Goal: Task Accomplishment & Management: Manage account settings

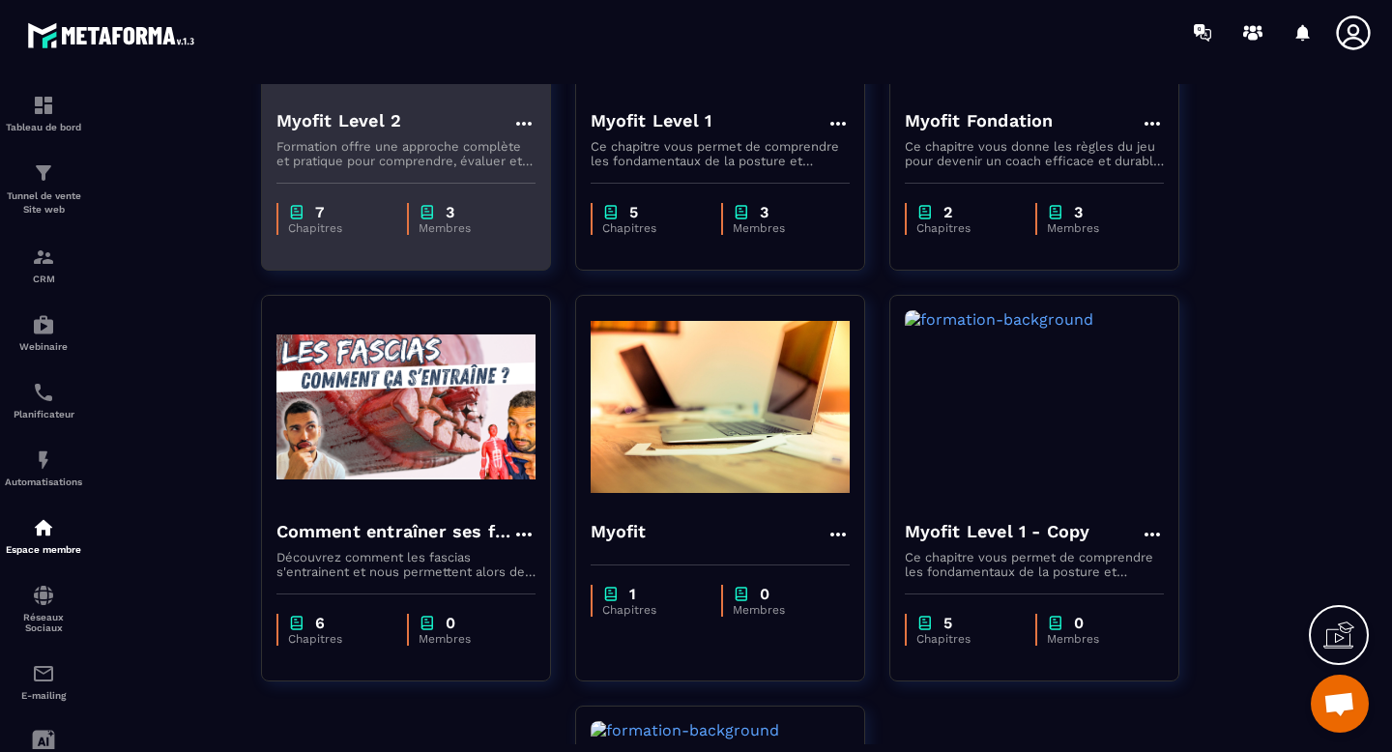
scroll to position [370, 0]
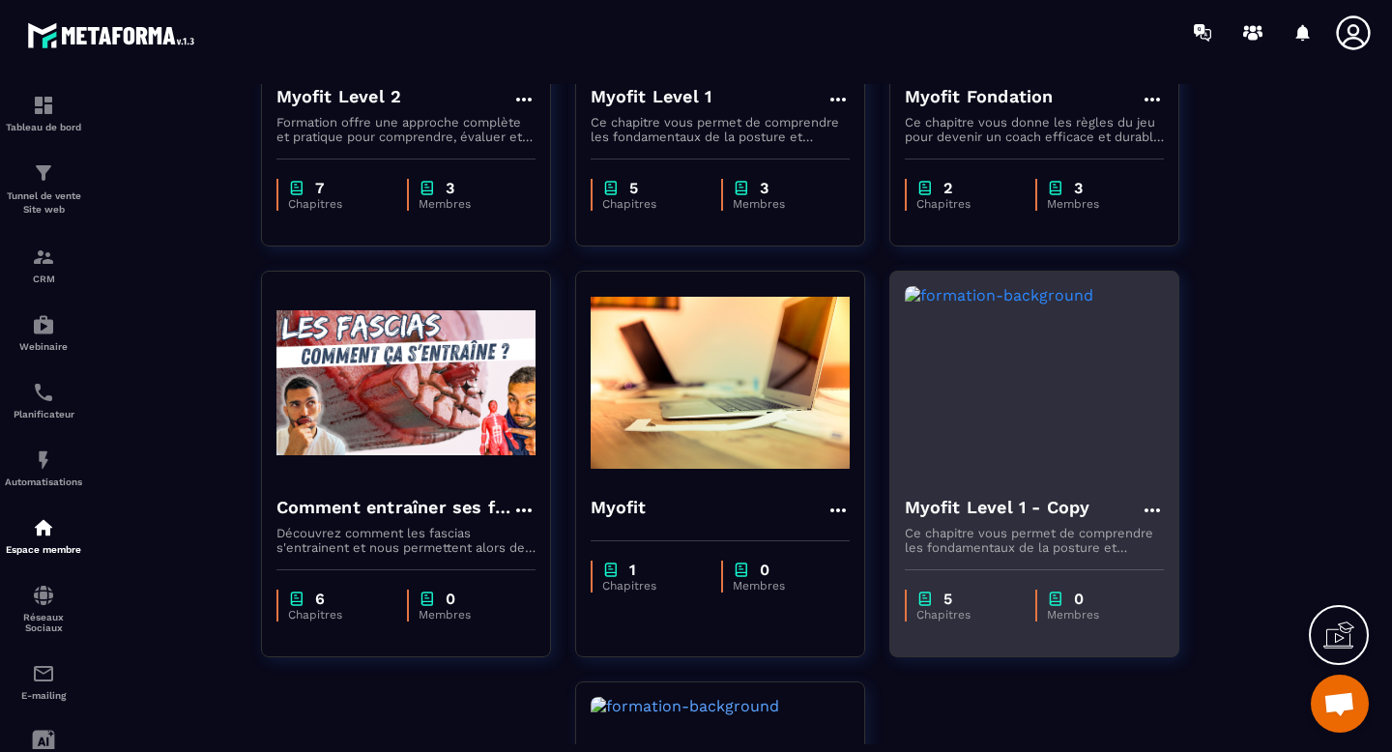
click at [1085, 353] on img at bounding box center [1034, 382] width 259 height 193
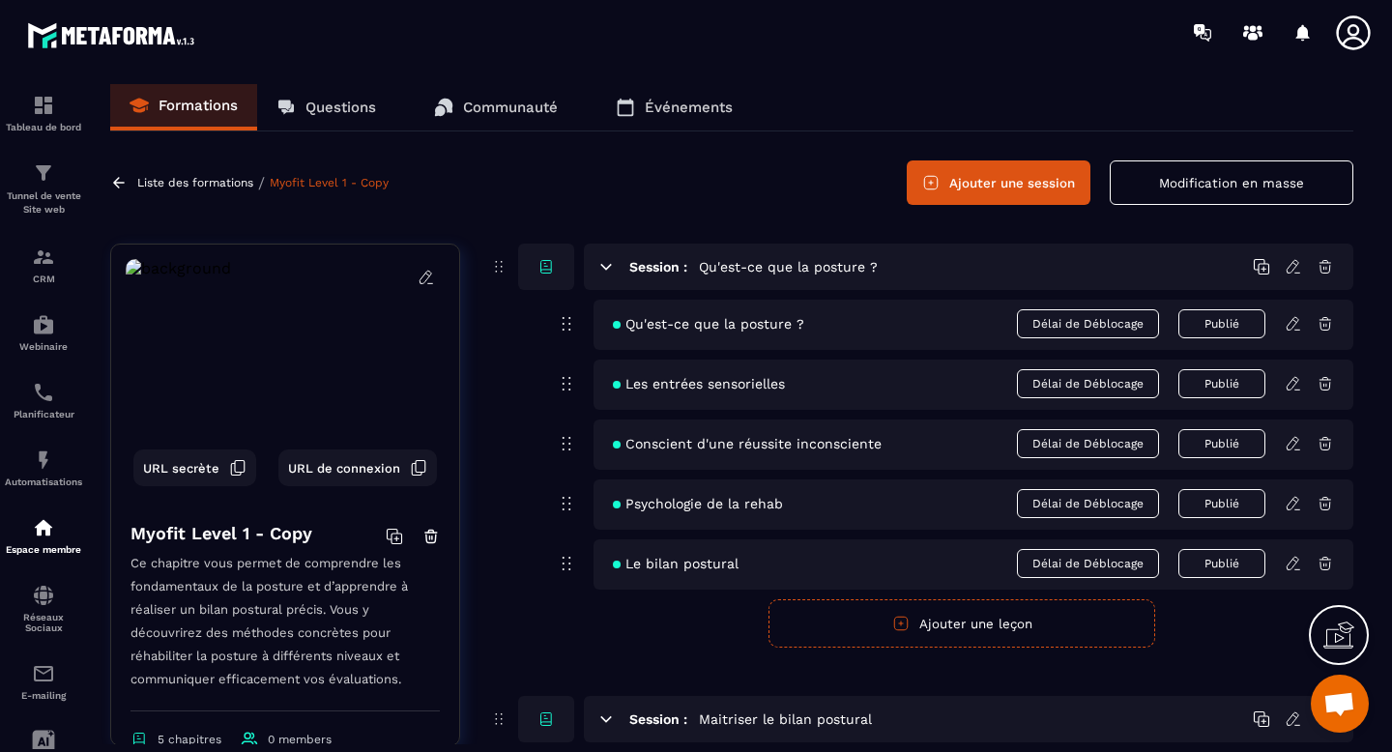
click at [423, 276] on icon at bounding box center [426, 277] width 12 height 13
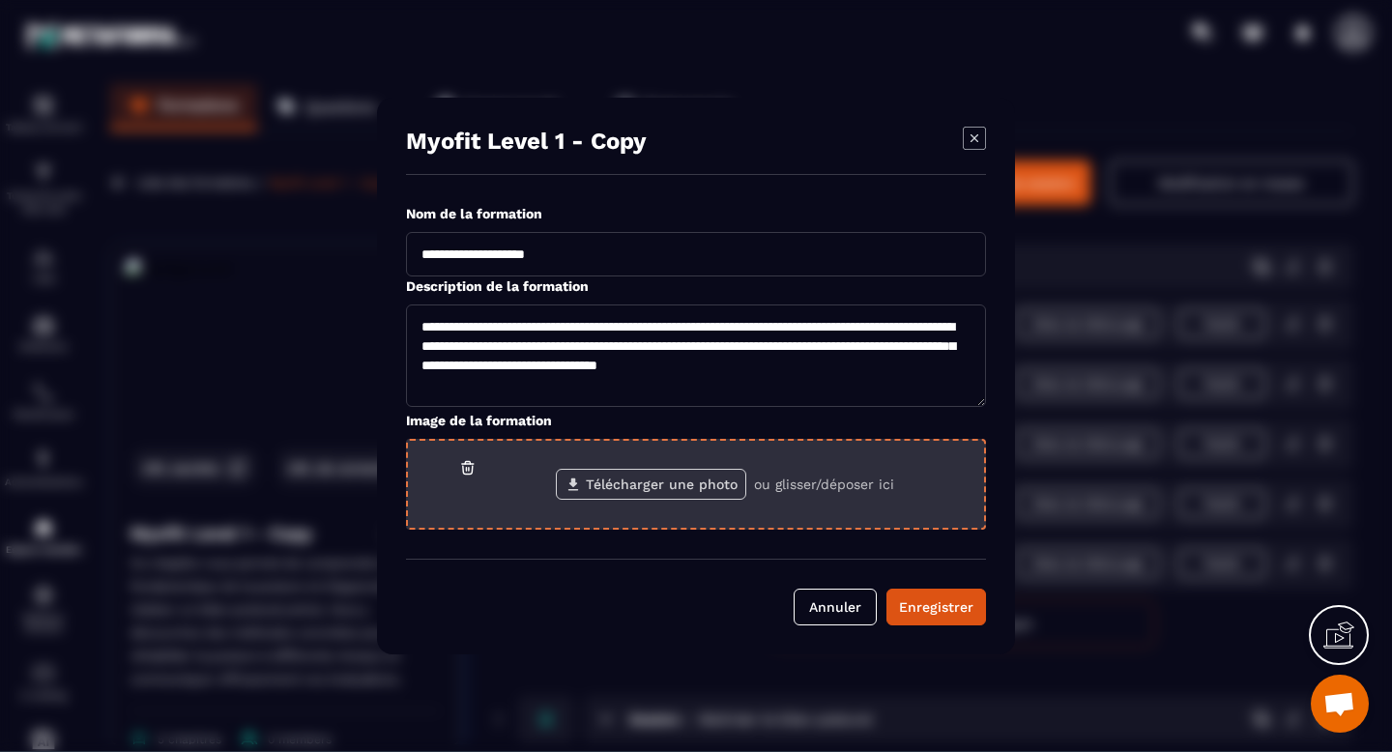
click at [624, 485] on label "Télécharger une photo" at bounding box center [651, 484] width 190 height 31
click at [0, 0] on input "Télécharger une photo" at bounding box center [0, 0] width 0 height 0
click at [695, 486] on label "Télécharger une photo" at bounding box center [651, 484] width 190 height 31
click at [0, 0] on input "Télécharger une photo" at bounding box center [0, 0] width 0 height 0
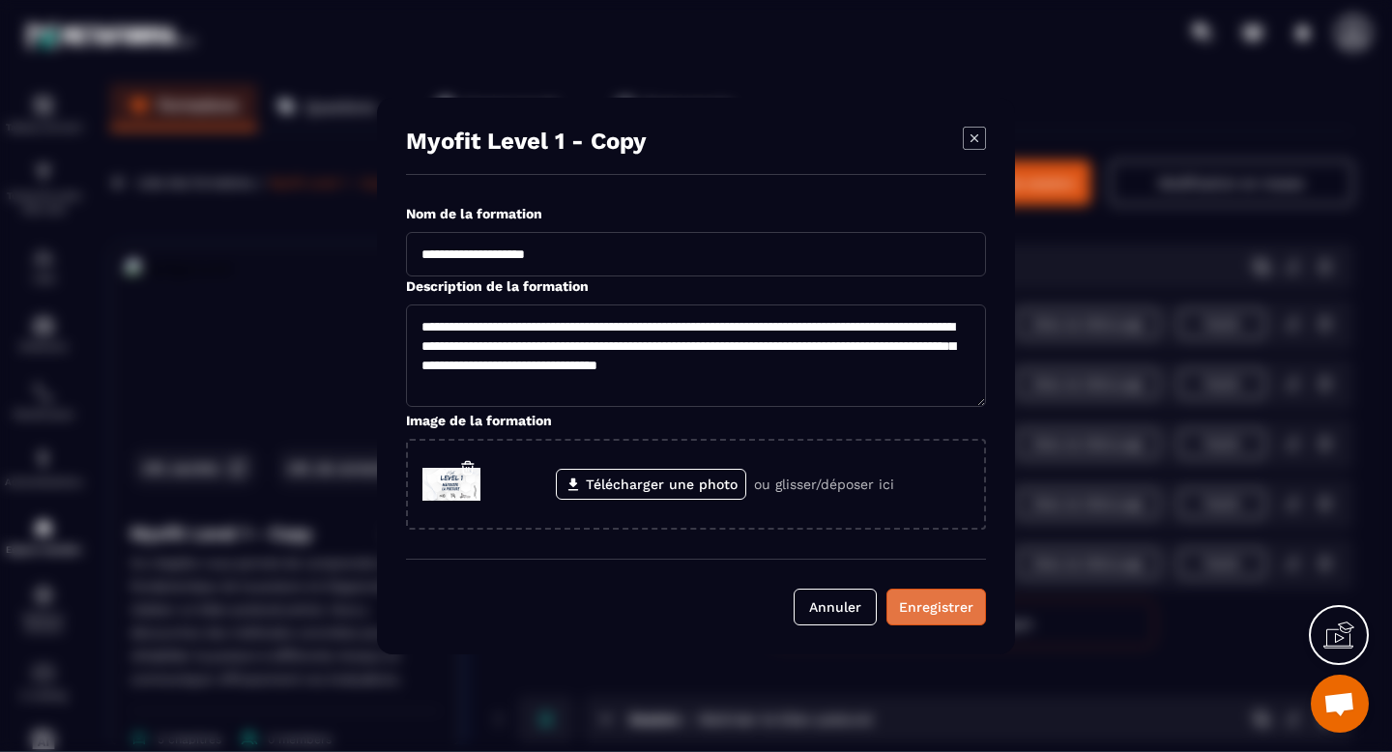
click at [923, 606] on div "Enregistrer" at bounding box center [936, 607] width 74 height 19
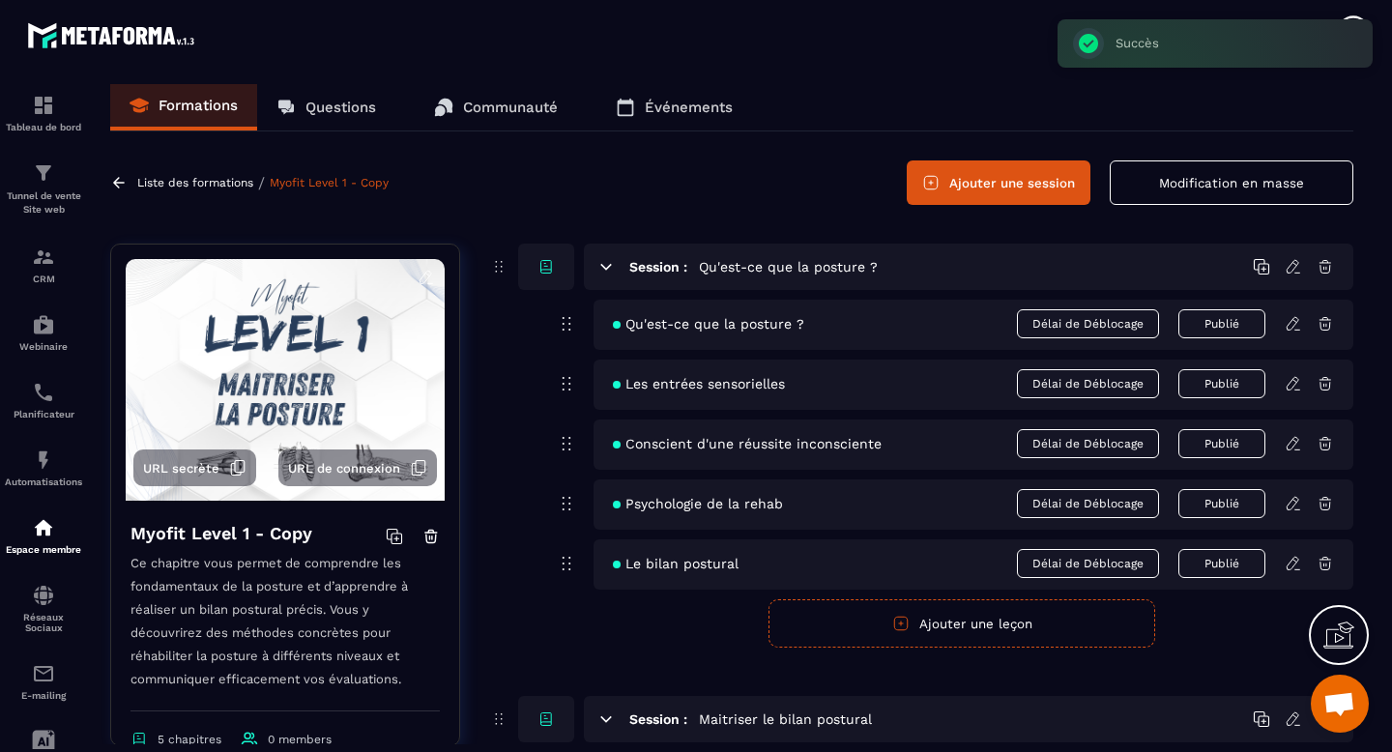
click at [224, 184] on p "Liste des formations" at bounding box center [195, 183] width 116 height 14
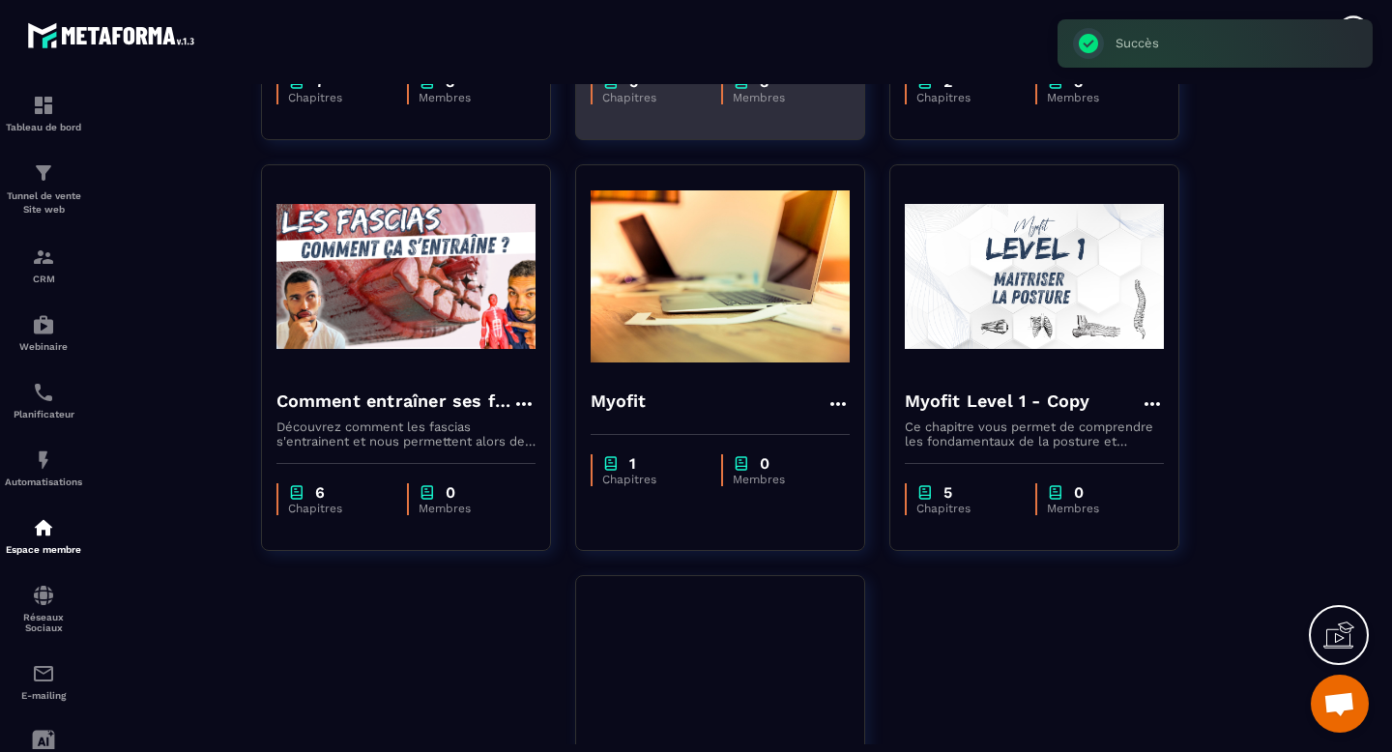
scroll to position [491, 0]
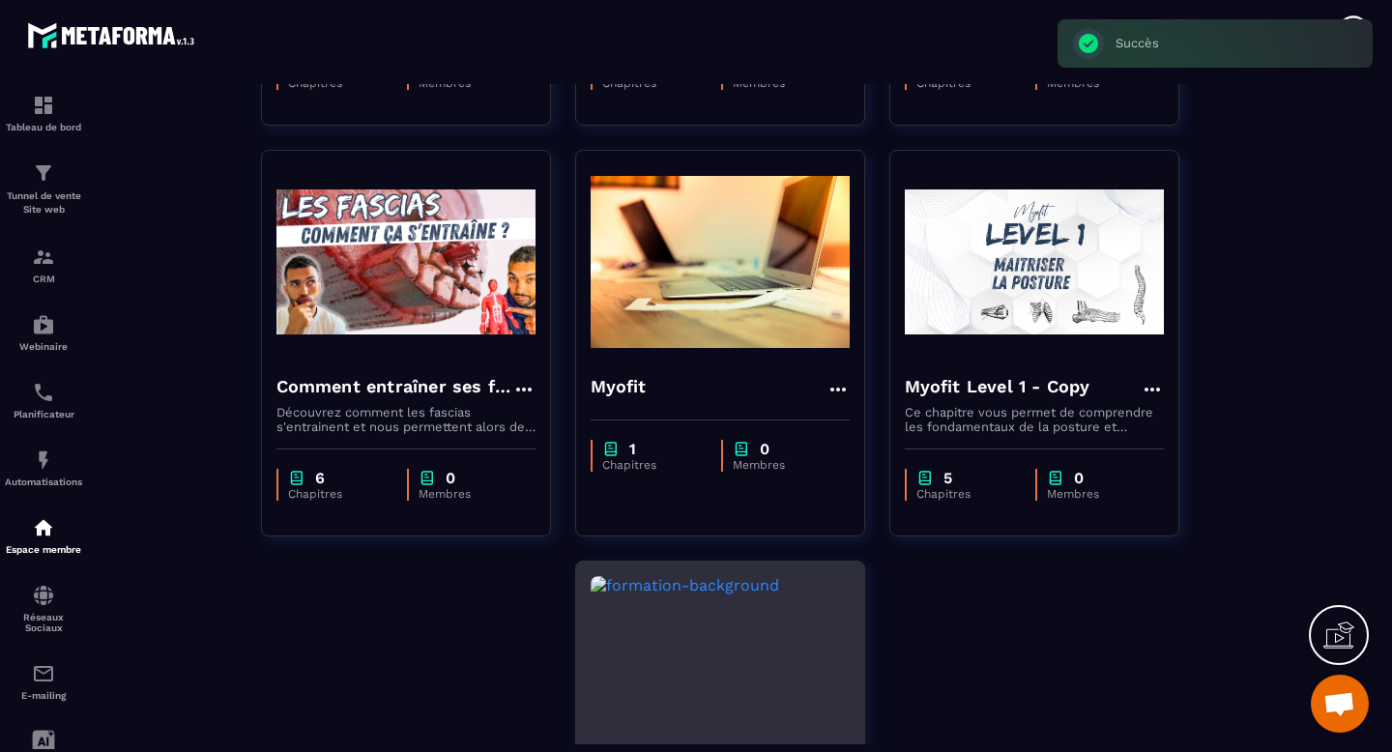
click at [717, 608] on img at bounding box center [720, 672] width 259 height 193
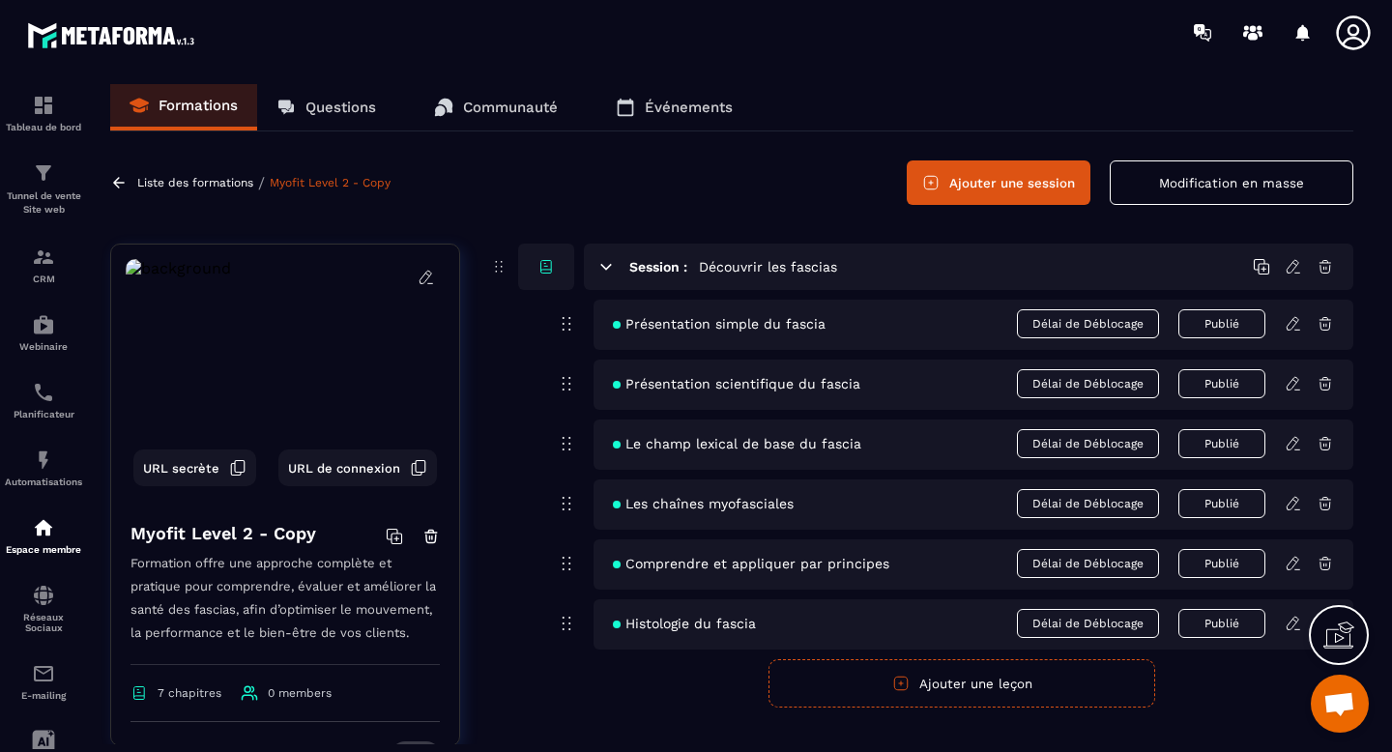
click at [437, 279] on img at bounding box center [285, 380] width 319 height 242
click at [425, 276] on icon at bounding box center [426, 277] width 17 height 17
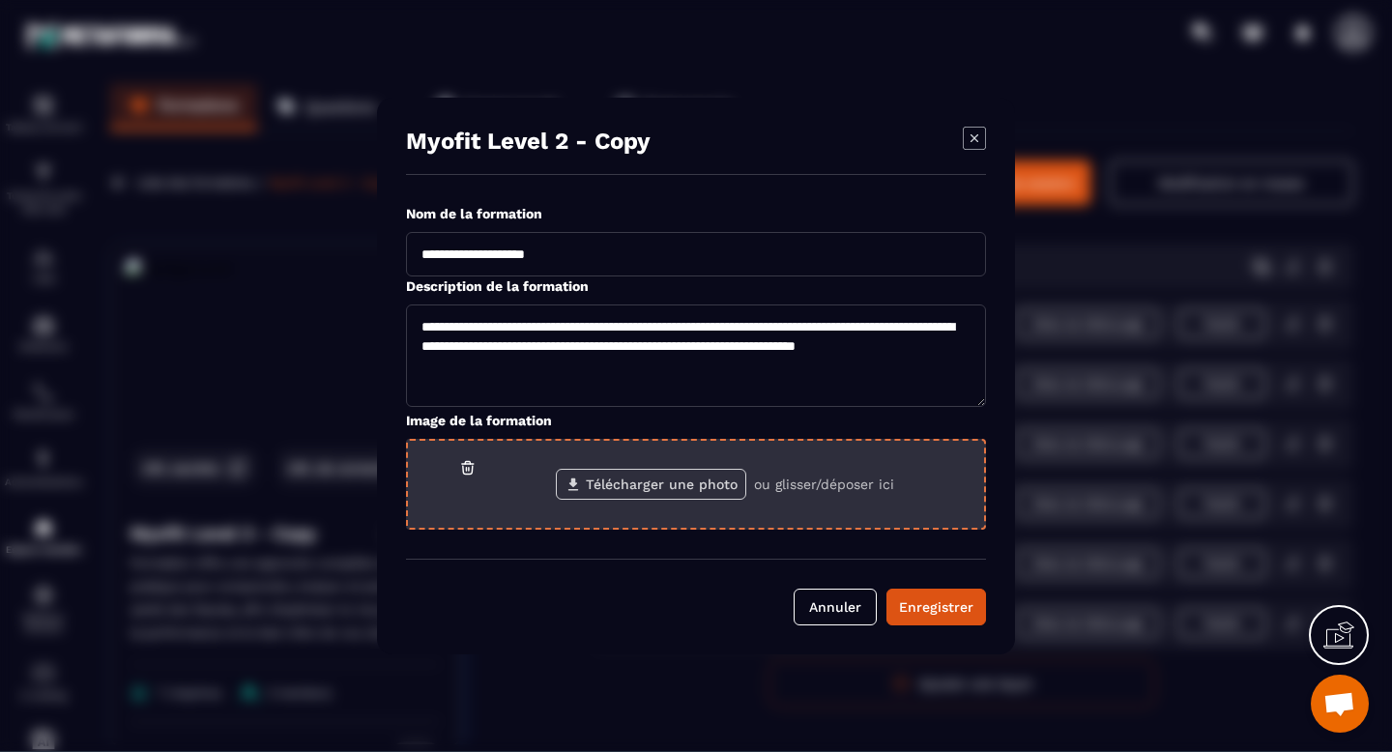
click at [632, 487] on label "Télécharger une photo" at bounding box center [651, 484] width 190 height 31
click at [0, 0] on input "Télécharger une photo" at bounding box center [0, 0] width 0 height 0
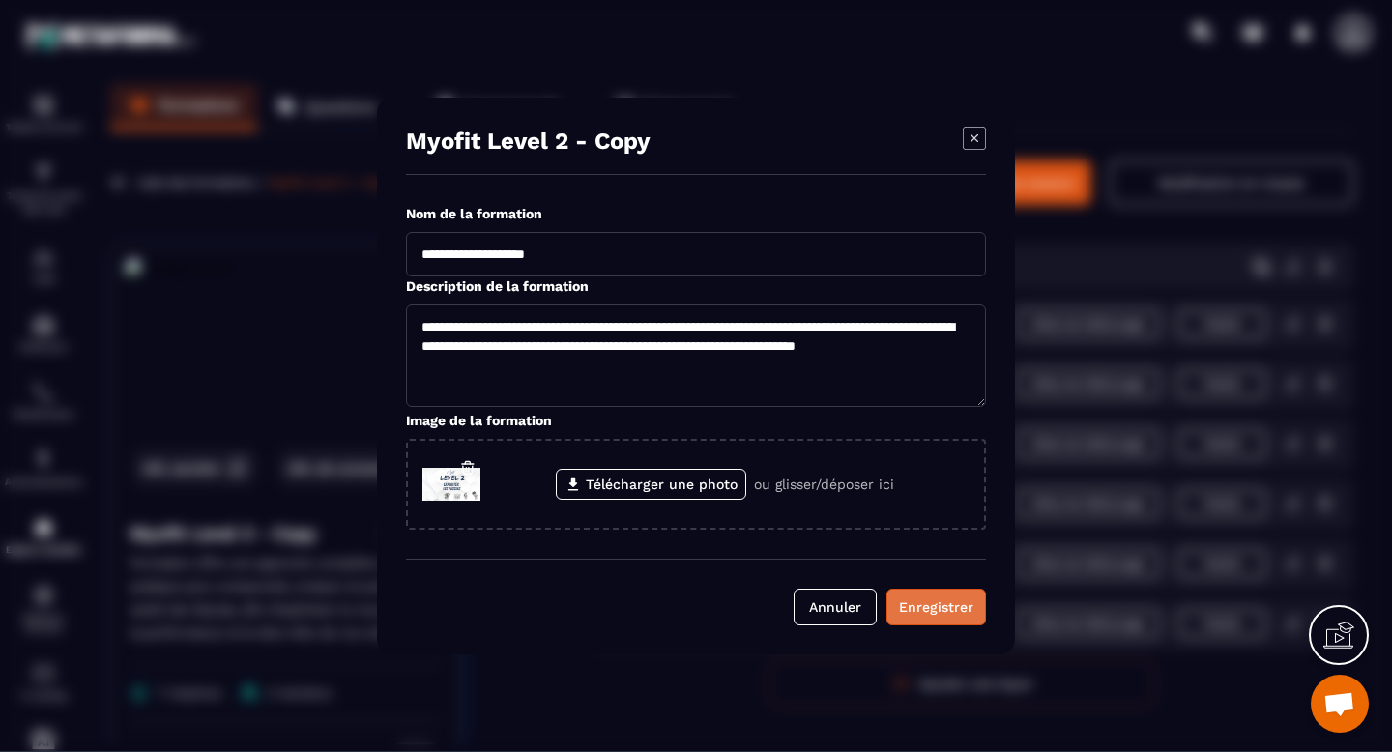
click at [957, 605] on div "Enregistrer" at bounding box center [936, 607] width 74 height 19
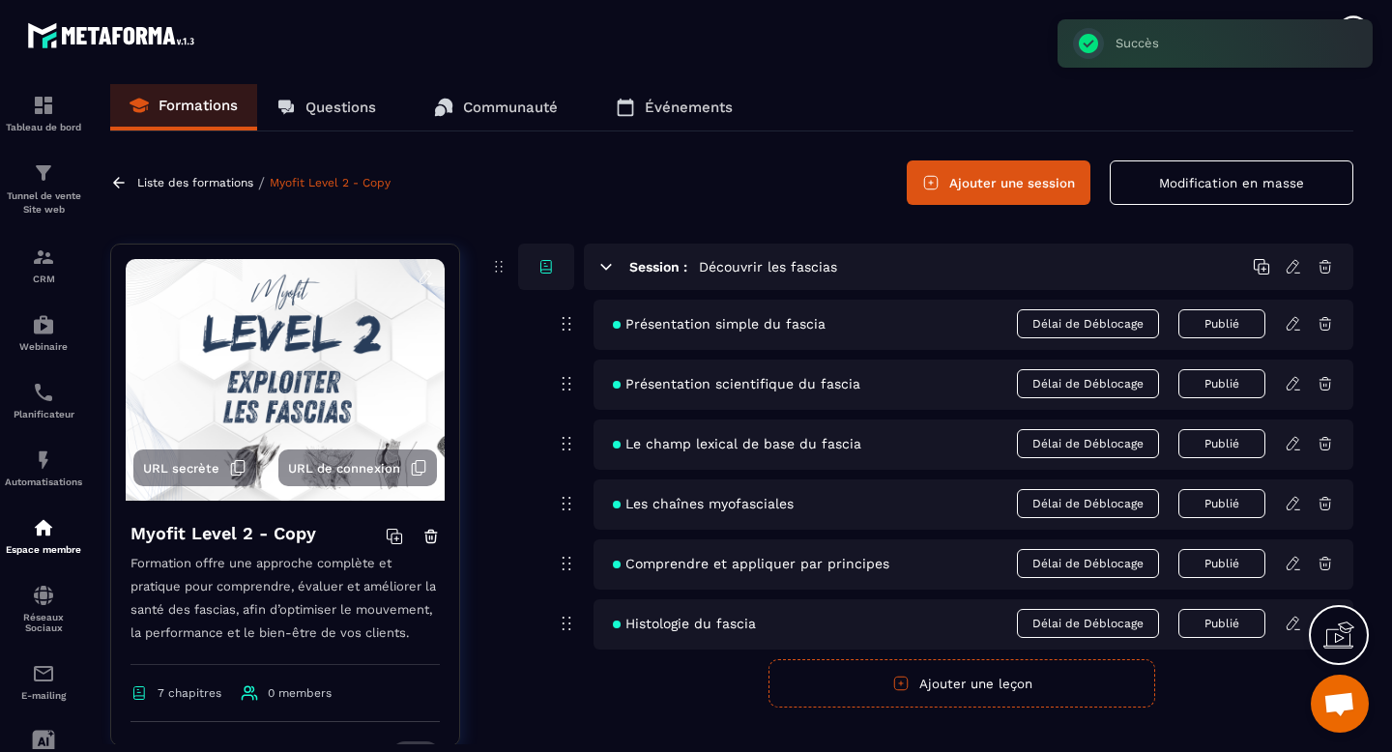
click at [220, 180] on p "Liste des formations" at bounding box center [195, 183] width 116 height 14
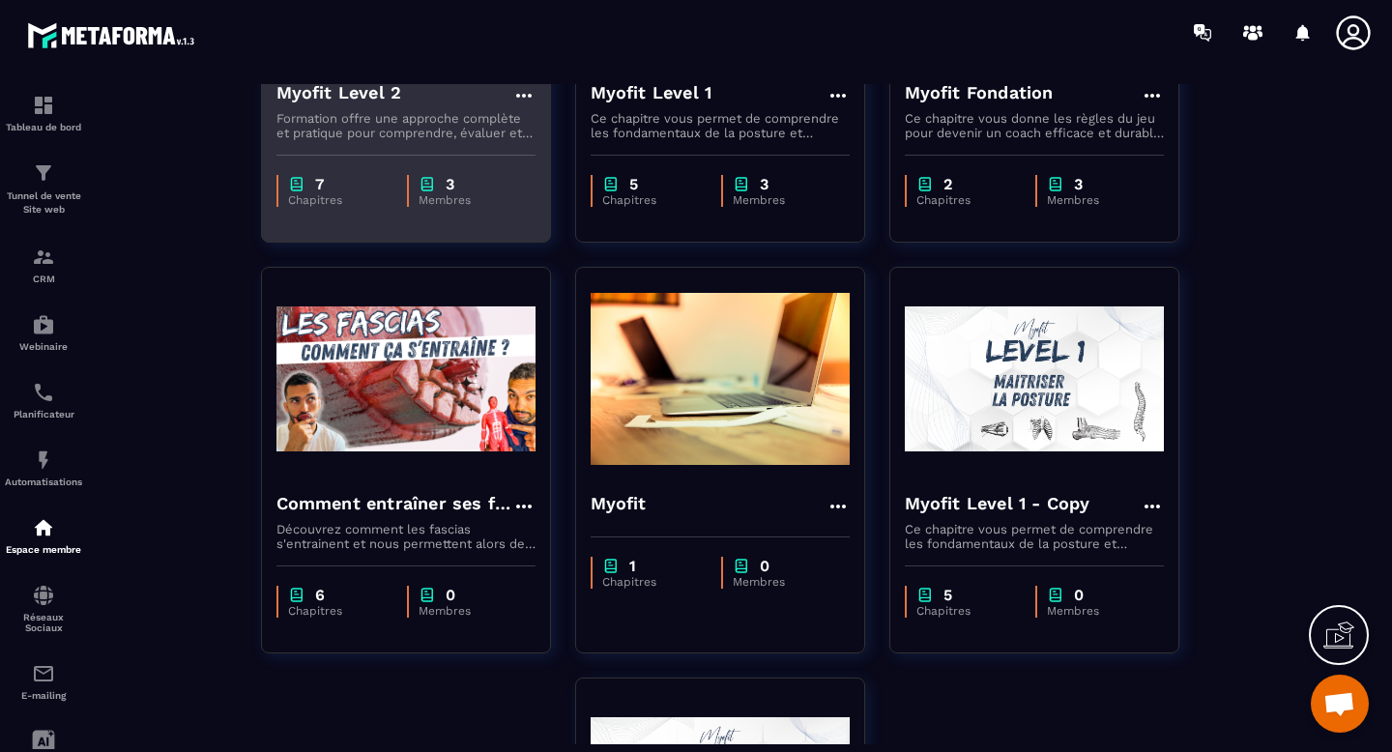
scroll to position [395, 0]
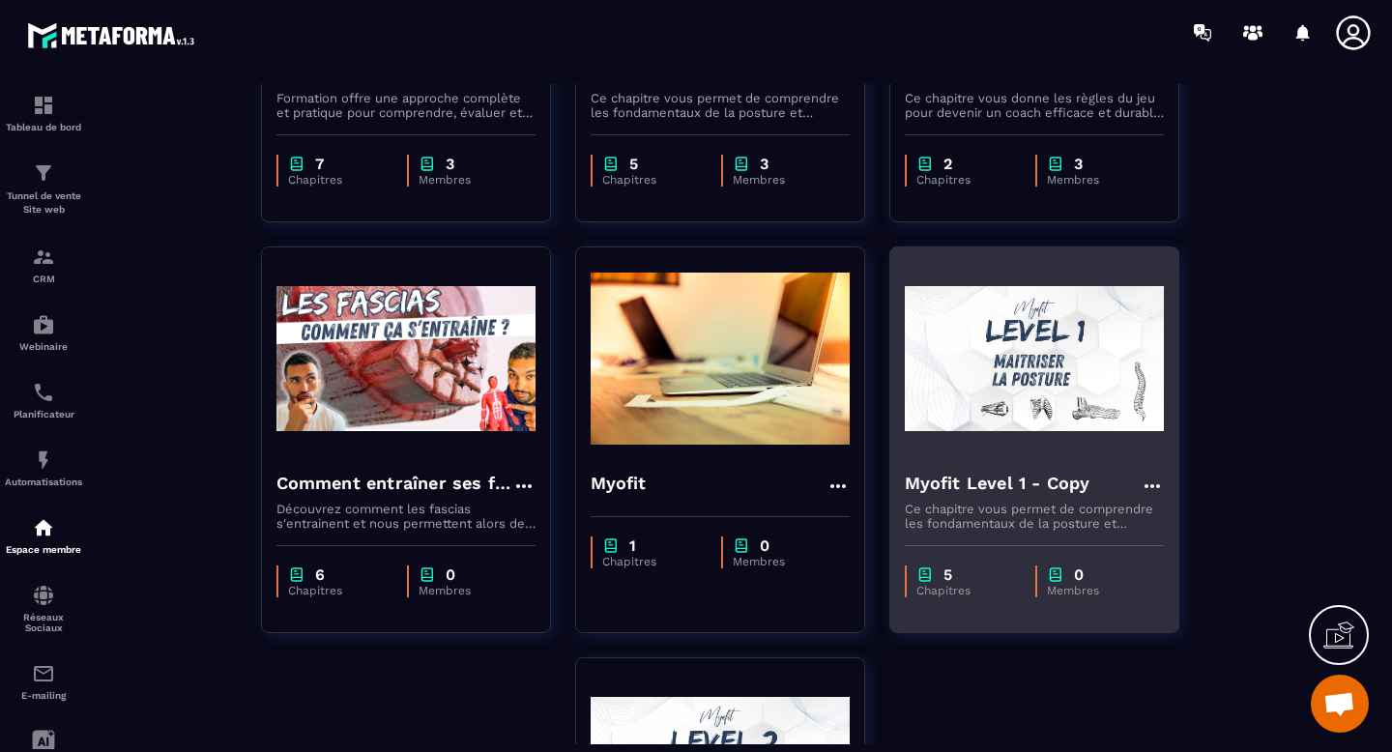
click at [1030, 483] on h4 "Myofit Level 1 - Copy" at bounding box center [998, 483] width 186 height 27
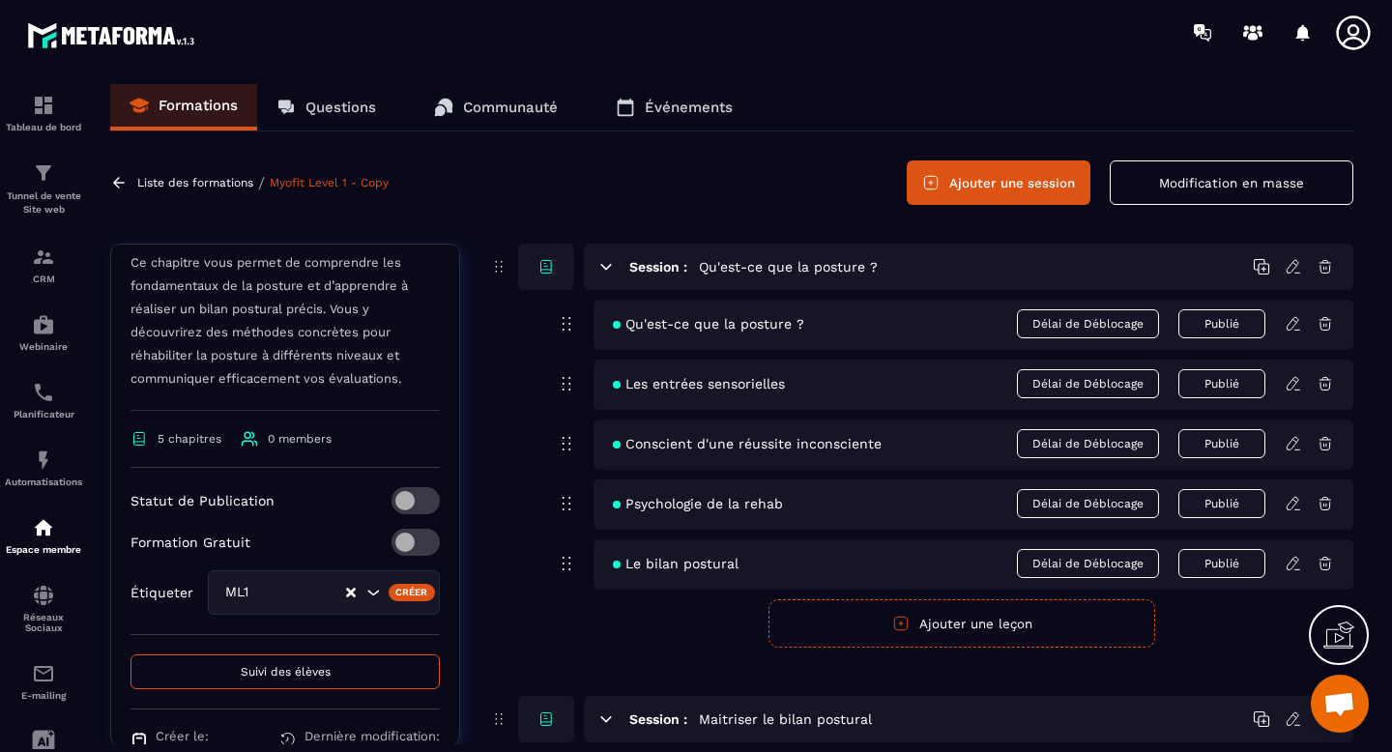
scroll to position [302, 0]
click at [269, 599] on div "ML1" at bounding box center [283, 591] width 128 height 21
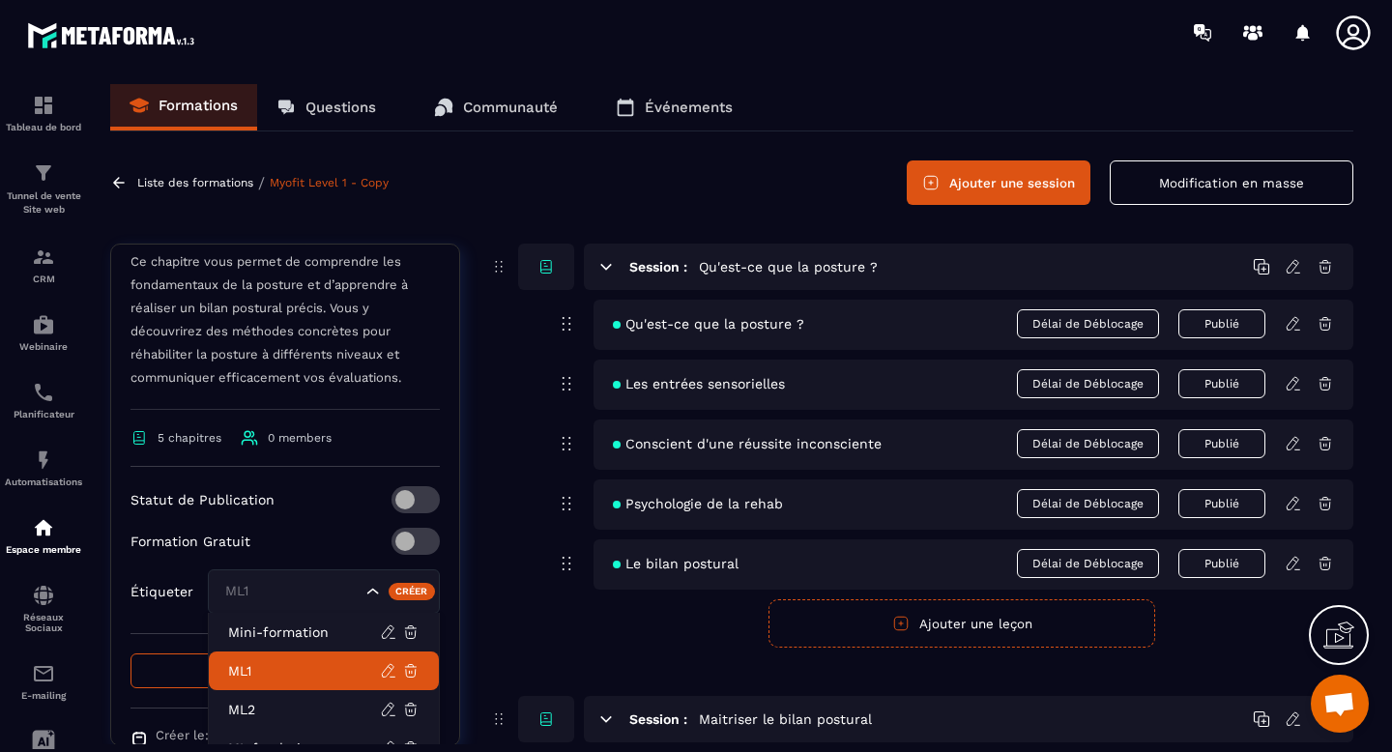
click at [249, 668] on p "ML1" at bounding box center [304, 670] width 152 height 19
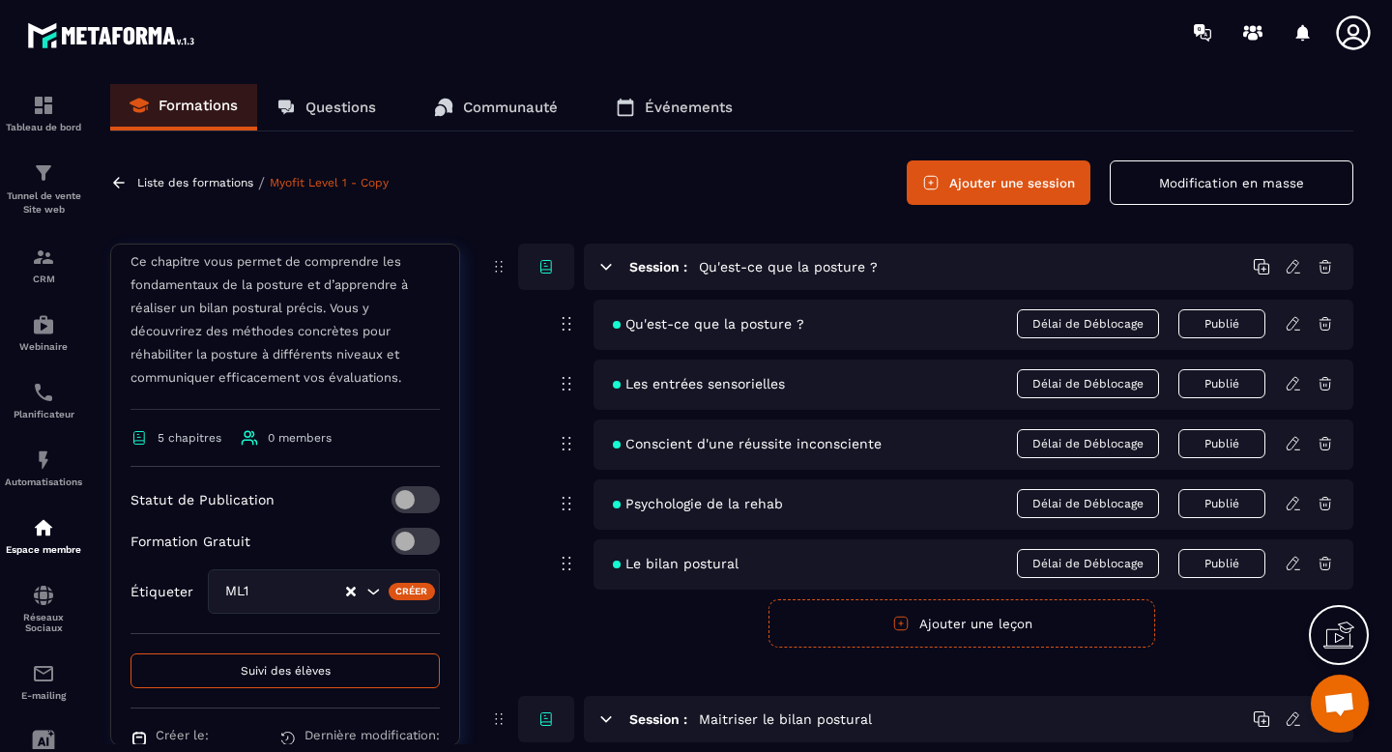
click at [169, 186] on p "Liste des formations" at bounding box center [195, 183] width 116 height 14
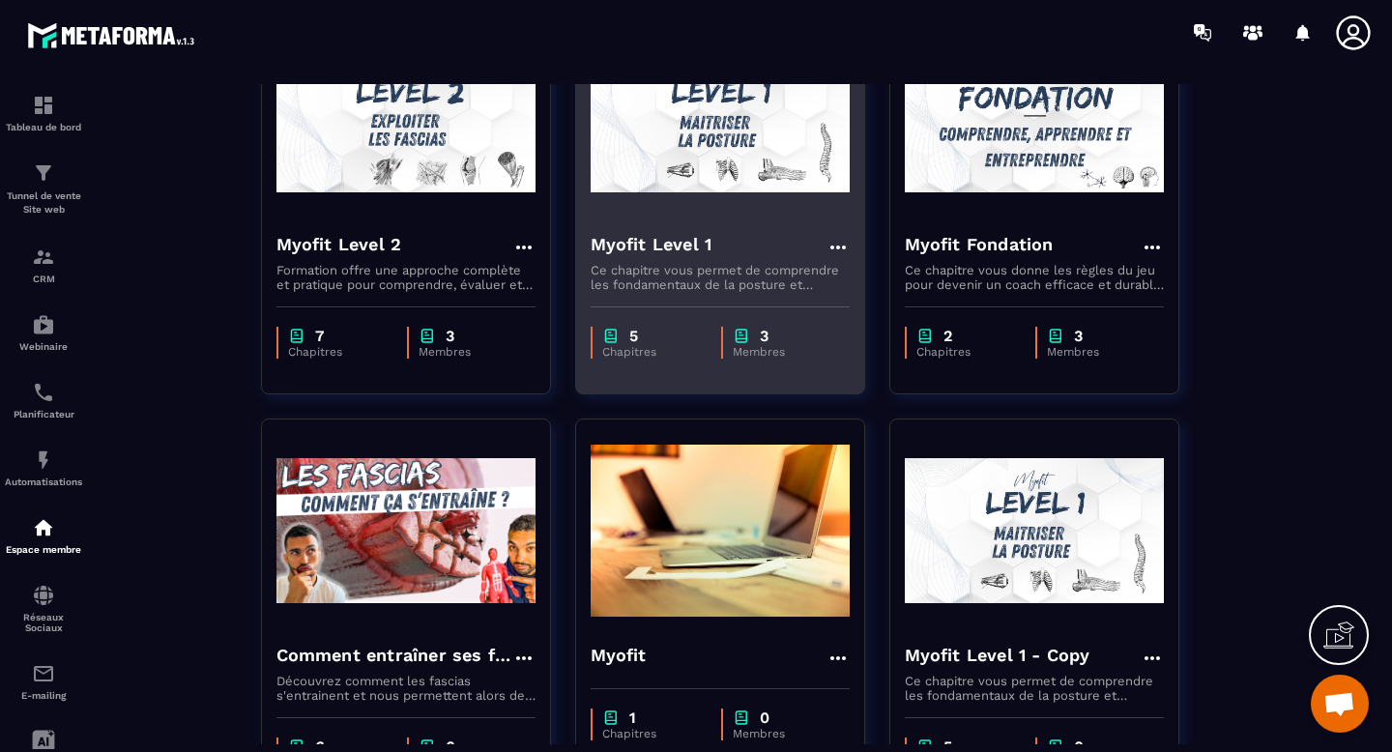
scroll to position [368, 0]
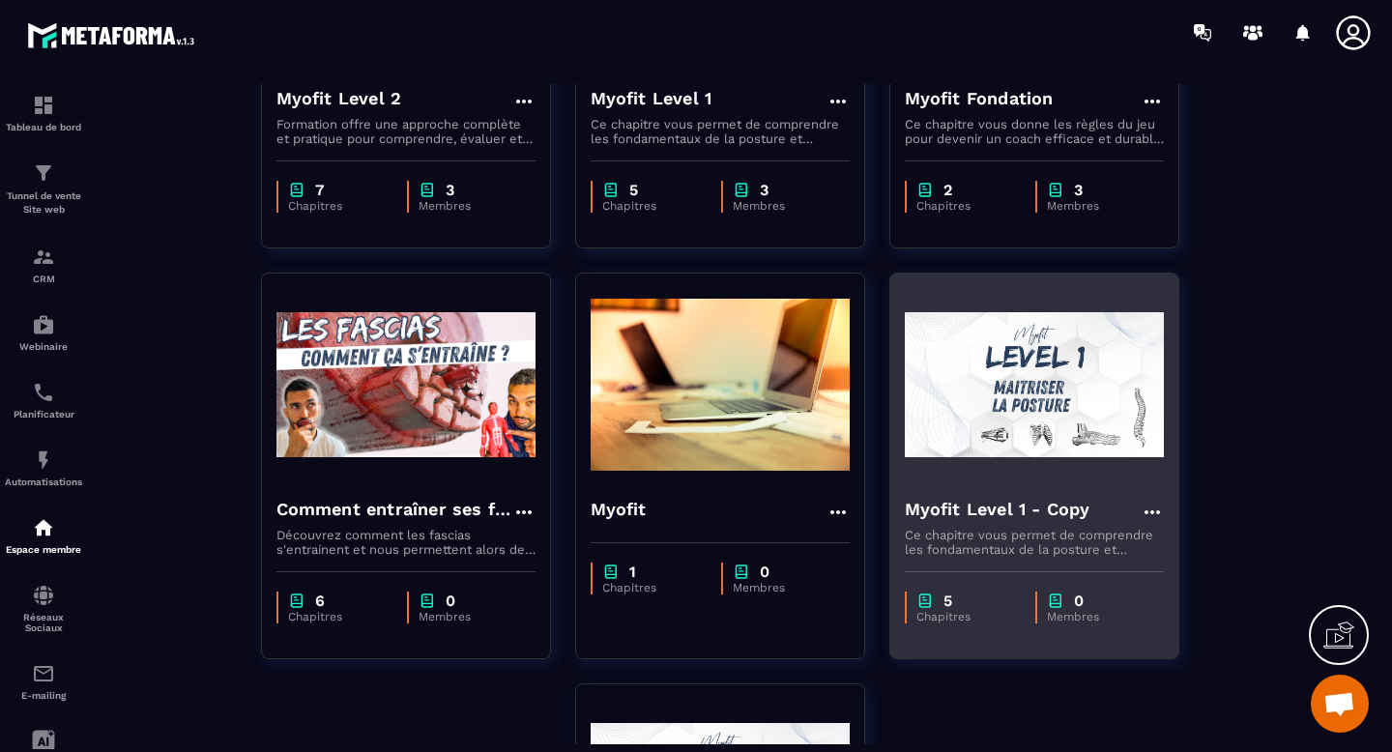
click at [1147, 514] on icon at bounding box center [1152, 512] width 23 height 23
click at [1183, 560] on button "Modifier" at bounding box center [1209, 552] width 121 height 35
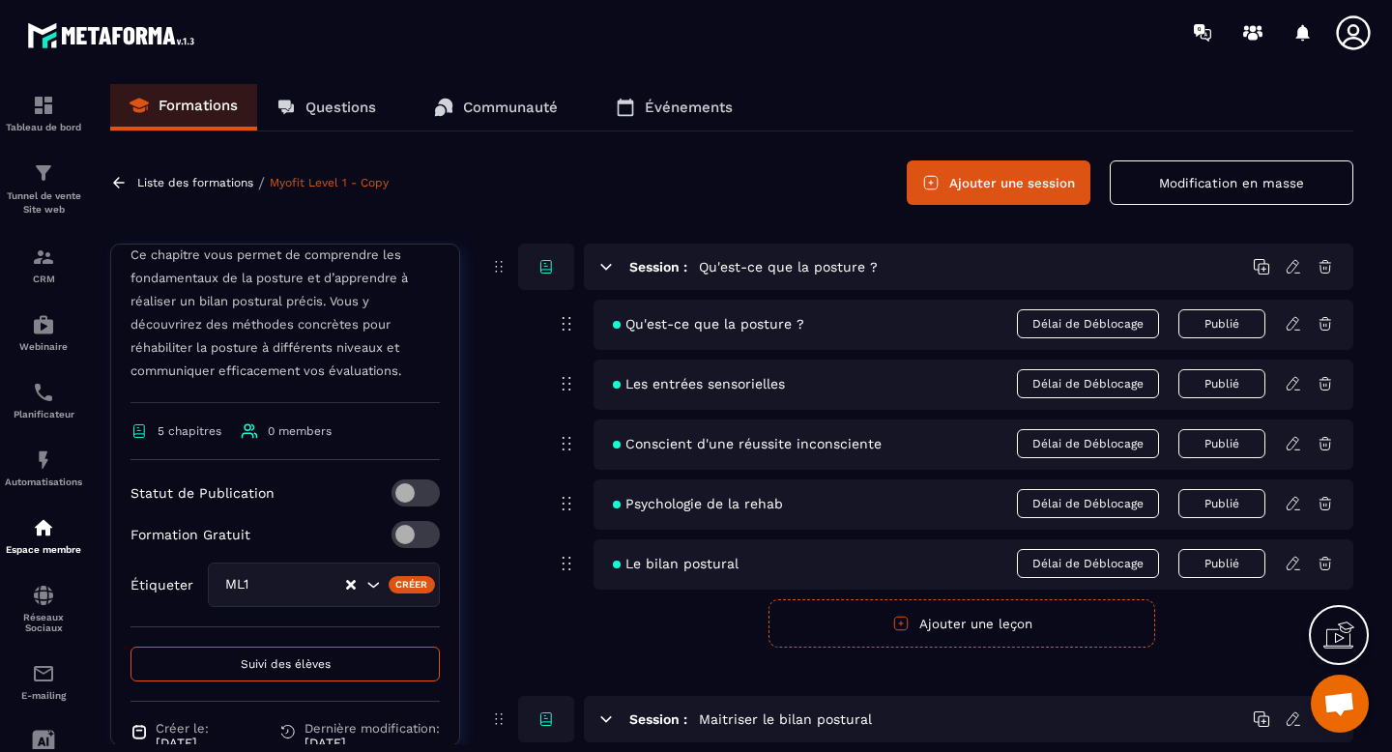
scroll to position [313, 0]
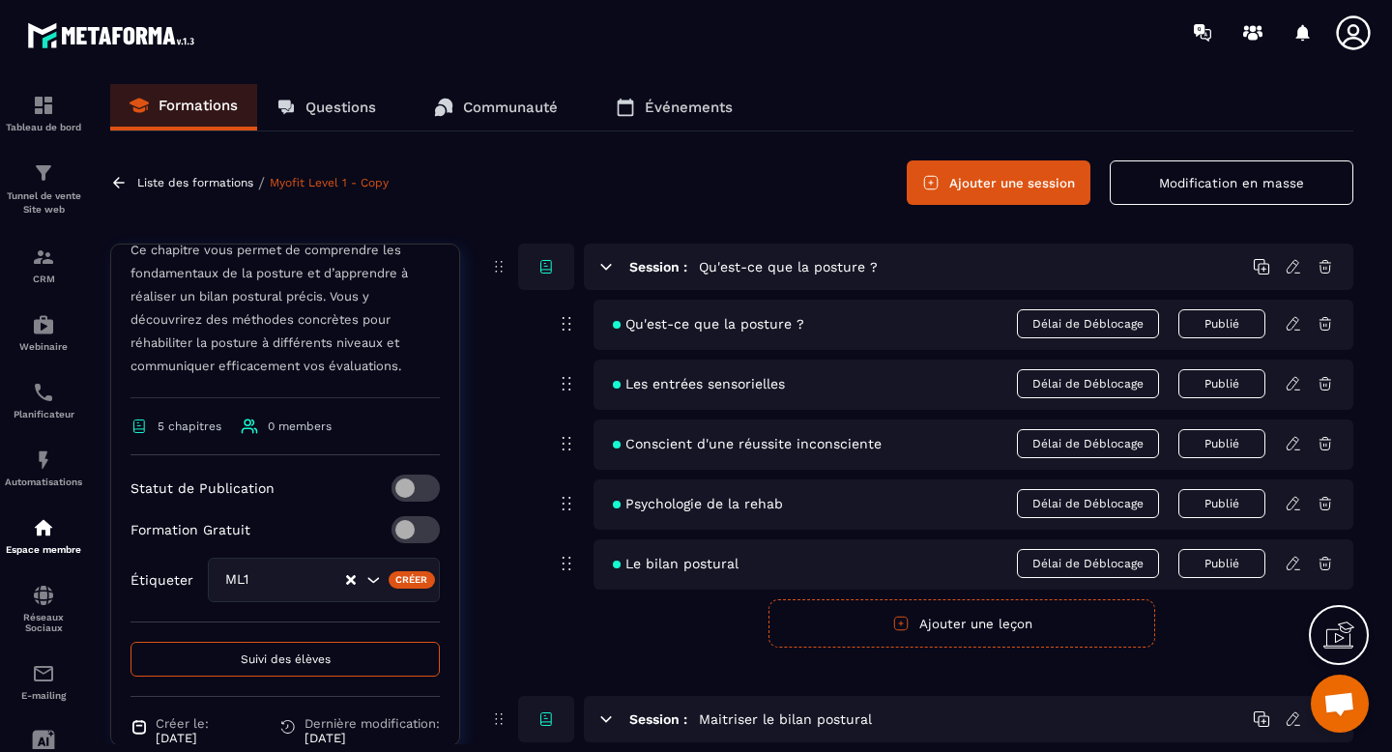
click at [425, 490] on span at bounding box center [416, 488] width 48 height 27
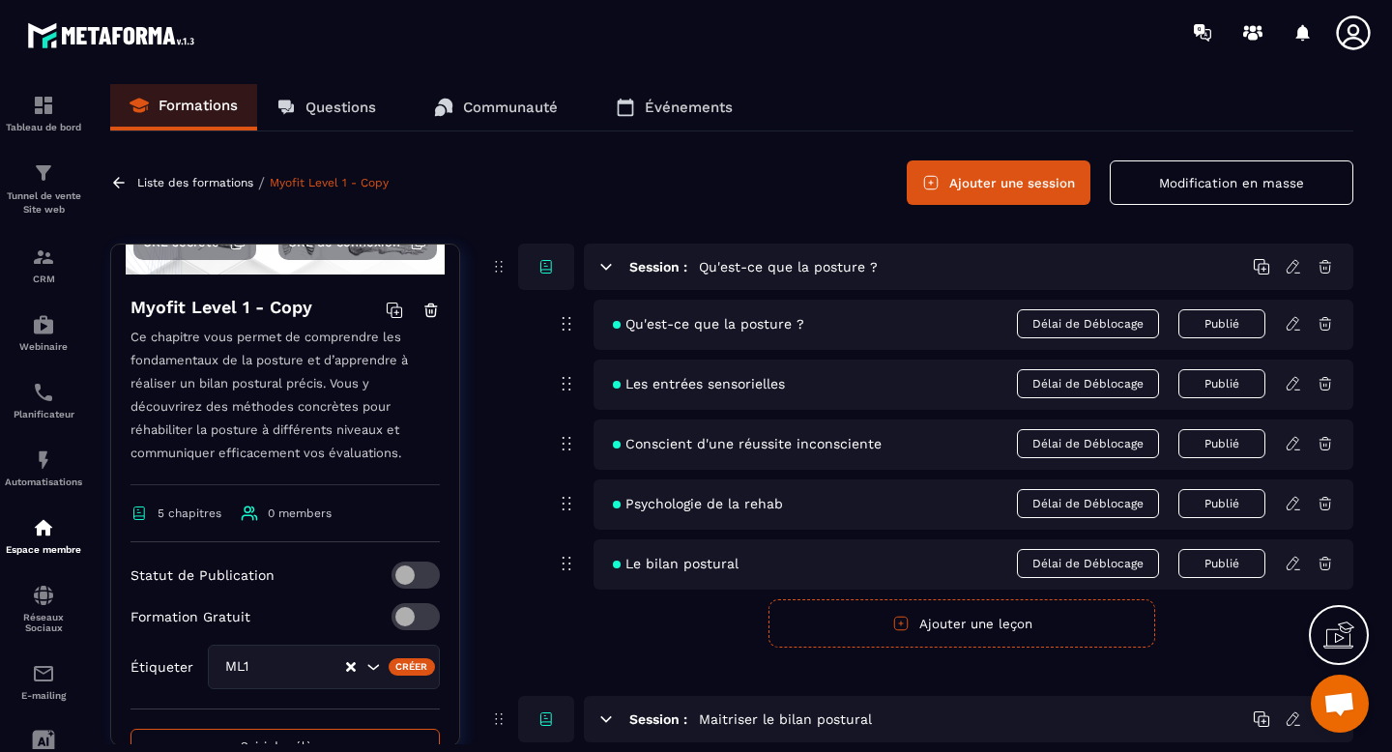
scroll to position [224, 0]
click at [234, 188] on p "Liste des formations" at bounding box center [195, 183] width 116 height 14
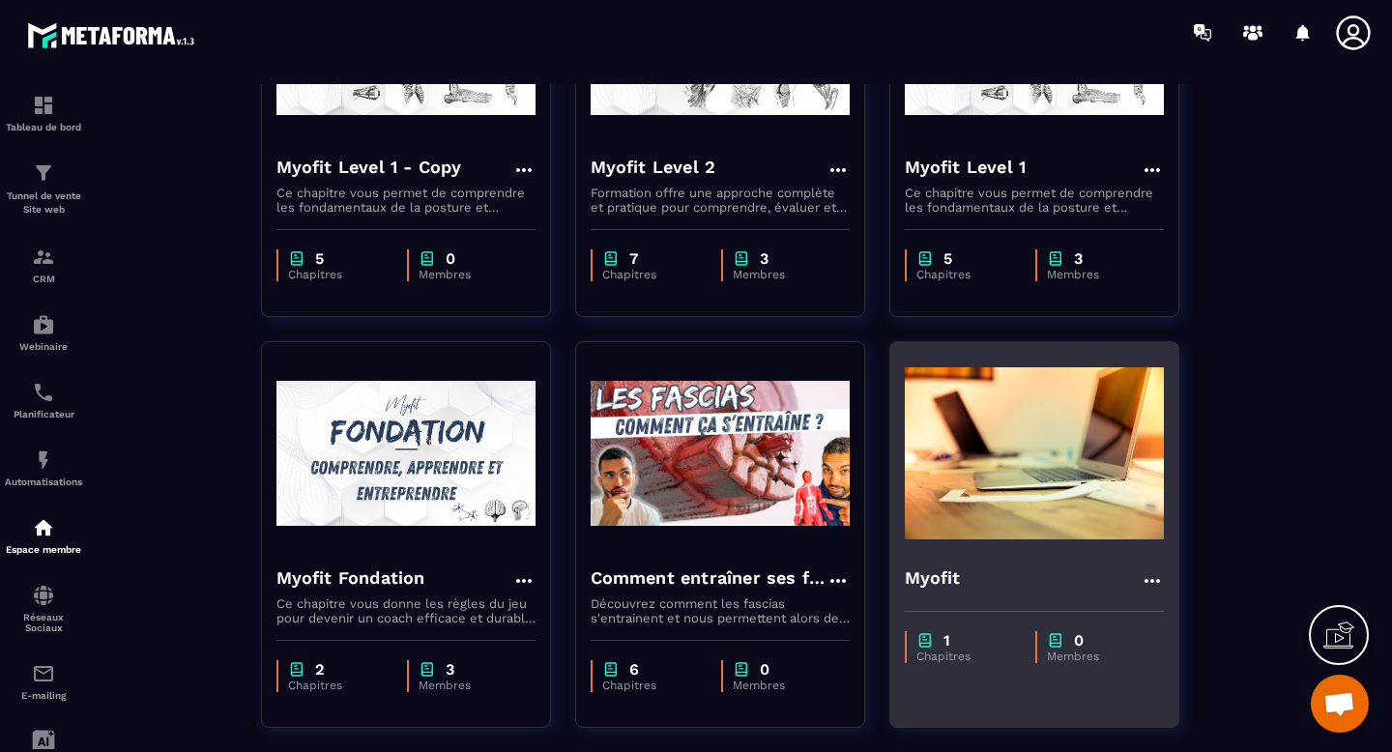
scroll to position [636, 0]
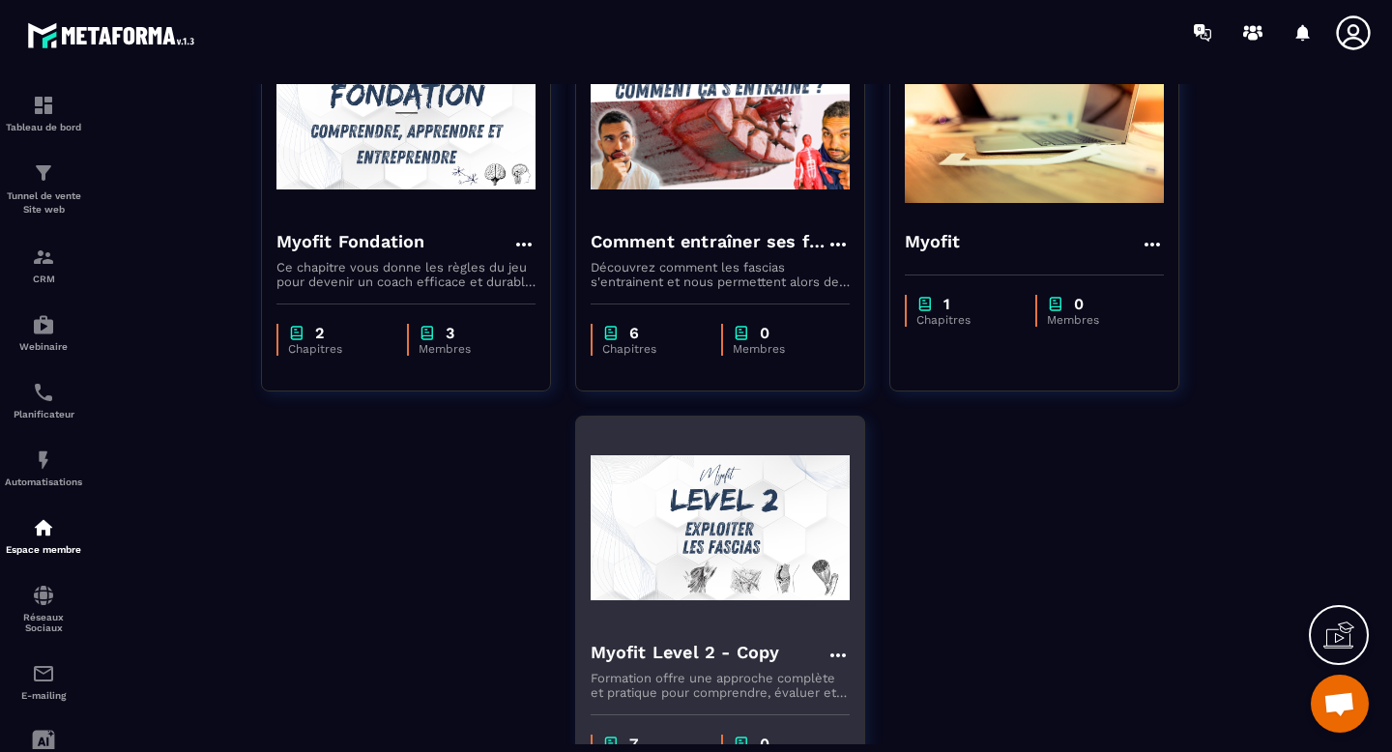
click at [749, 524] on img at bounding box center [720, 527] width 259 height 193
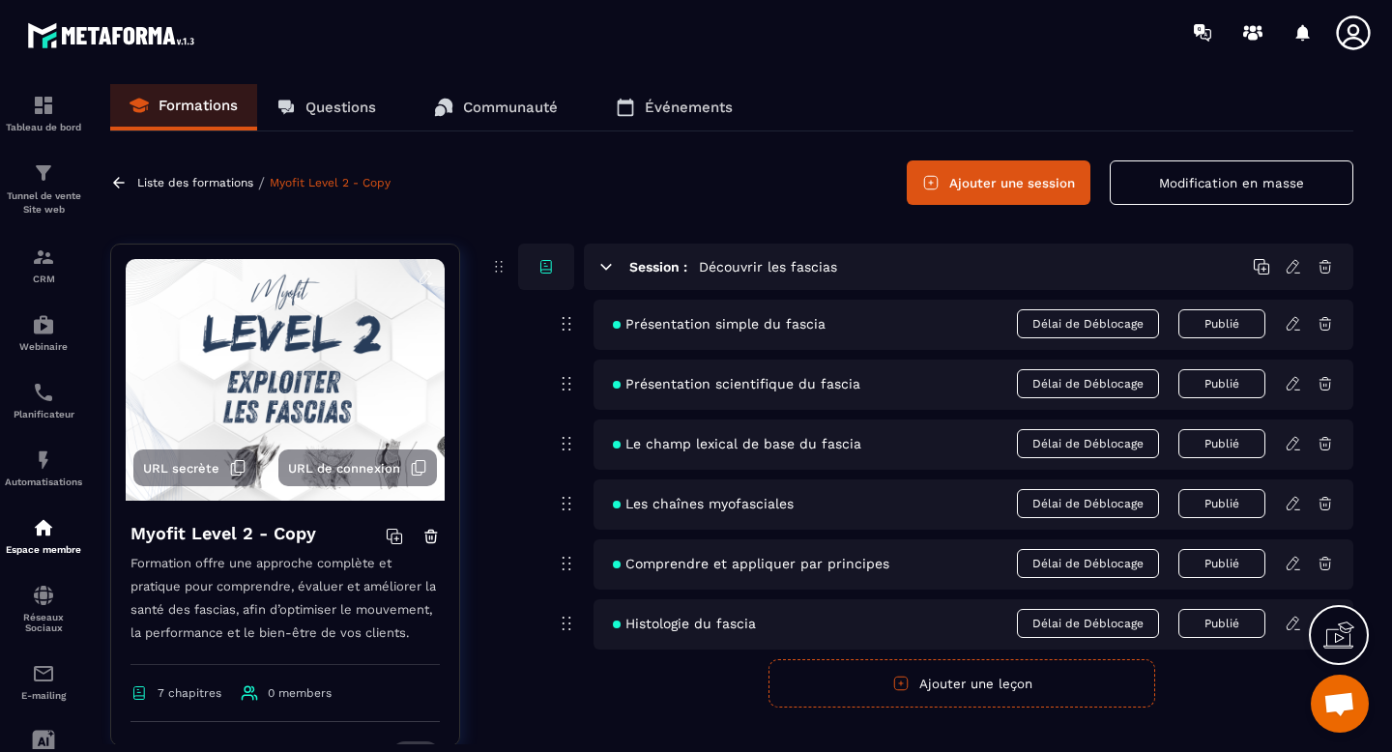
scroll to position [201, 0]
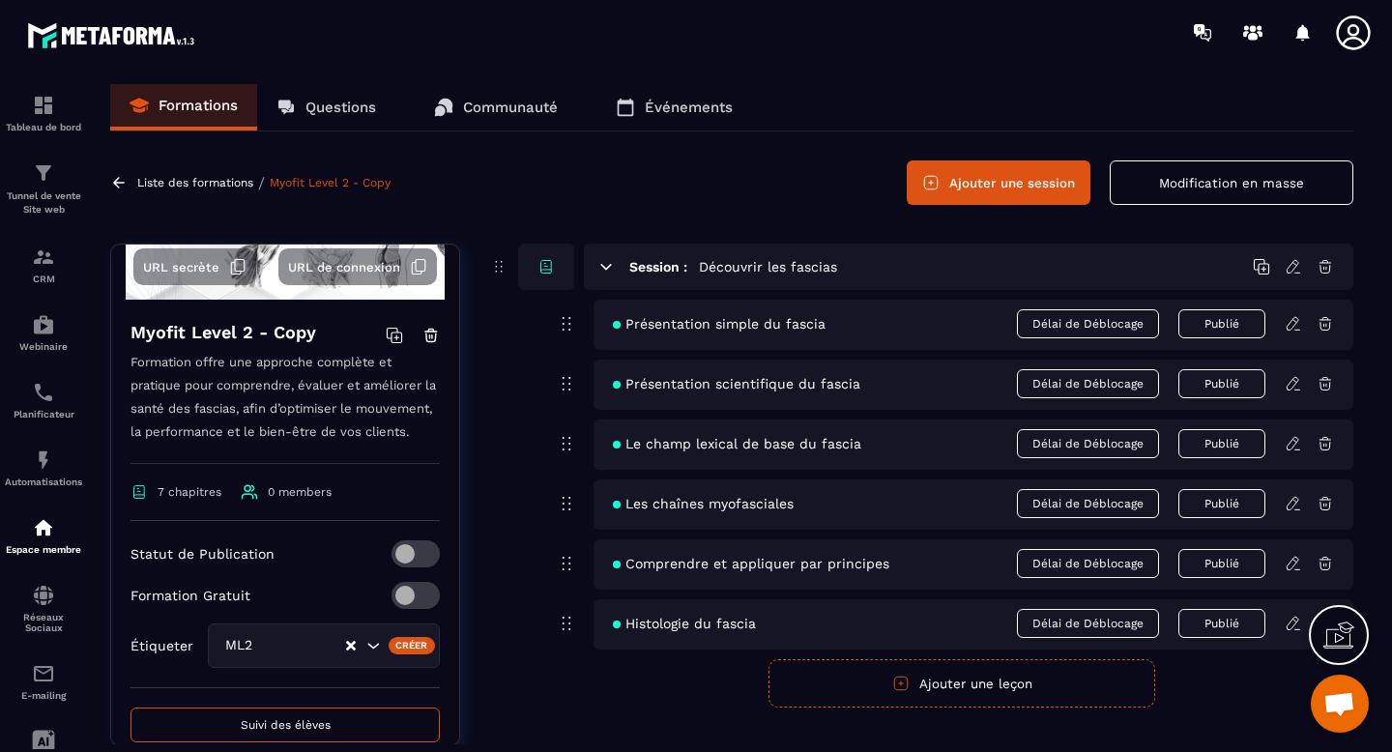
click at [427, 554] on span at bounding box center [416, 554] width 48 height 27
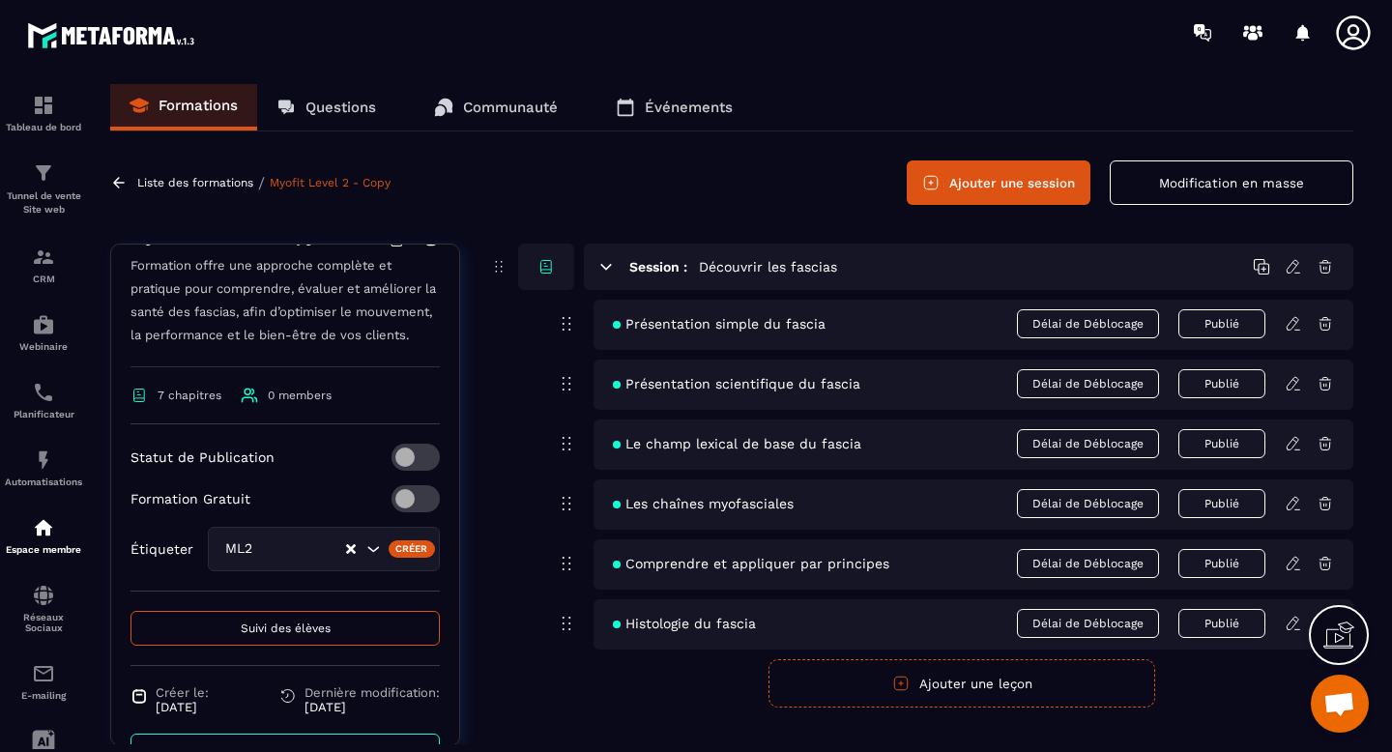
scroll to position [354, 0]
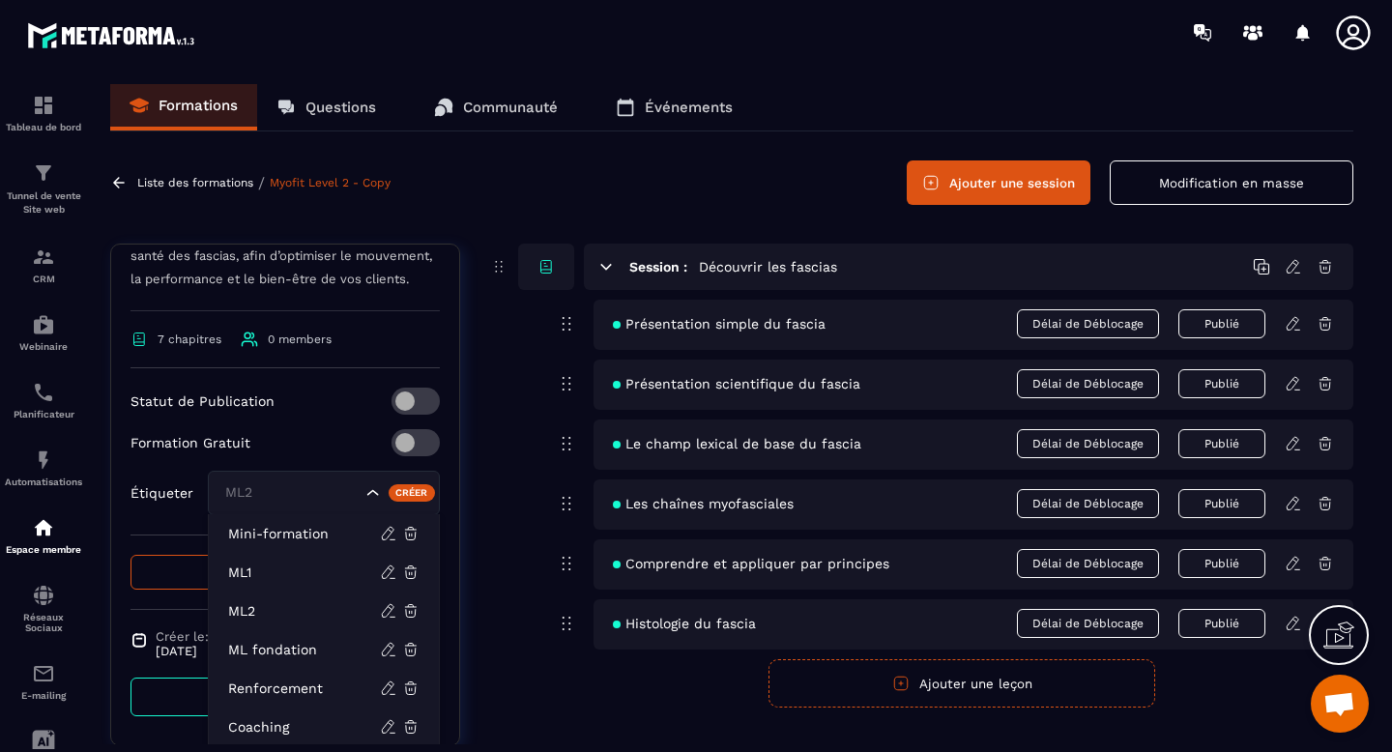
click at [272, 500] on div "ML2" at bounding box center [291, 493] width 145 height 21
click at [283, 600] on li "ML2" at bounding box center [324, 611] width 230 height 39
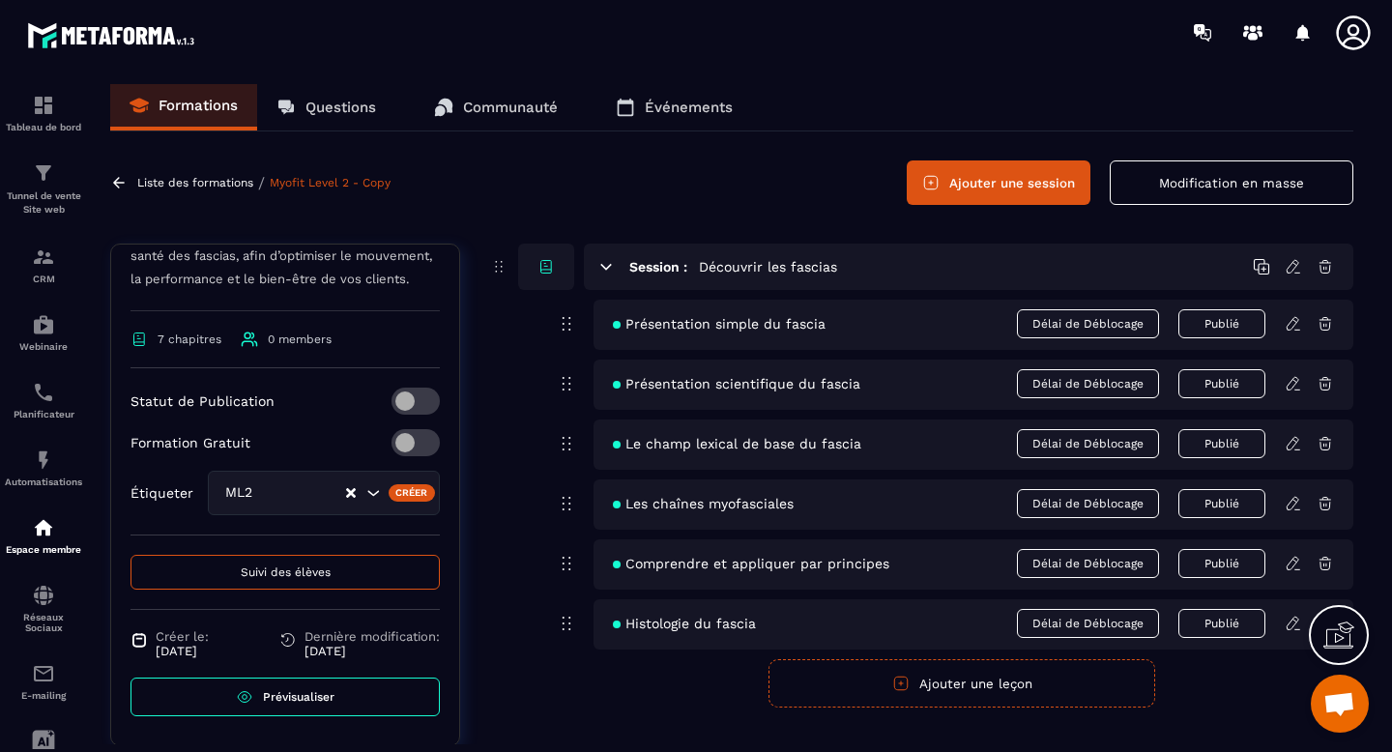
click at [230, 189] on p "Liste des formations" at bounding box center [195, 183] width 116 height 14
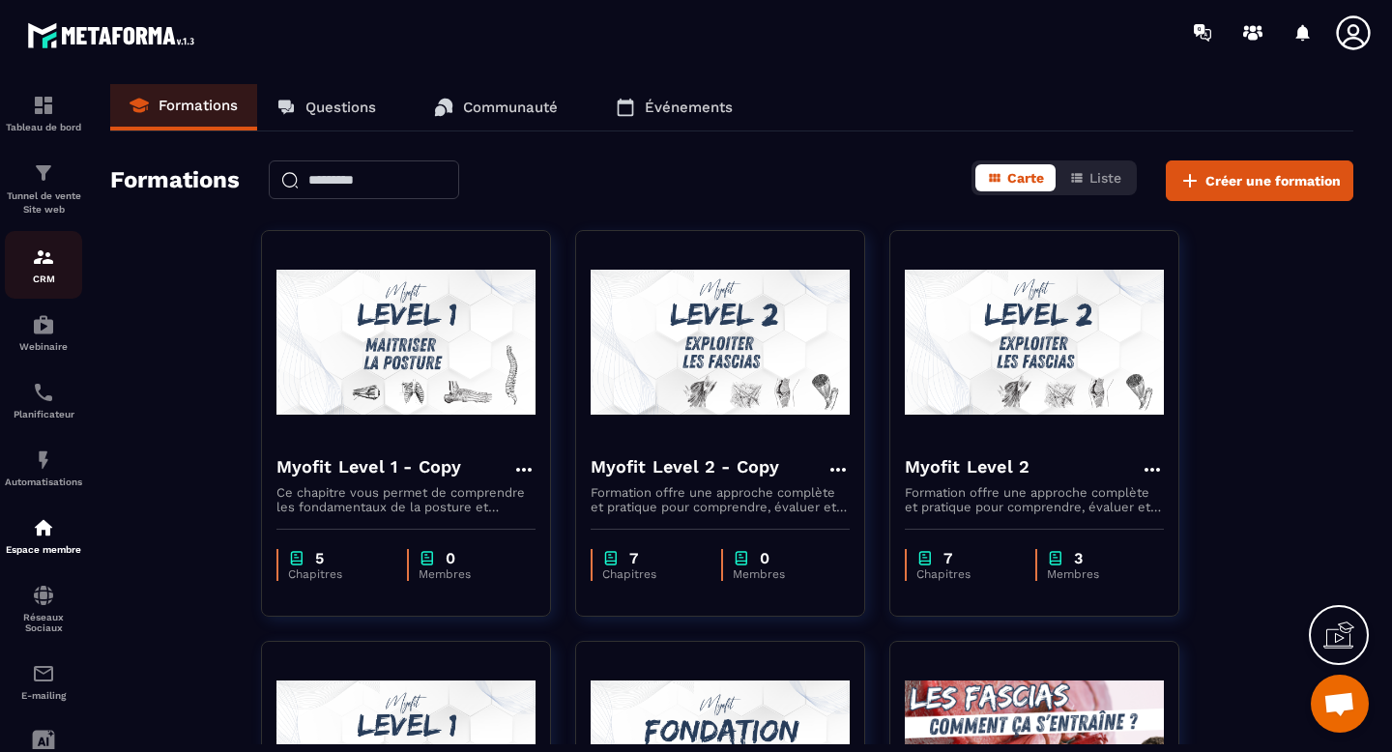
click at [41, 278] on p "CRM" at bounding box center [43, 279] width 77 height 11
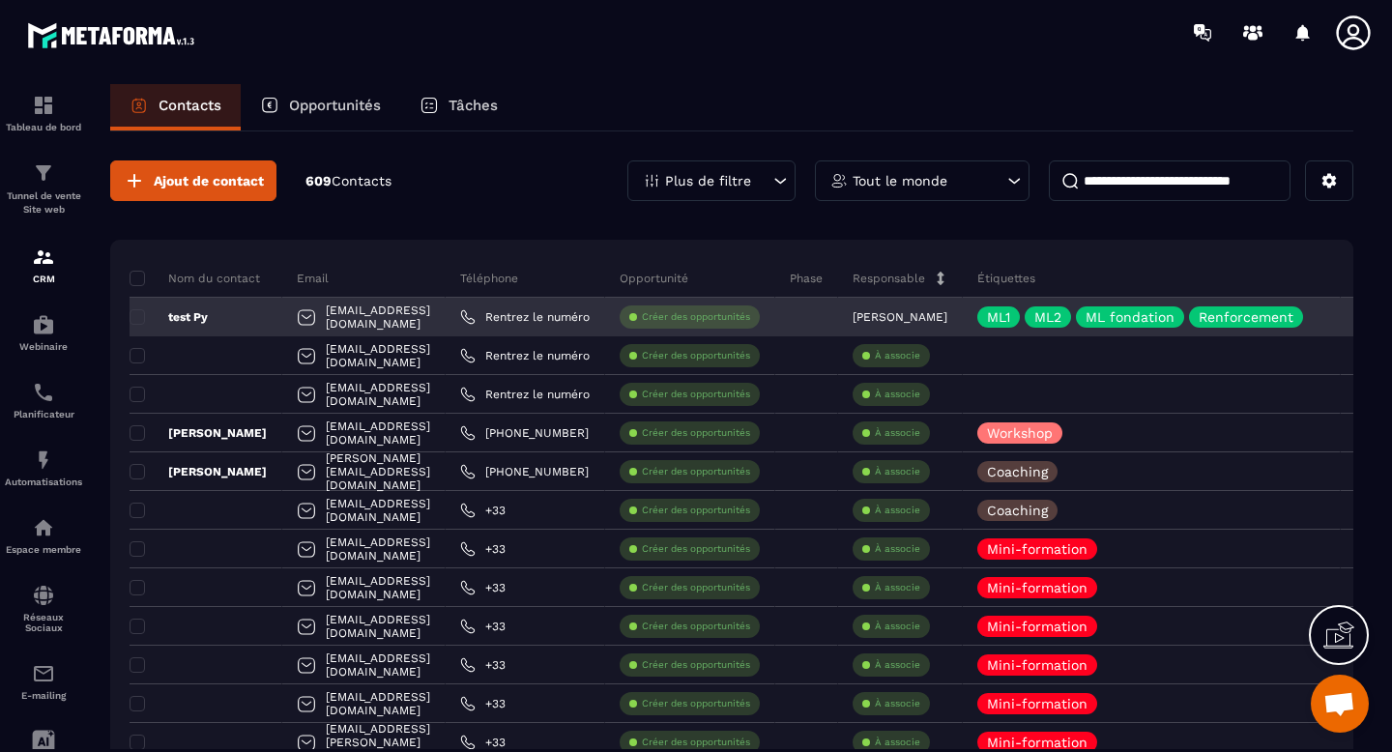
click at [948, 314] on p "[PERSON_NAME]" at bounding box center [900, 317] width 95 height 14
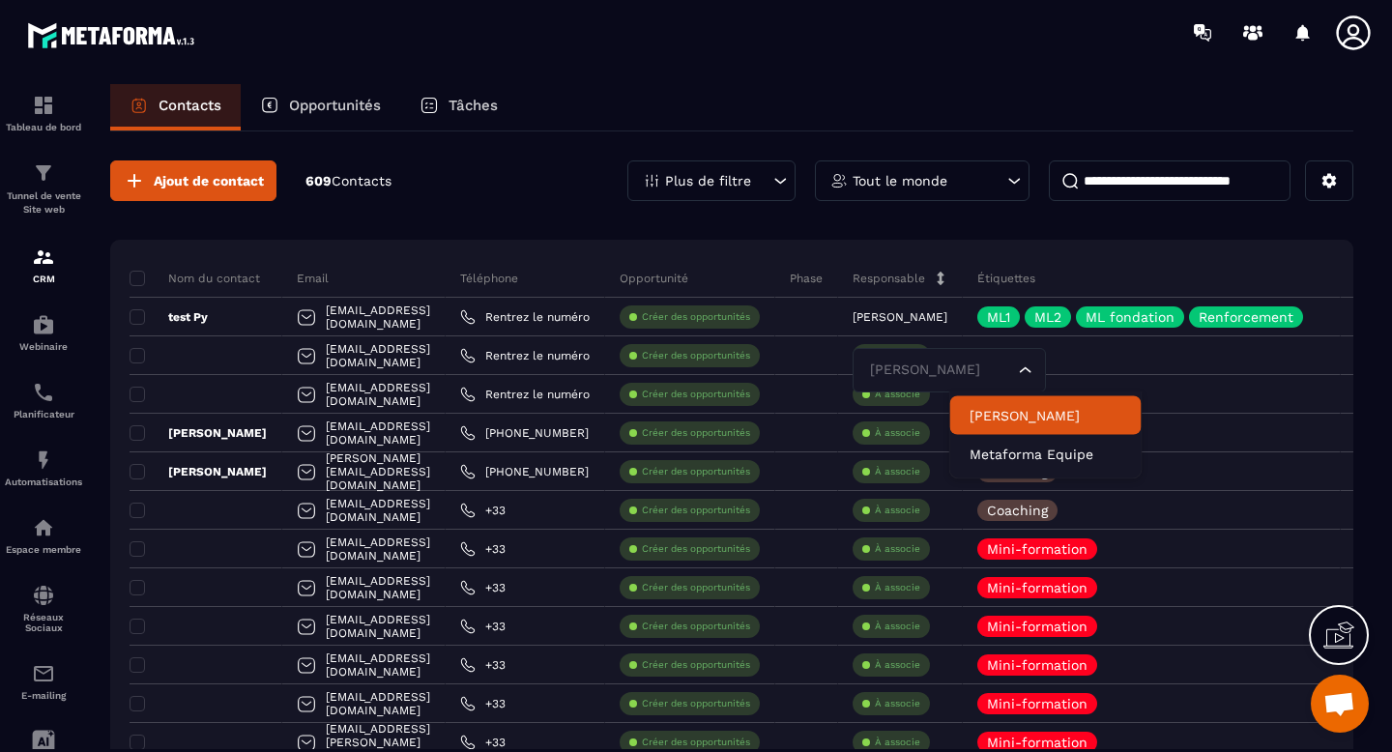
click at [1036, 281] on p "Étiquettes" at bounding box center [1007, 278] width 58 height 15
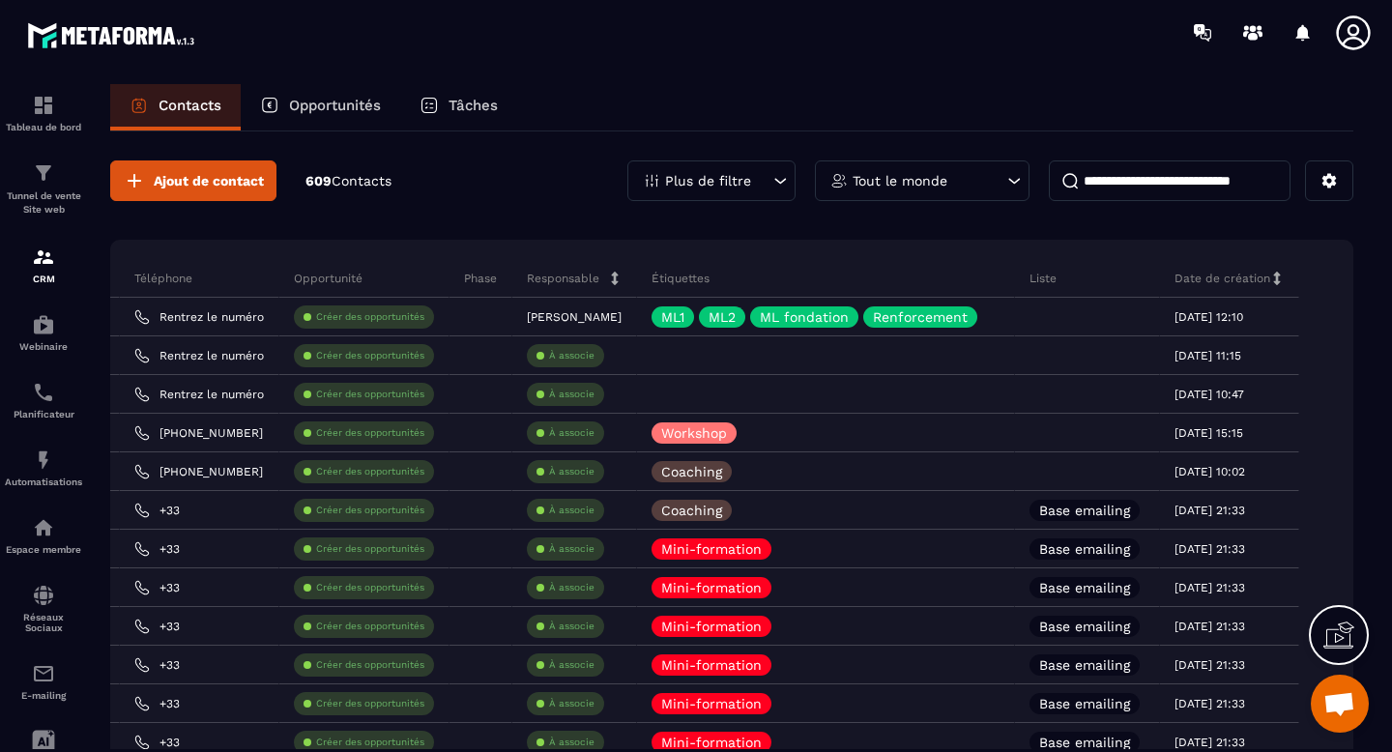
scroll to position [0, 447]
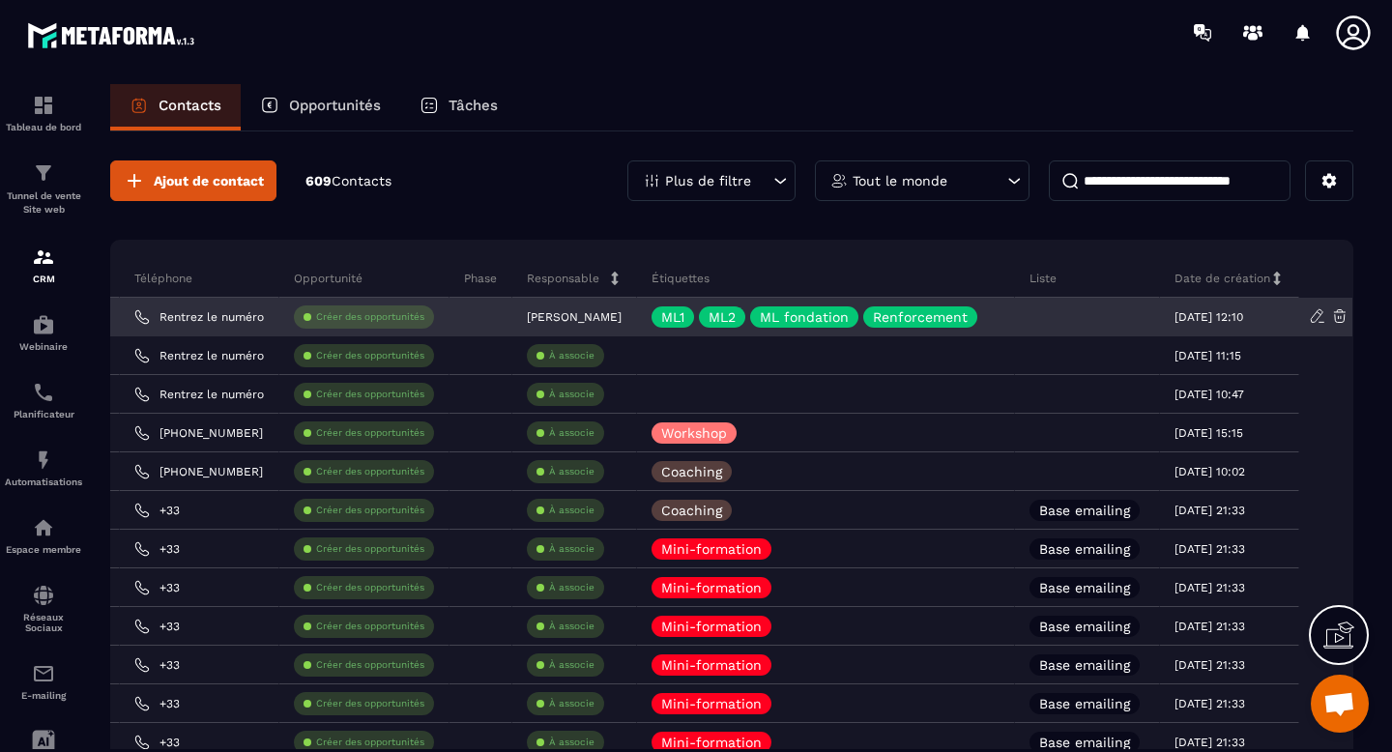
click at [1026, 320] on div at bounding box center [1087, 317] width 145 height 39
click at [997, 313] on icon at bounding box center [993, 316] width 13 height 13
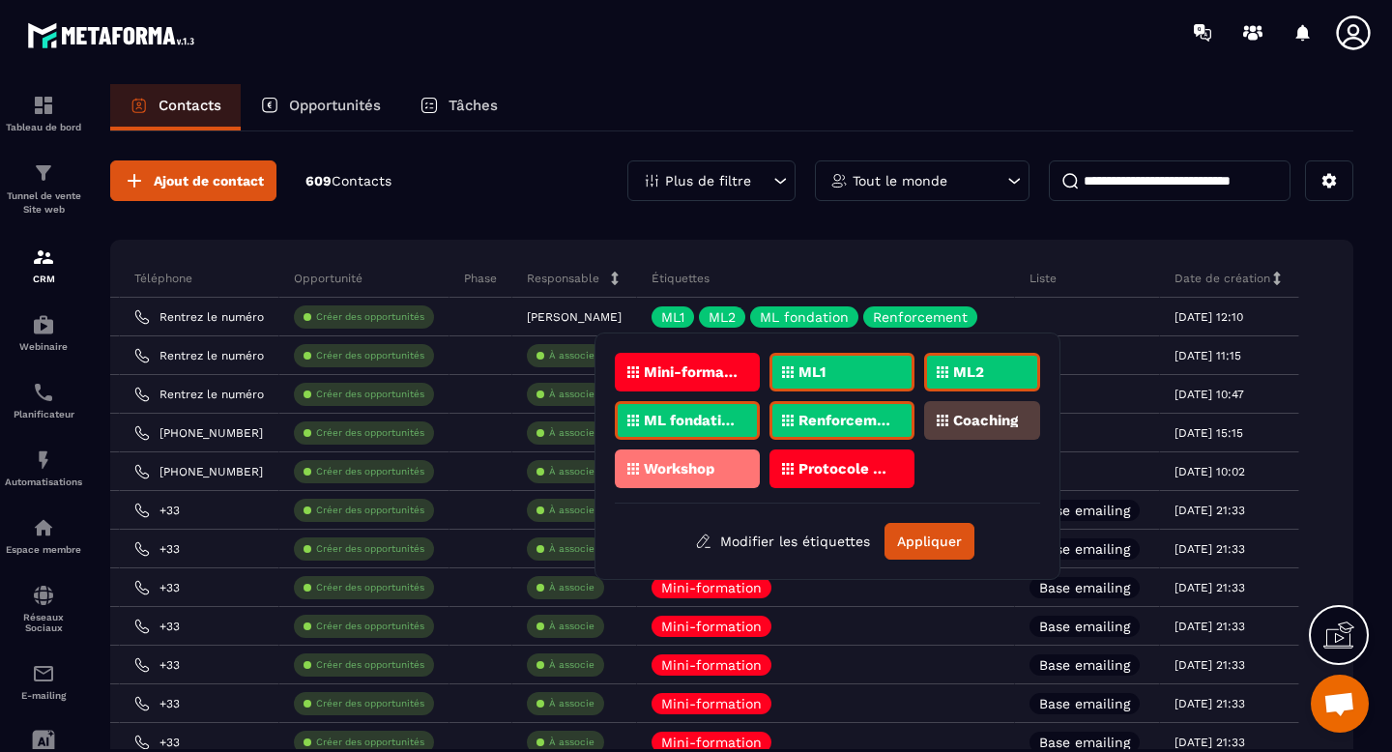
click at [960, 367] on p "ML2" at bounding box center [968, 373] width 31 height 14
click at [866, 370] on div "ML1" at bounding box center [842, 372] width 145 height 39
click at [940, 370] on icon at bounding box center [943, 372] width 12 height 12
click at [868, 379] on div "ML1" at bounding box center [842, 372] width 145 height 39
click at [717, 422] on p "ML fondation" at bounding box center [691, 421] width 94 height 14
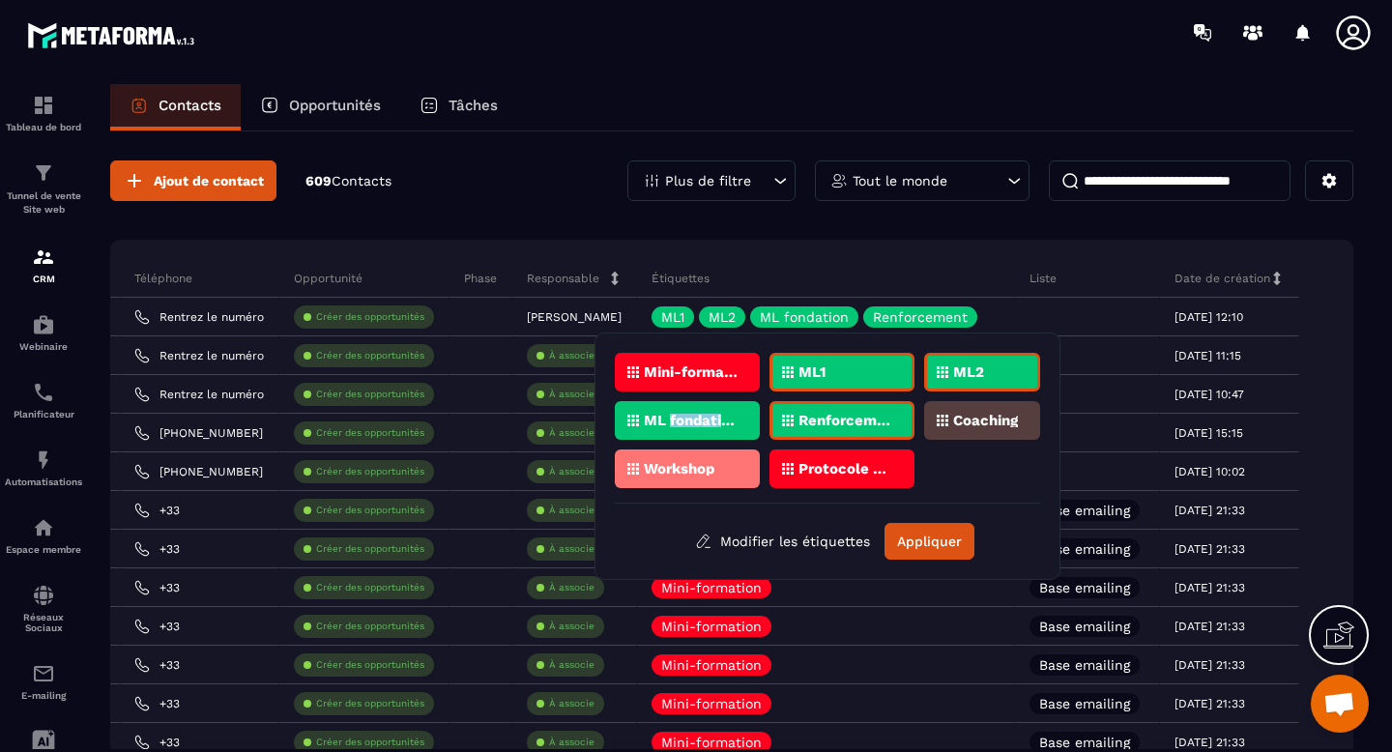
click at [717, 422] on p "ML fondation" at bounding box center [691, 421] width 94 height 14
click at [932, 548] on button "Appliquer" at bounding box center [930, 541] width 90 height 37
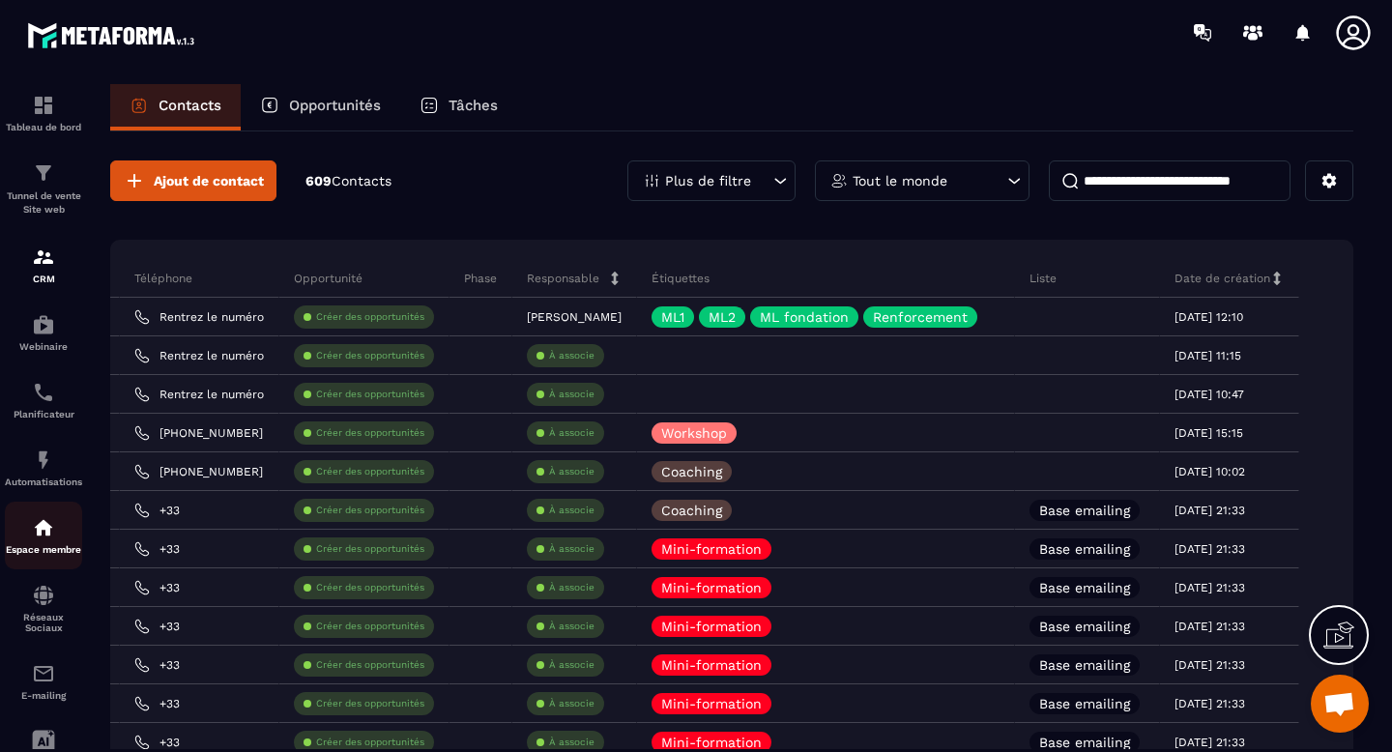
click at [42, 526] on img at bounding box center [43, 527] width 23 height 23
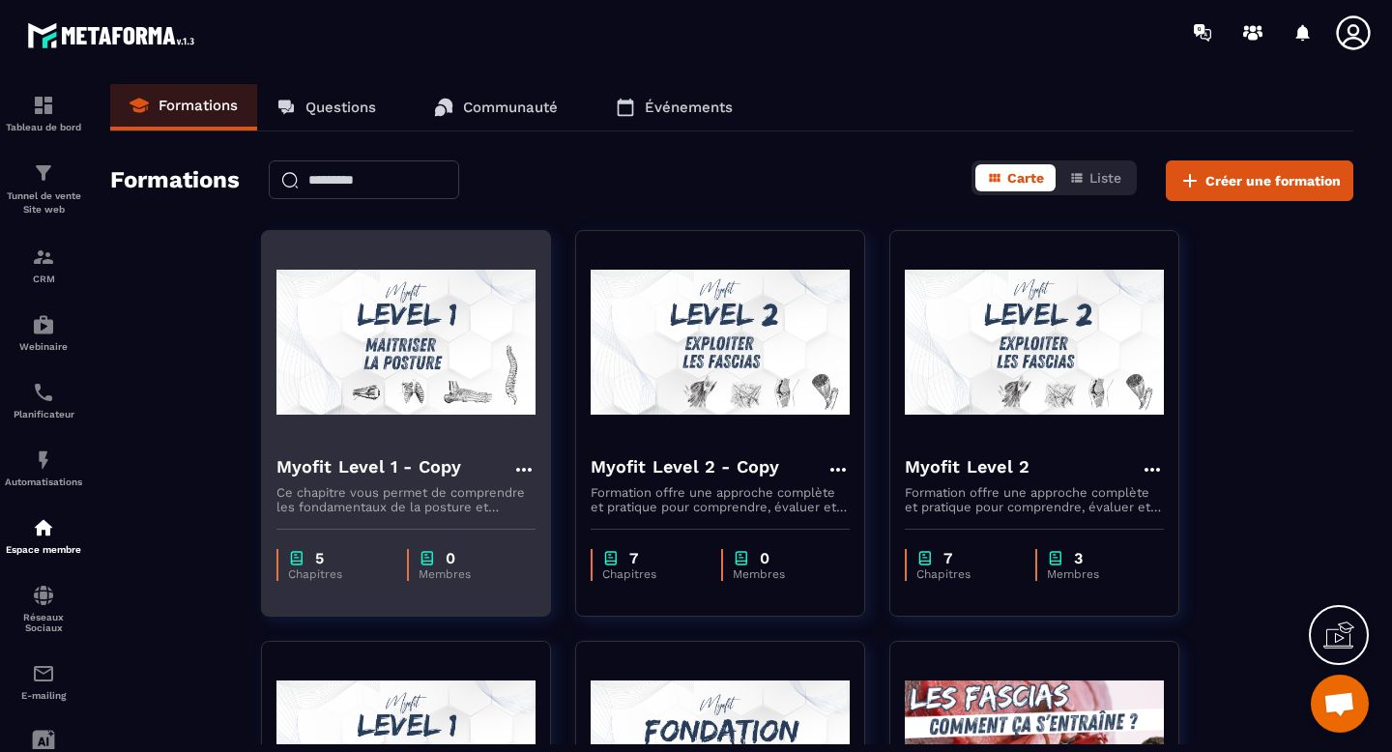
click at [407, 495] on p "Ce chapitre vous permet de comprendre les fondamentaux de la posture et d’appre…" at bounding box center [406, 499] width 259 height 29
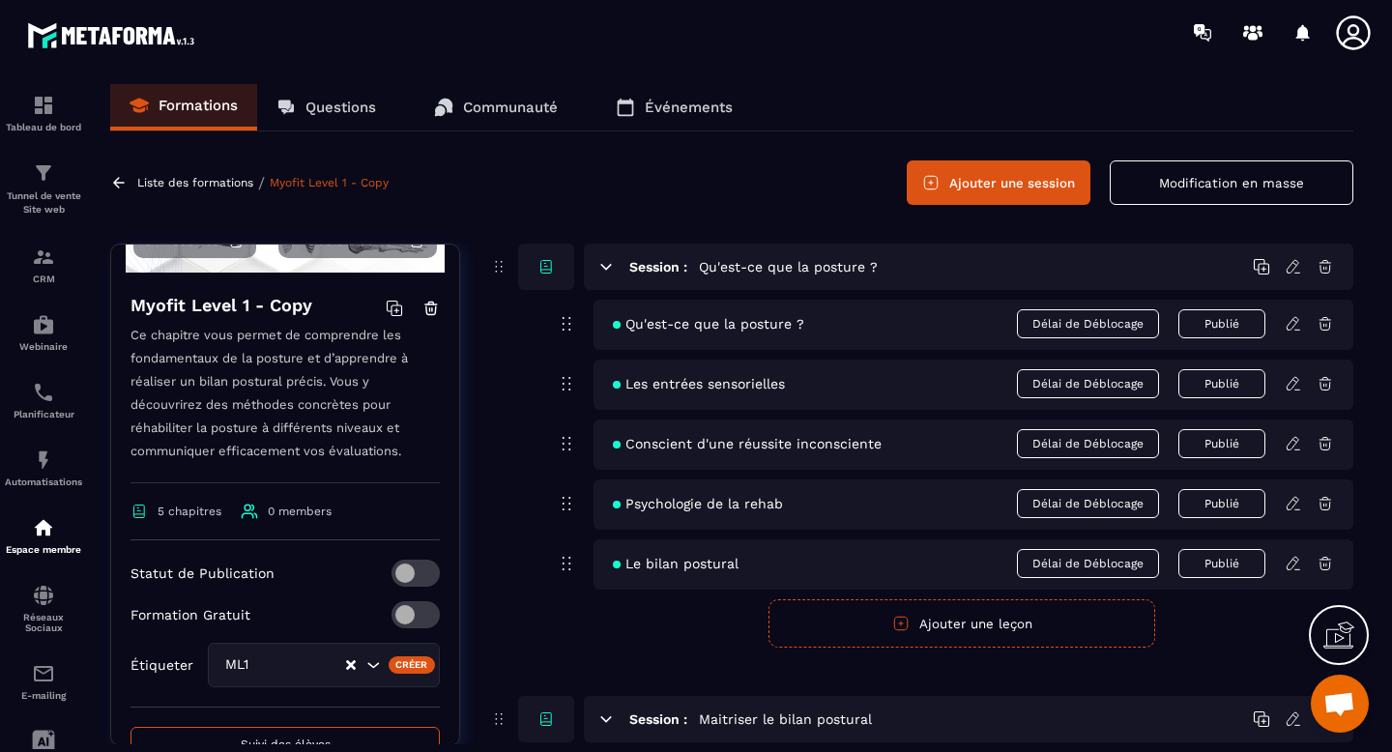
scroll to position [227, 0]
click at [347, 665] on icon "Clear Selected" at bounding box center [351, 666] width 10 height 10
click at [403, 666] on div "Créer" at bounding box center [412, 666] width 47 height 17
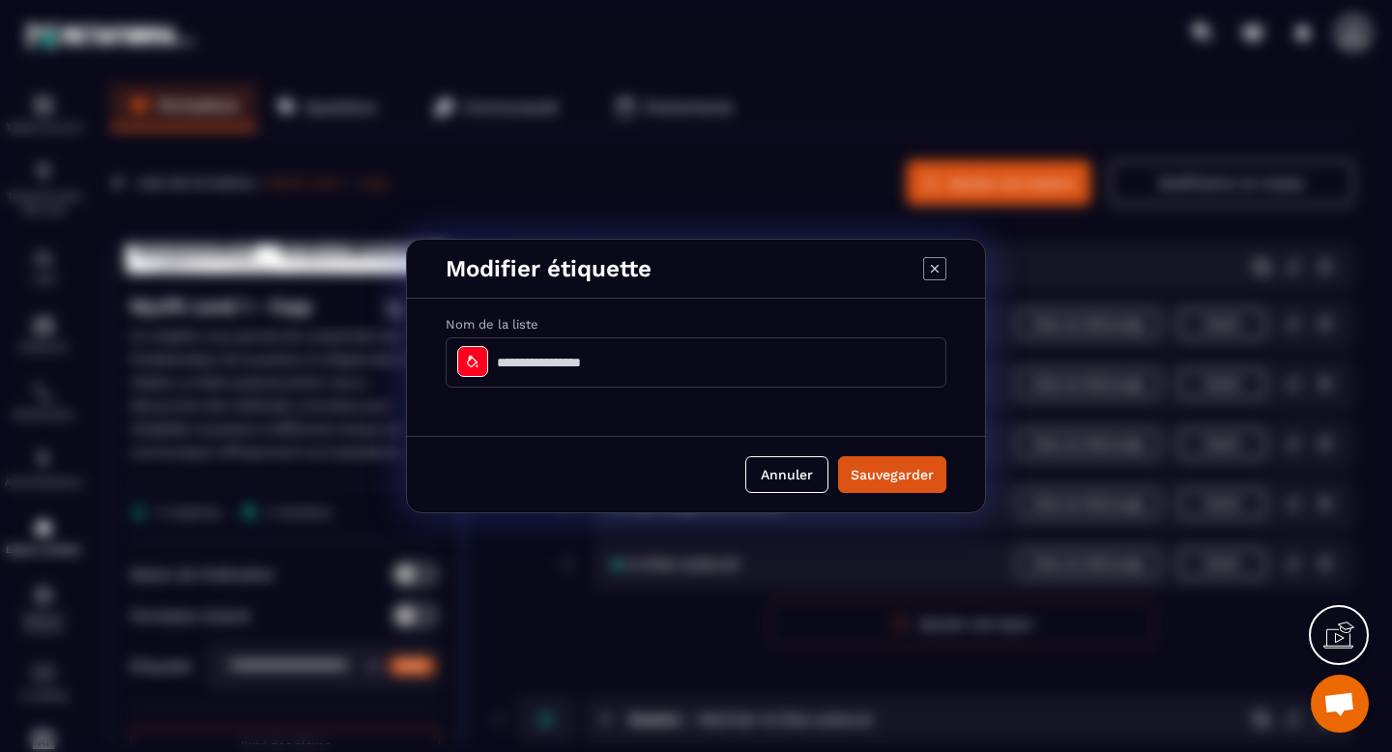
click at [584, 356] on input "Modal window" at bounding box center [696, 362] width 501 height 50
click at [757, 471] on button "Annuler" at bounding box center [787, 474] width 83 height 37
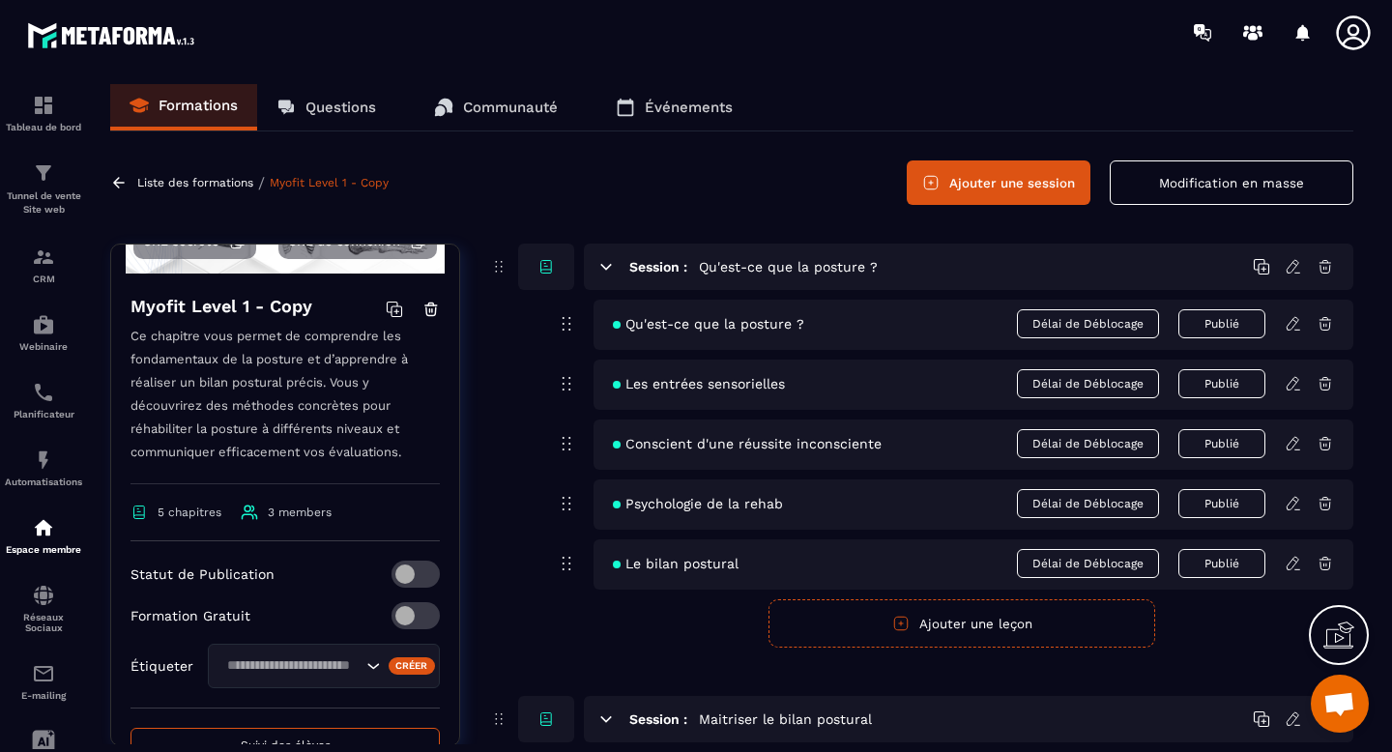
click at [278, 662] on input "Search for option" at bounding box center [290, 666] width 141 height 21
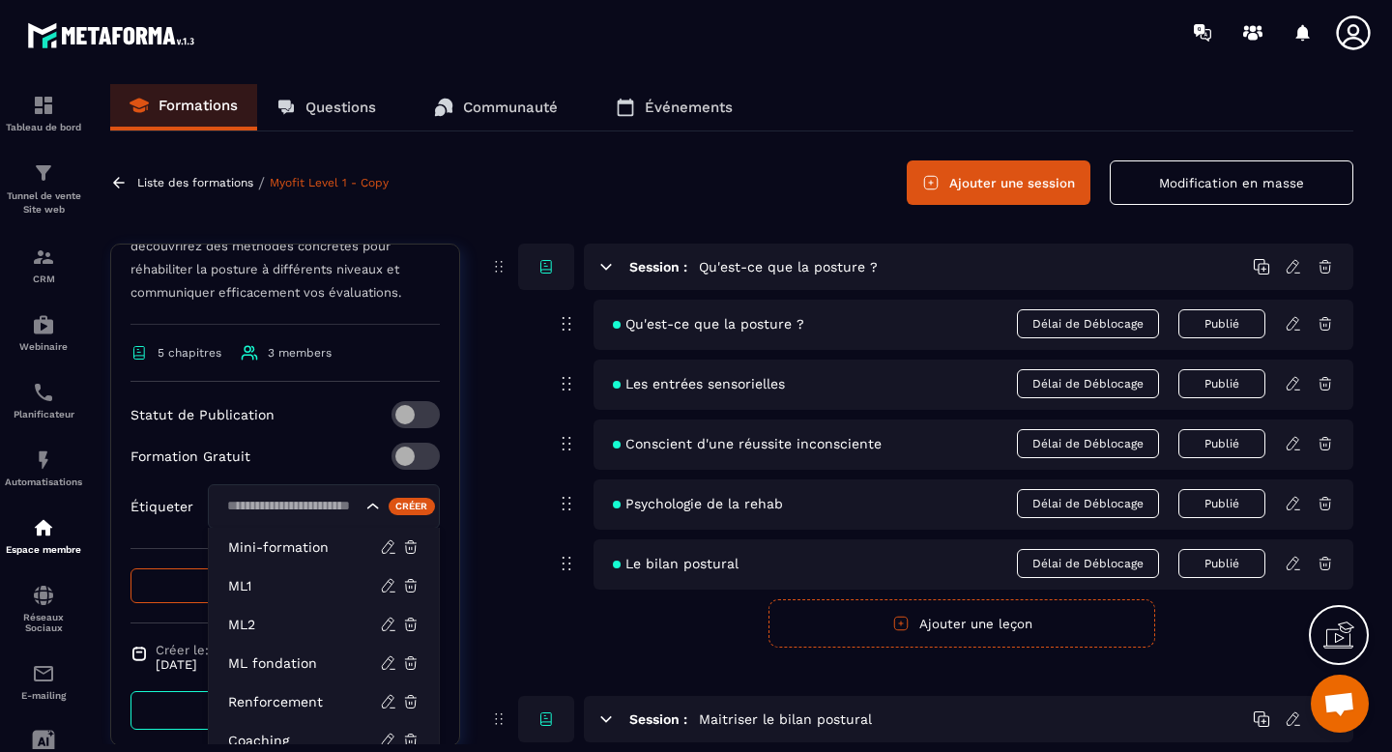
scroll to position [395, 0]
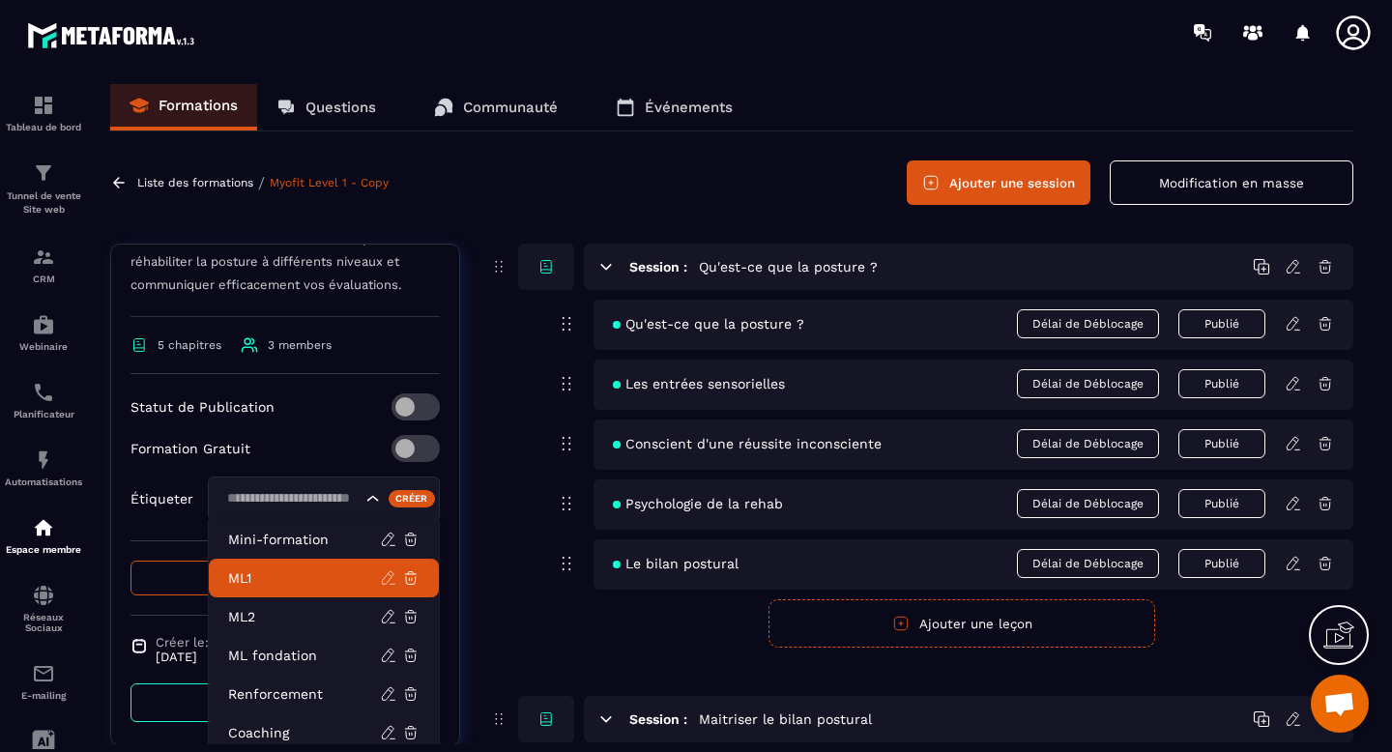
click at [390, 580] on icon at bounding box center [388, 578] width 17 height 17
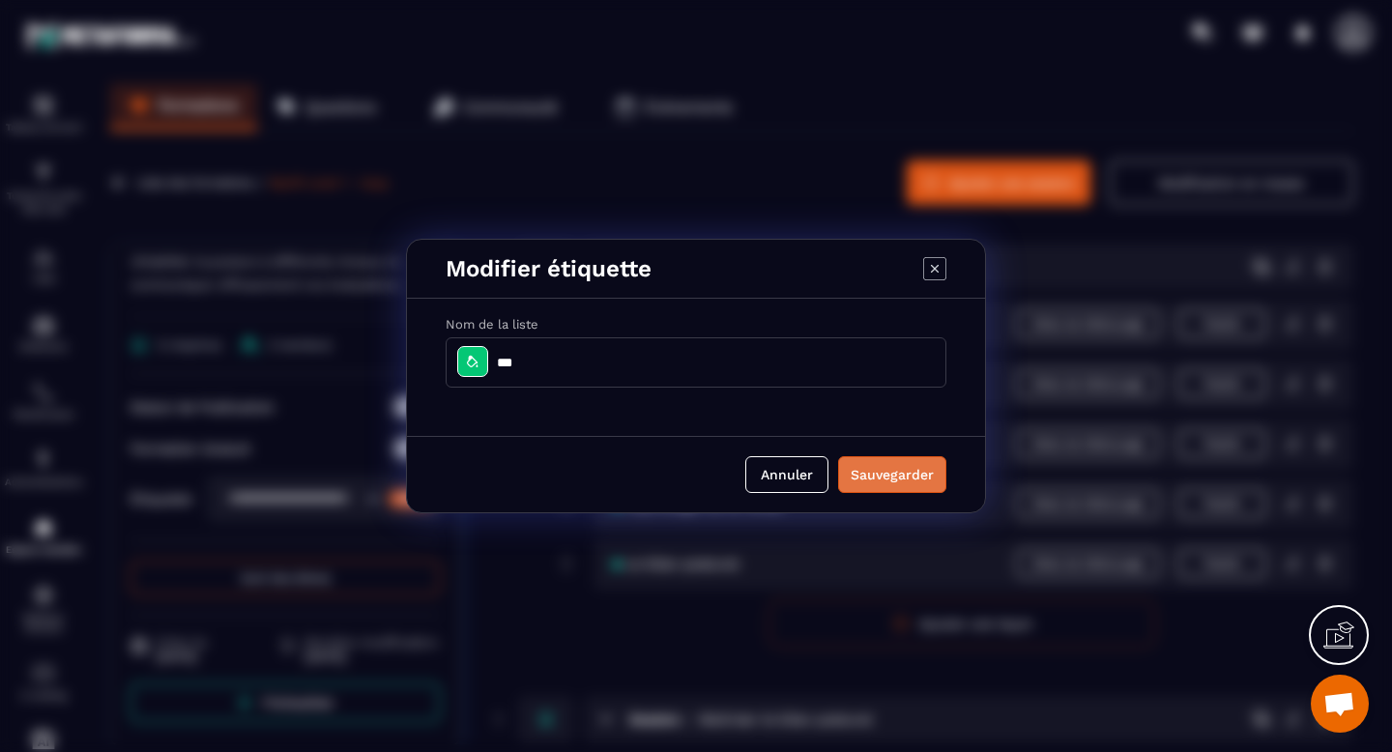
click at [867, 481] on button "Sauvegarder" at bounding box center [892, 474] width 108 height 37
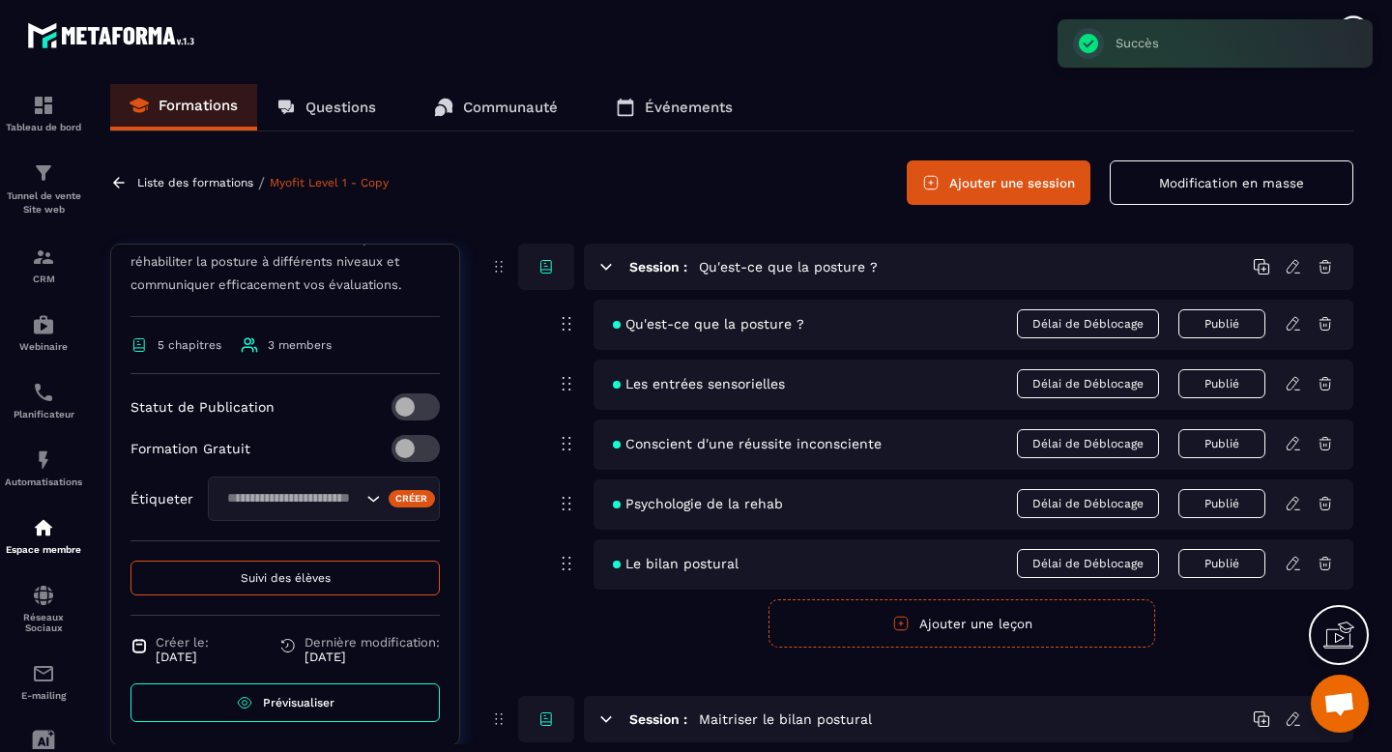
click at [266, 504] on input "Search for option" at bounding box center [290, 498] width 141 height 21
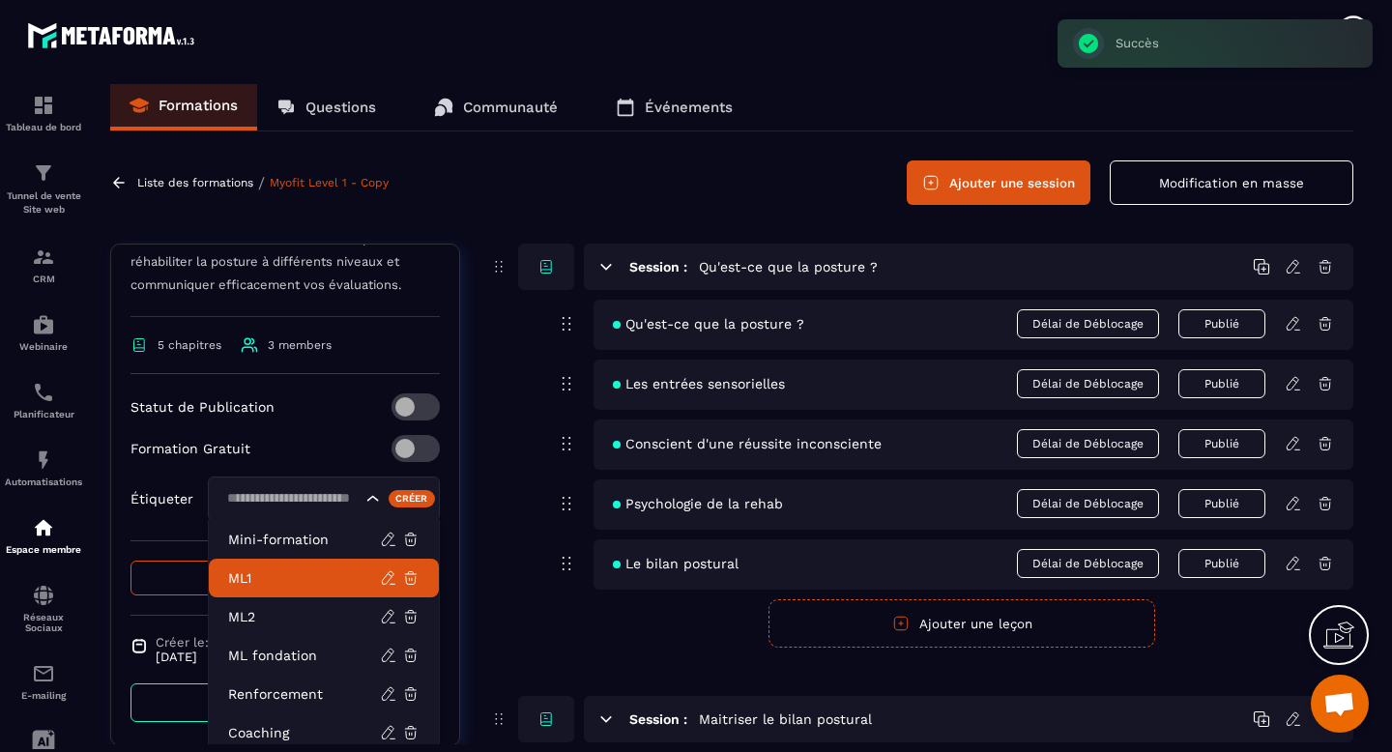
click at [263, 571] on p "ML1" at bounding box center [304, 578] width 152 height 19
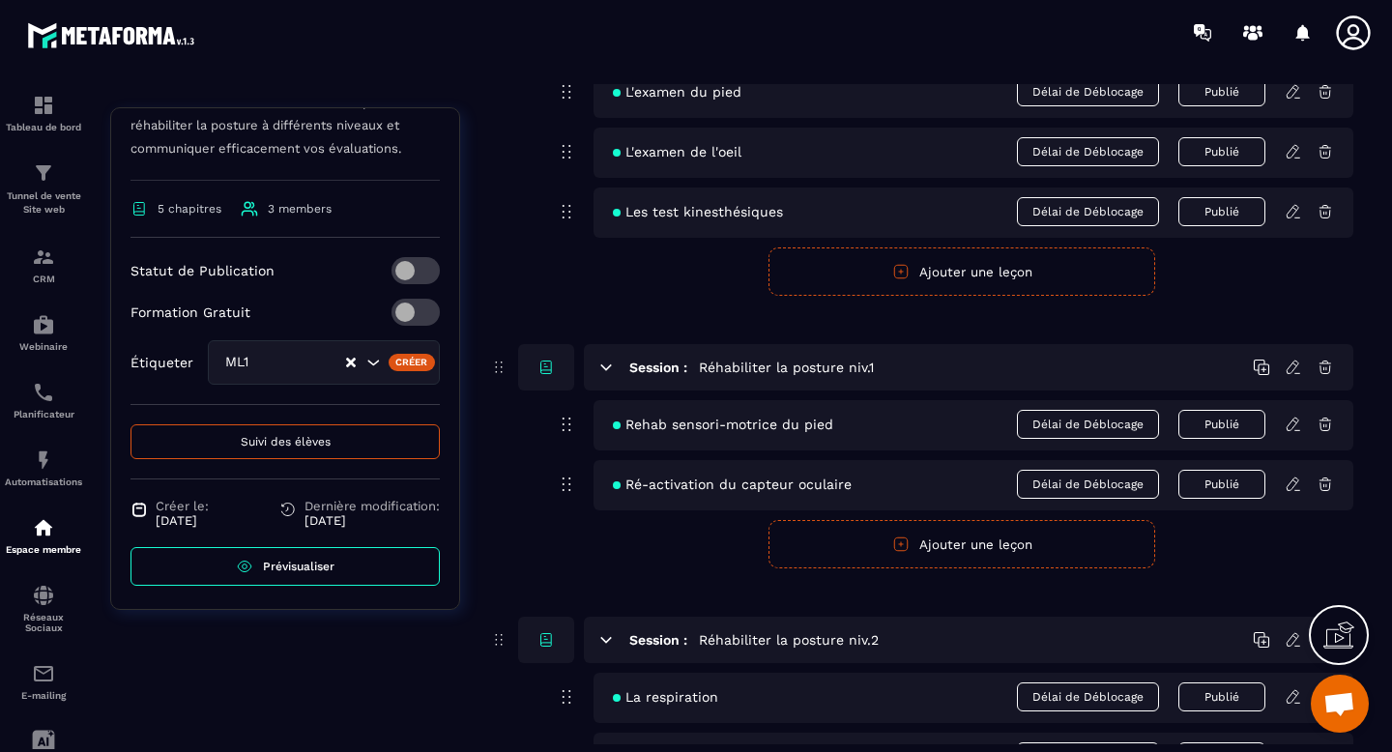
scroll to position [1421, 0]
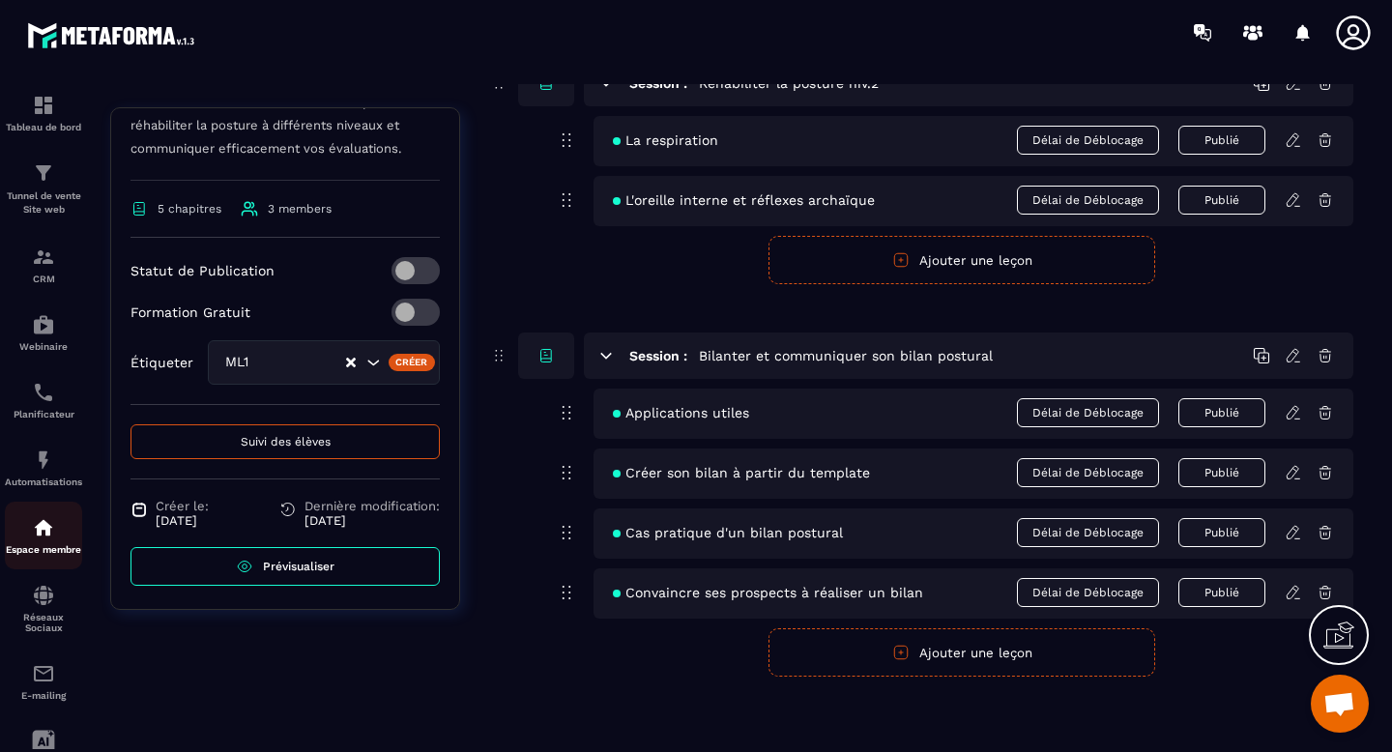
click at [43, 544] on div "Espace membre" at bounding box center [43, 535] width 77 height 39
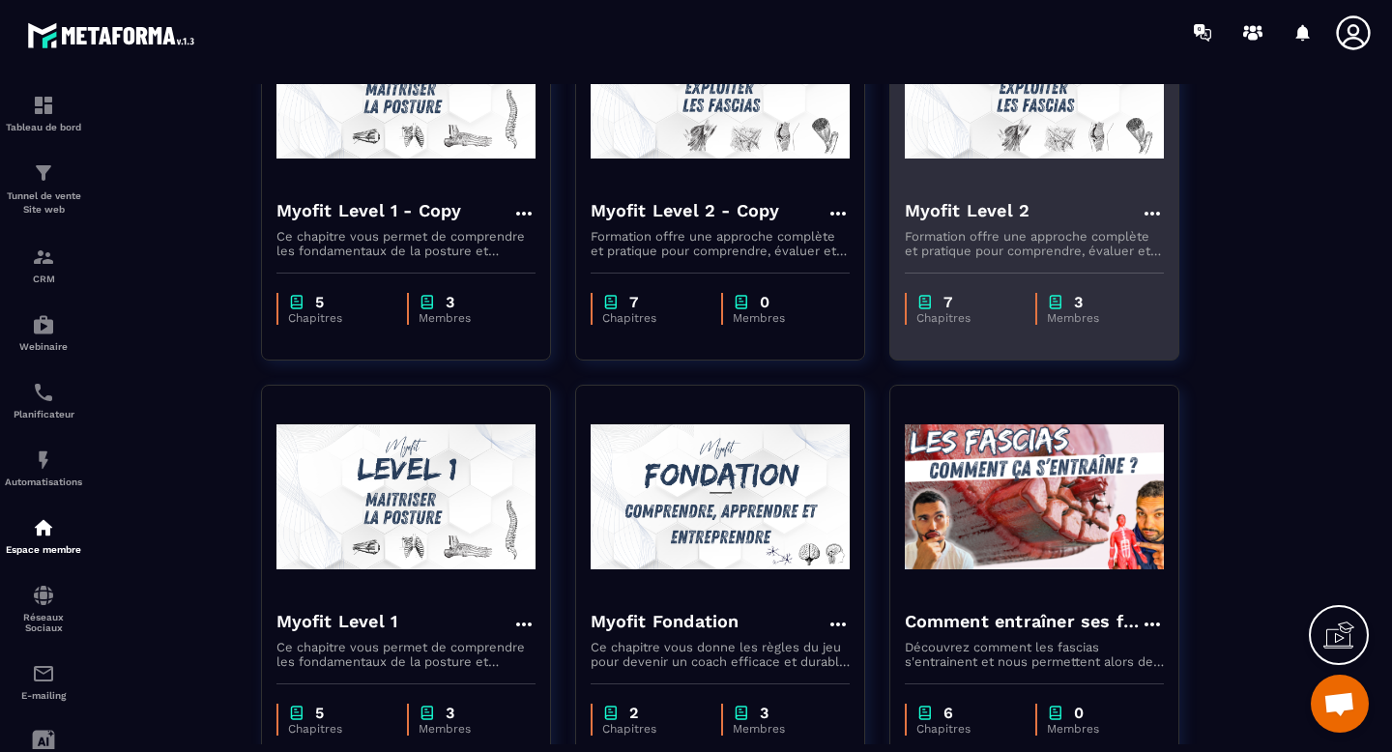
scroll to position [454, 0]
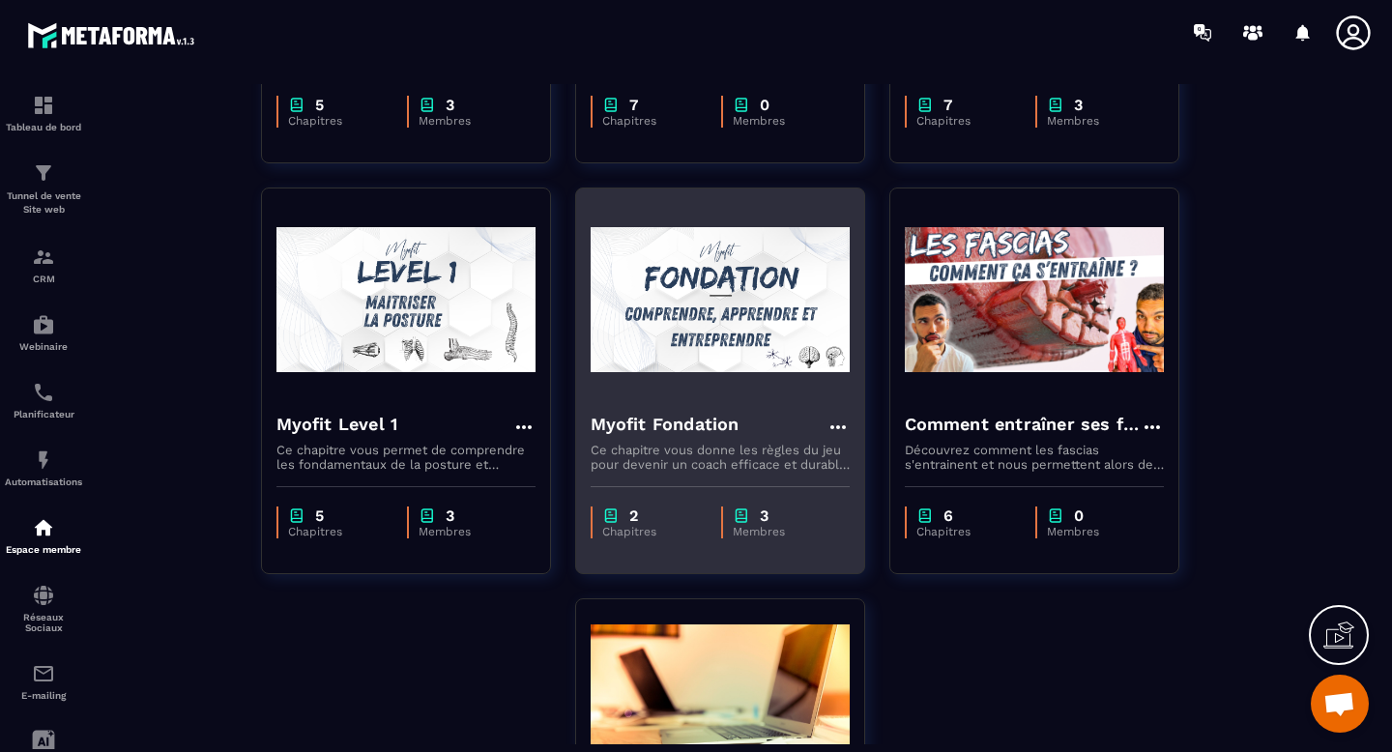
click at [836, 432] on icon at bounding box center [838, 427] width 23 height 23
click at [917, 506] on button "Dupliquer" at bounding box center [894, 501] width 121 height 35
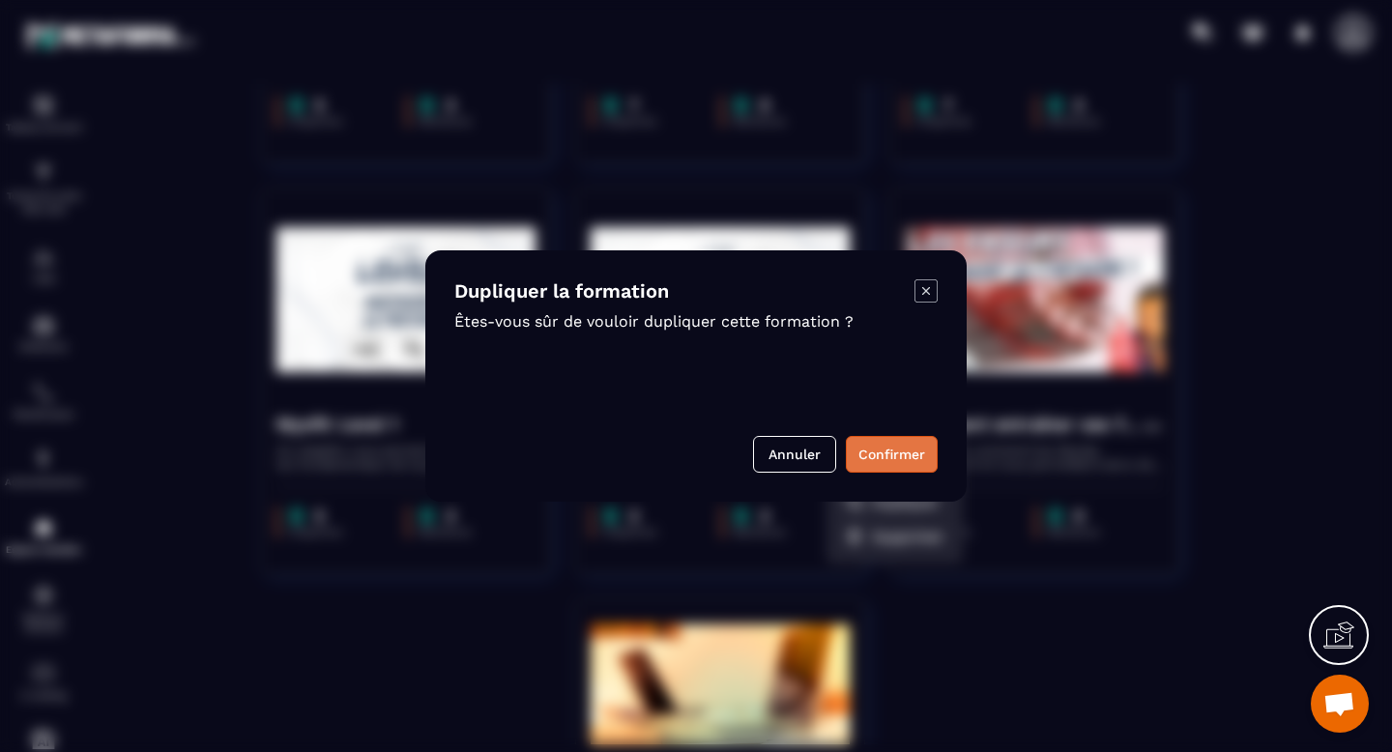
click at [902, 453] on button "Confirmer" at bounding box center [892, 454] width 92 height 37
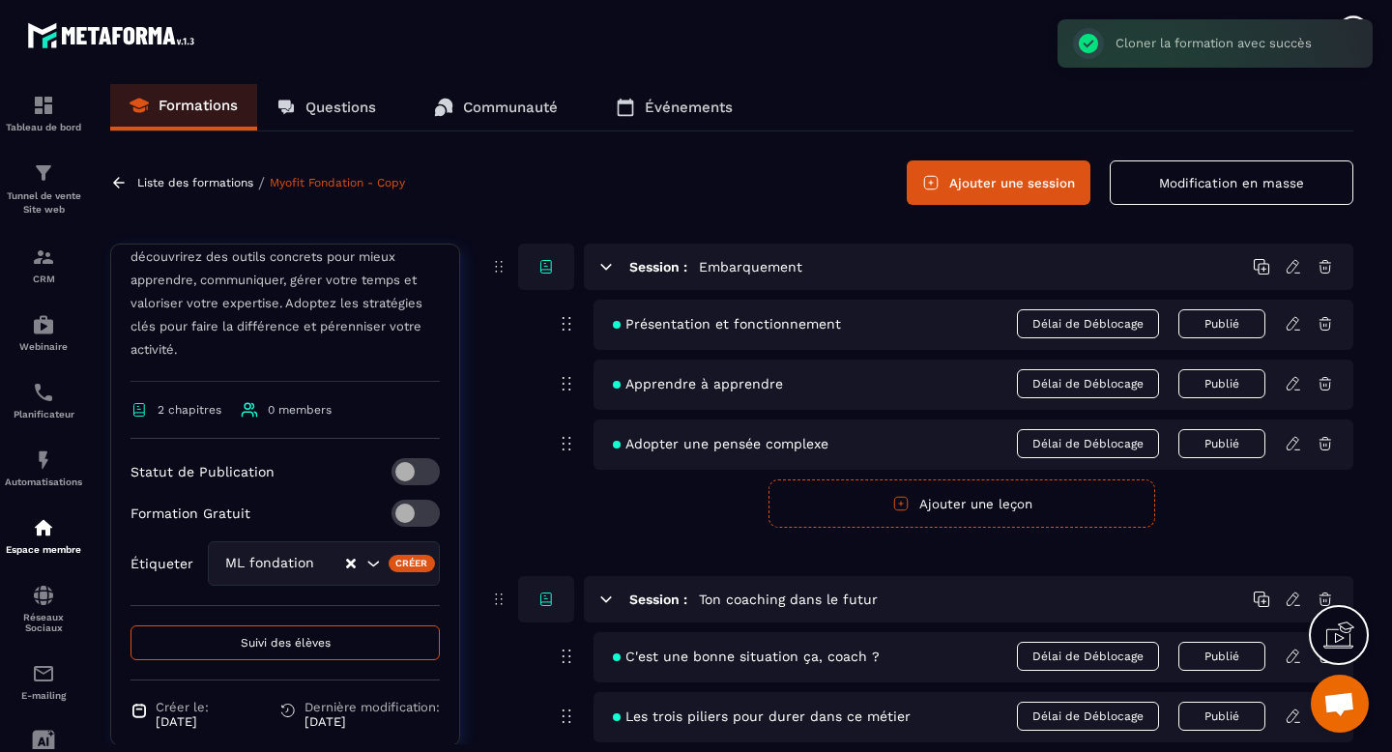
scroll to position [358, 0]
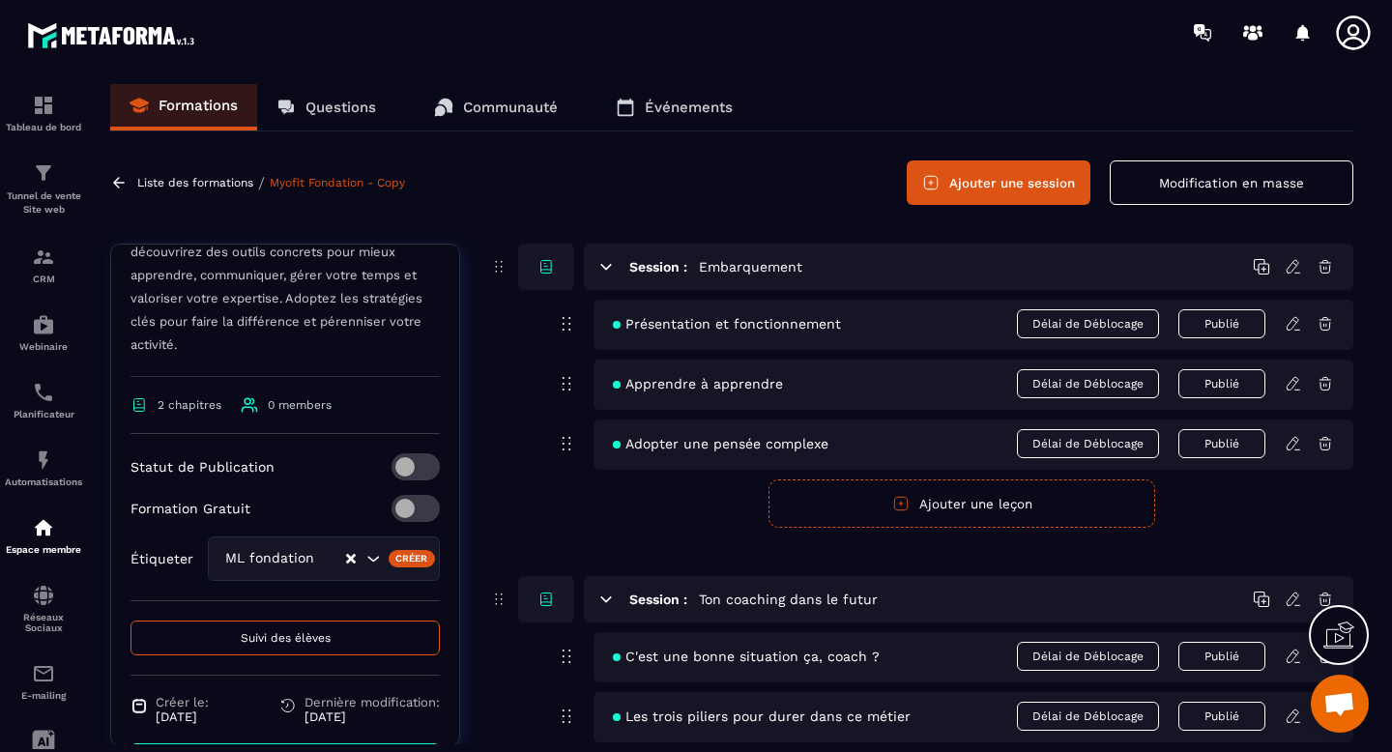
click at [350, 566] on button "Clear Selected" at bounding box center [351, 559] width 10 height 15
click at [423, 473] on span at bounding box center [416, 467] width 48 height 27
click at [426, 507] on span at bounding box center [416, 508] width 48 height 27
click at [323, 562] on input "Search for option" at bounding box center [290, 558] width 141 height 21
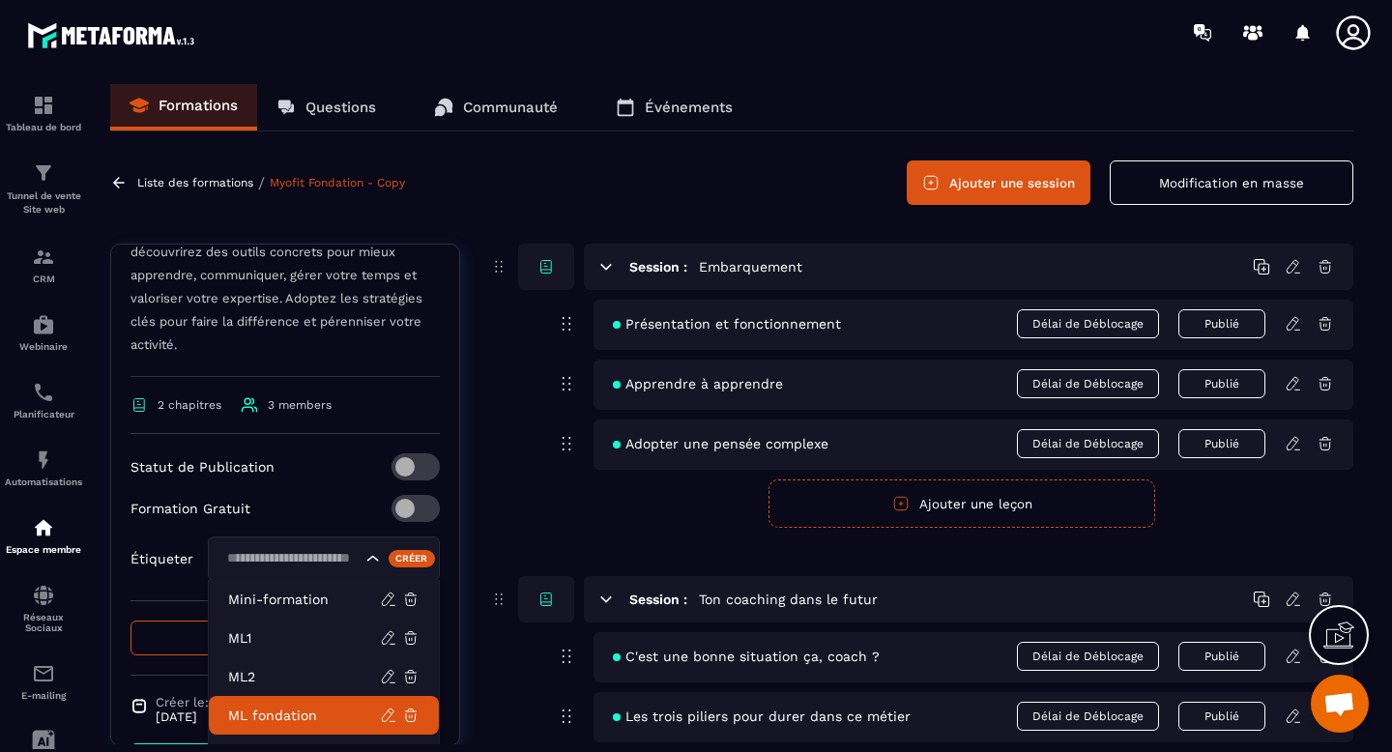
click at [255, 709] on p "ML fondation" at bounding box center [304, 715] width 152 height 19
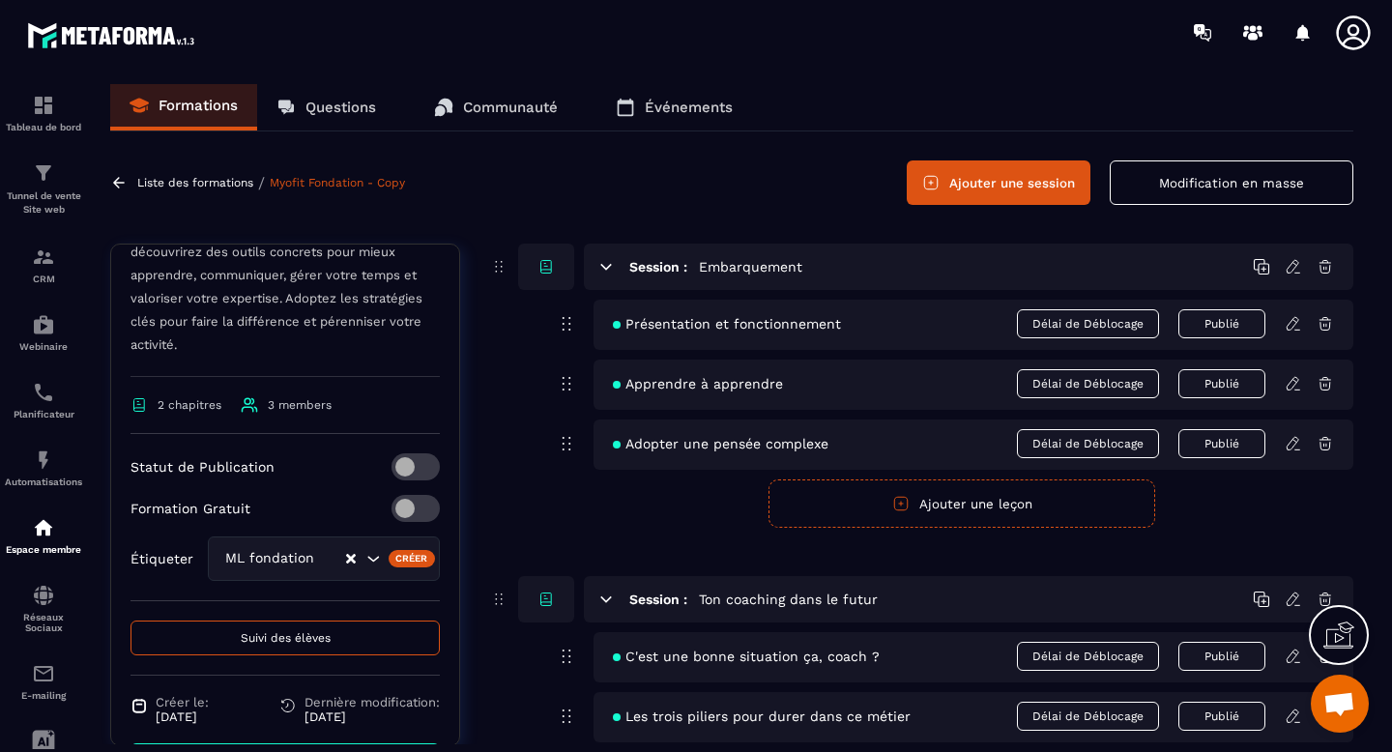
click at [486, 564] on div "URL secrète URL de connexion Myofit Fondation - Copy Ce chapitre vous donne les…" at bounding box center [732, 666] width 1244 height 845
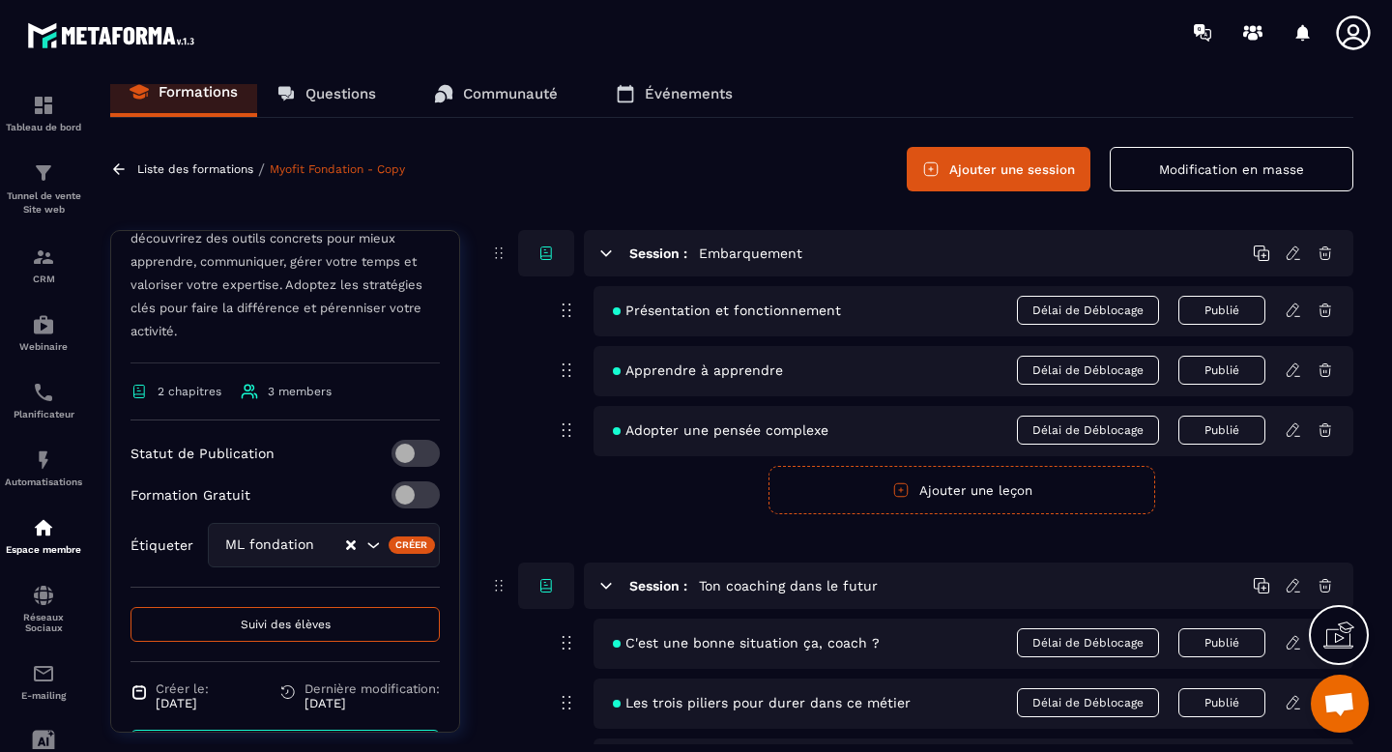
scroll to position [0, 0]
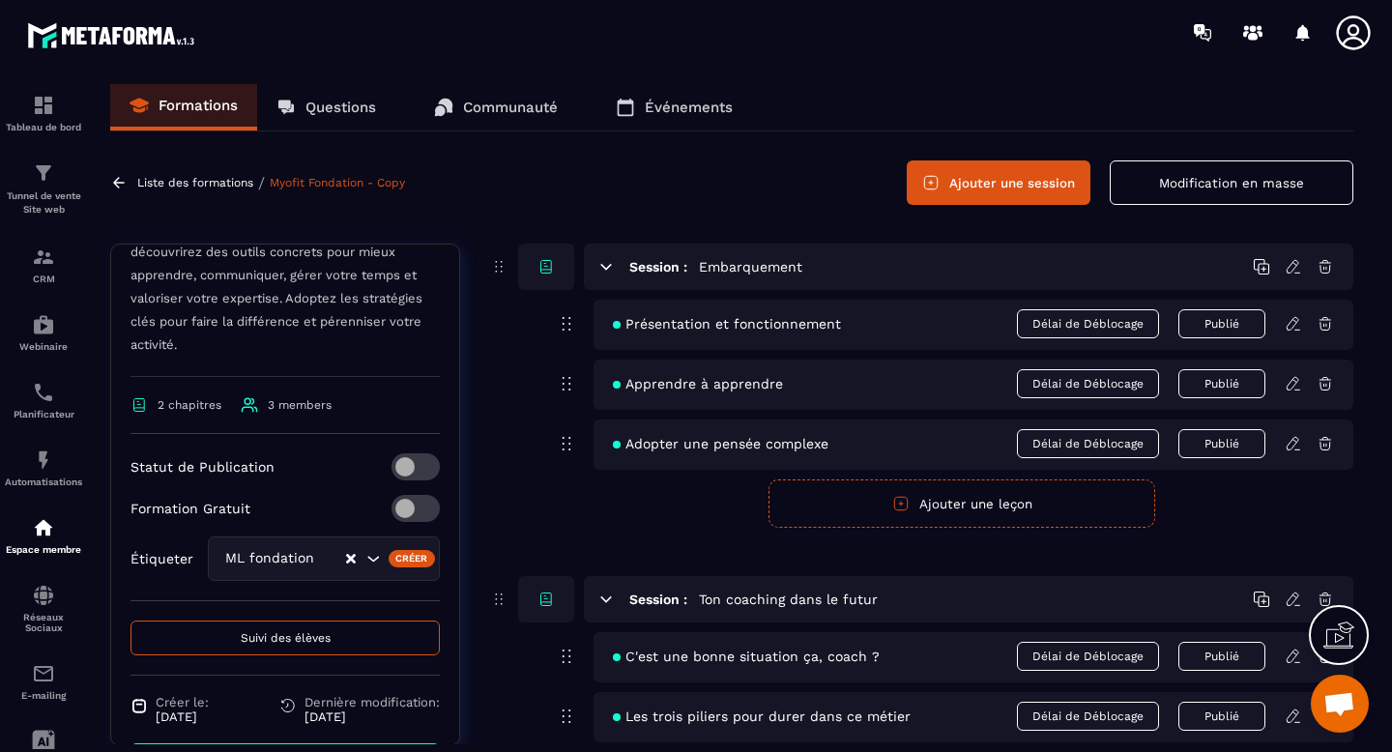
click at [193, 179] on p "Liste des formations" at bounding box center [195, 183] width 116 height 14
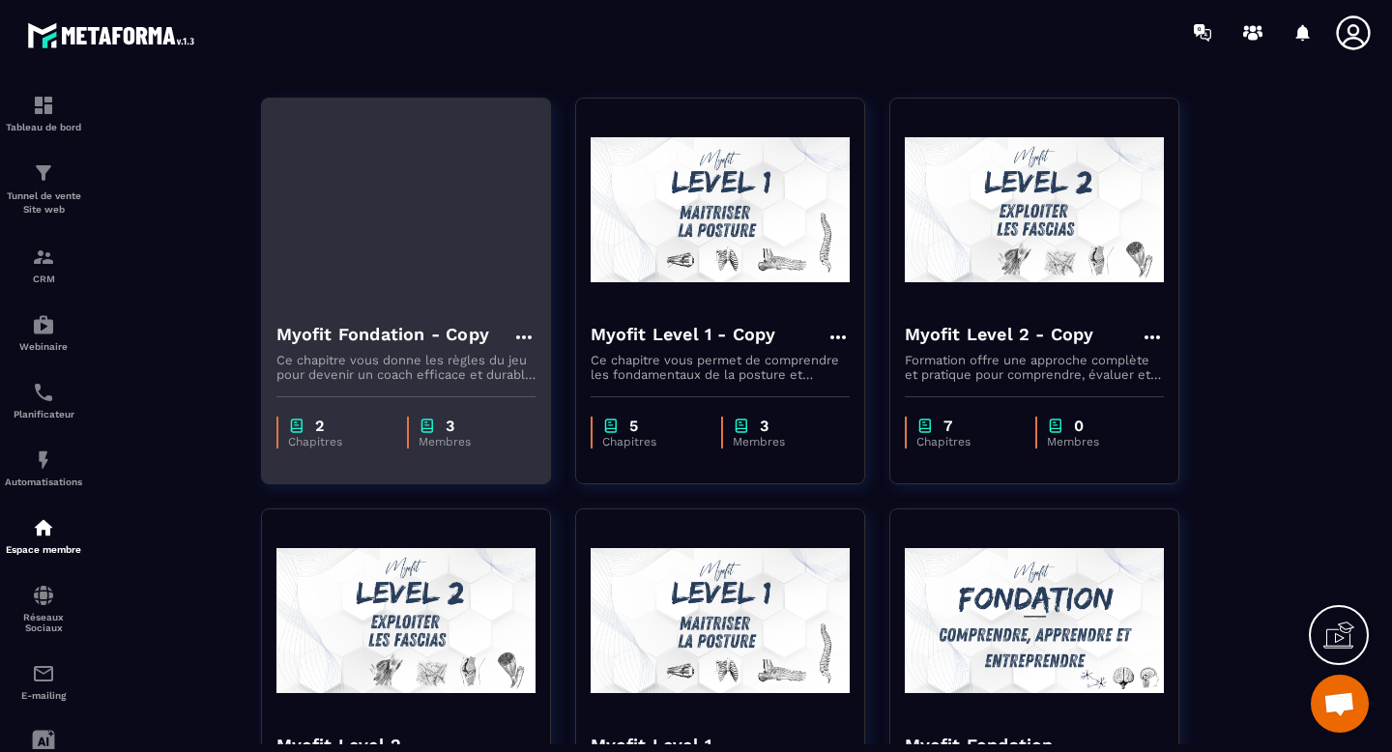
scroll to position [143, 0]
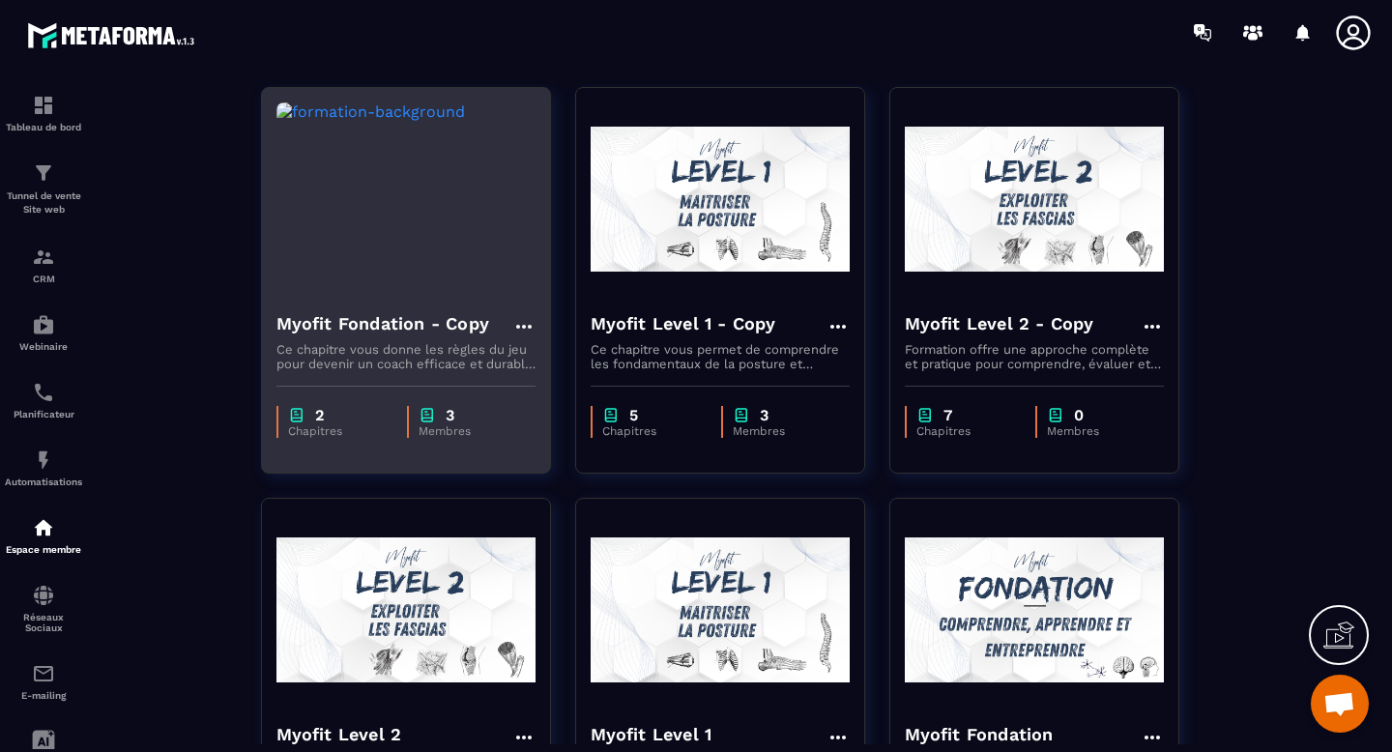
click at [397, 220] on img at bounding box center [406, 198] width 259 height 193
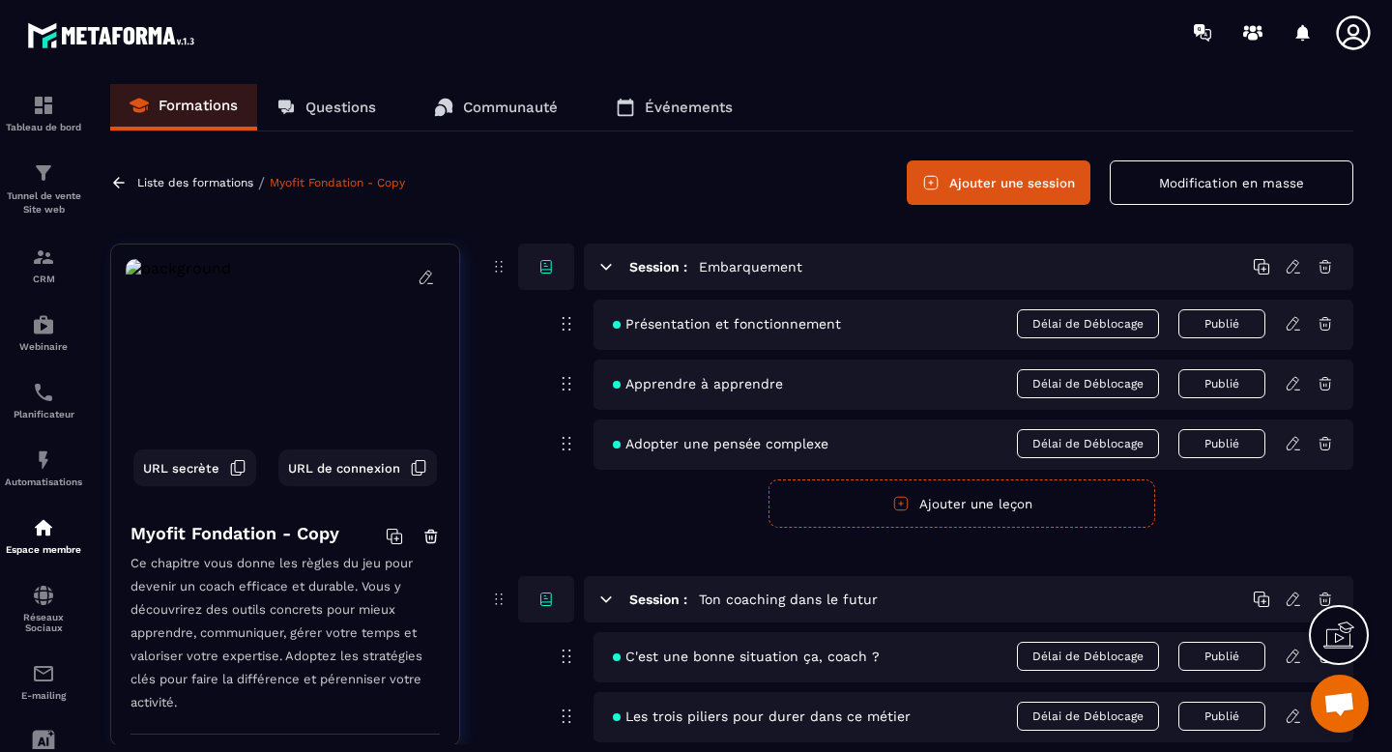
click at [427, 279] on icon at bounding box center [426, 277] width 17 height 17
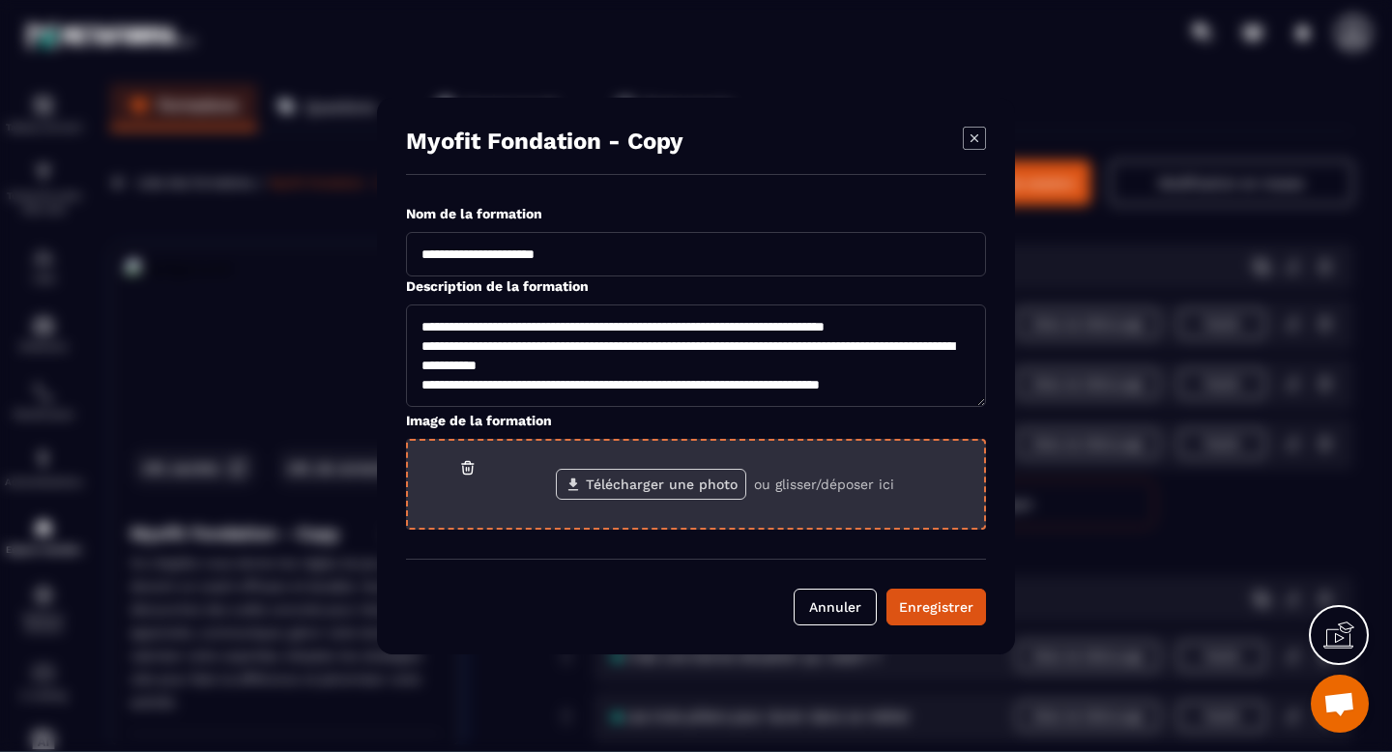
click at [666, 489] on label "Télécharger une photo" at bounding box center [651, 484] width 190 height 31
click at [0, 0] on input "Télécharger une photo" at bounding box center [0, 0] width 0 height 0
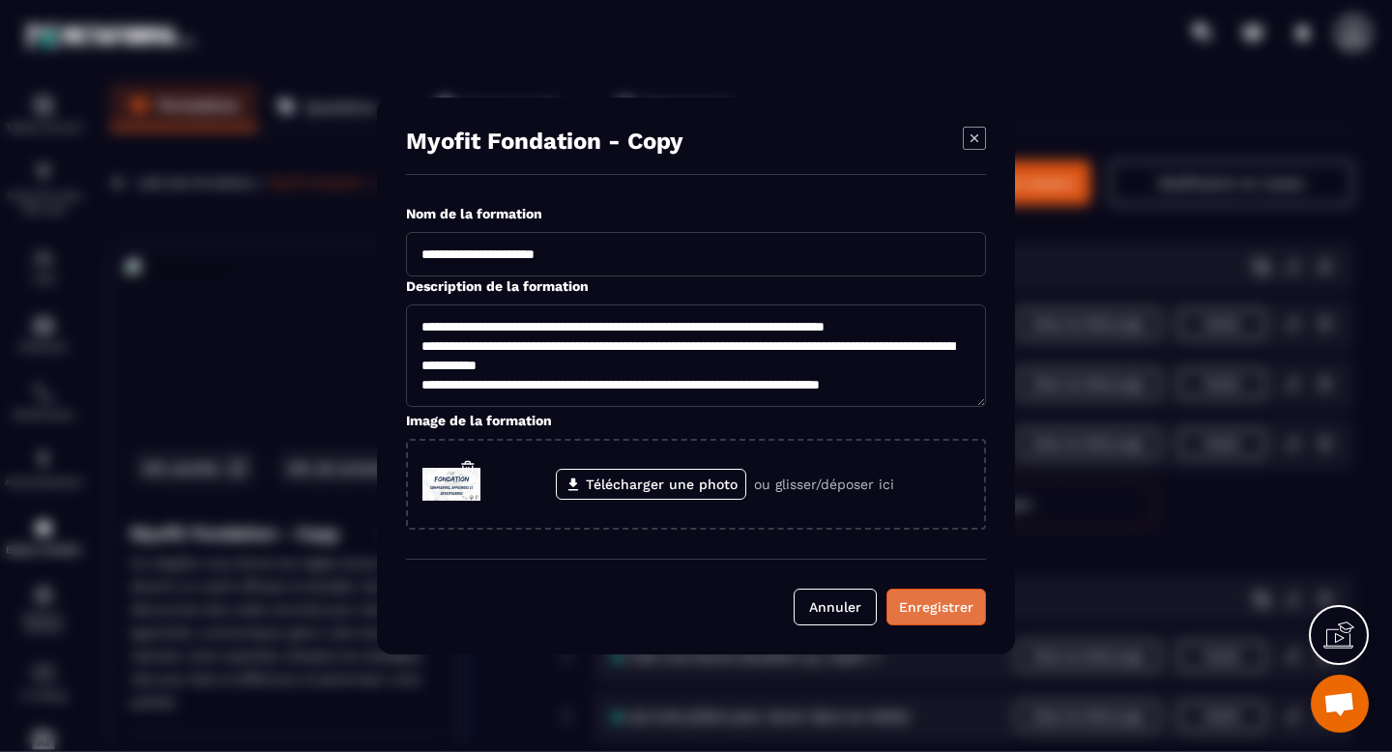
click at [951, 608] on div "Enregistrer" at bounding box center [936, 607] width 74 height 19
type textarea "**********"
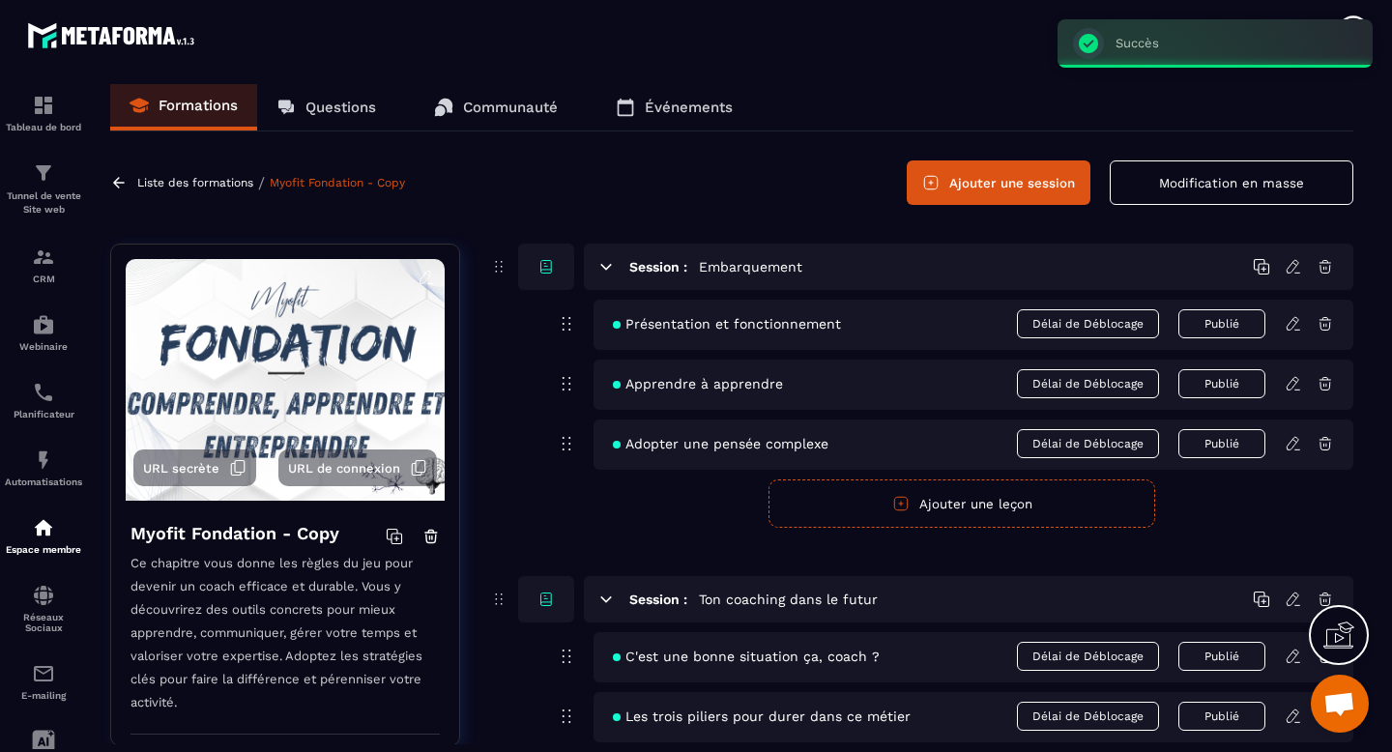
click at [151, 182] on p "Liste des formations" at bounding box center [195, 183] width 116 height 14
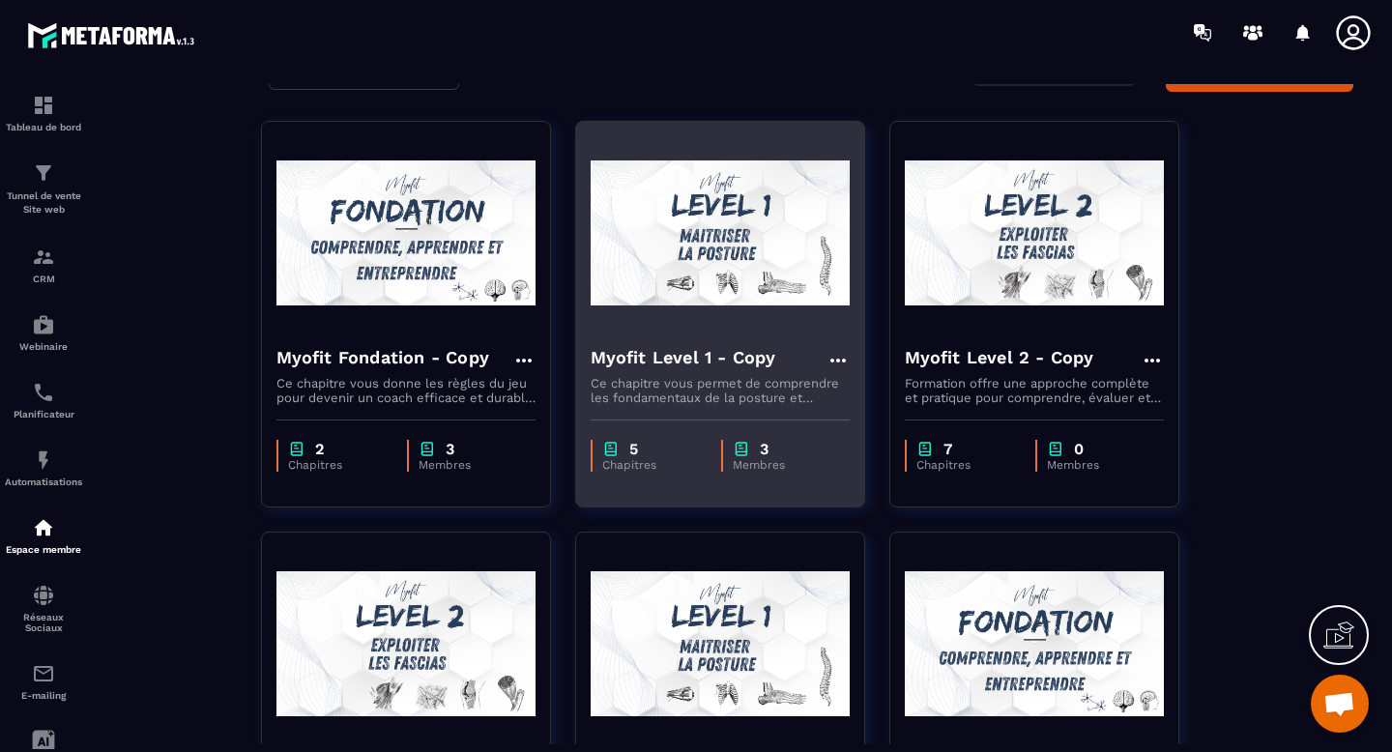
scroll to position [89, 0]
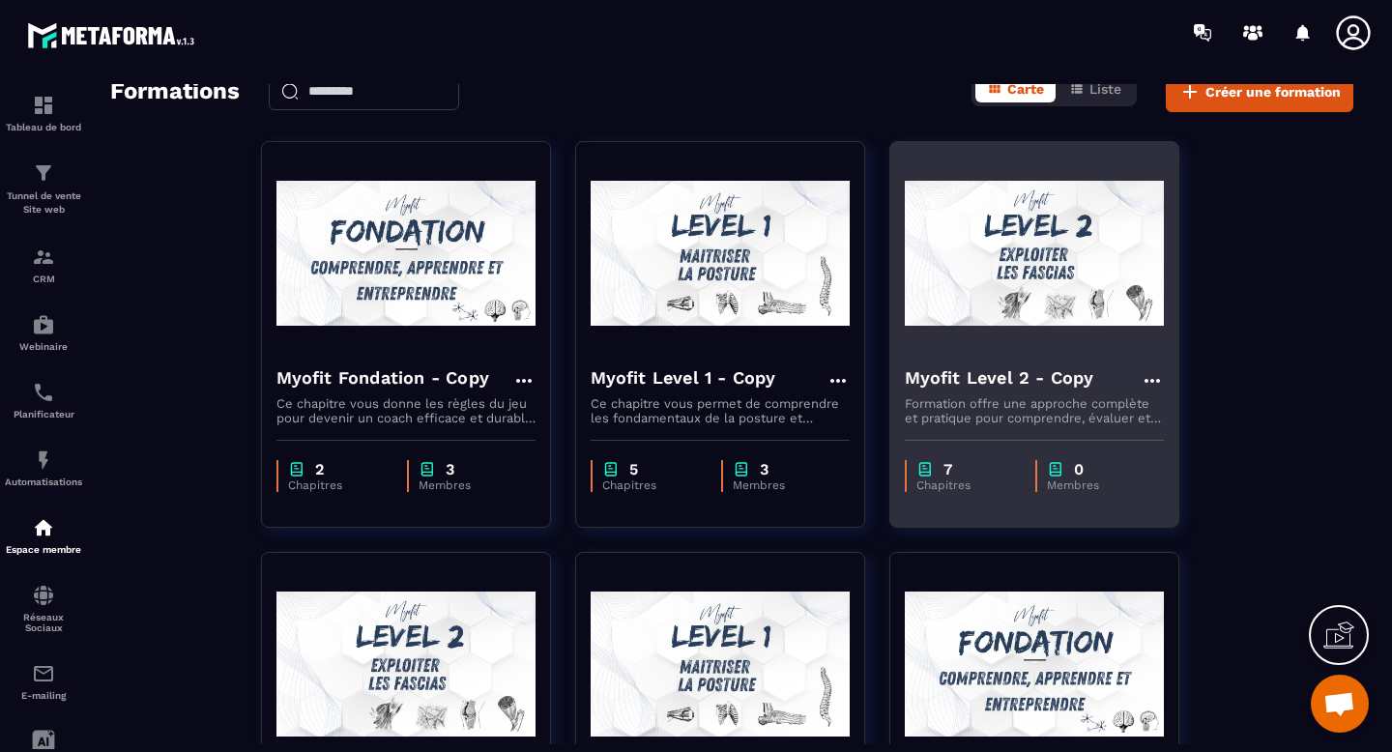
click at [1153, 381] on icon at bounding box center [1151, 381] width 15 height 4
click at [1206, 490] on button "Supprimer" at bounding box center [1209, 490] width 121 height 35
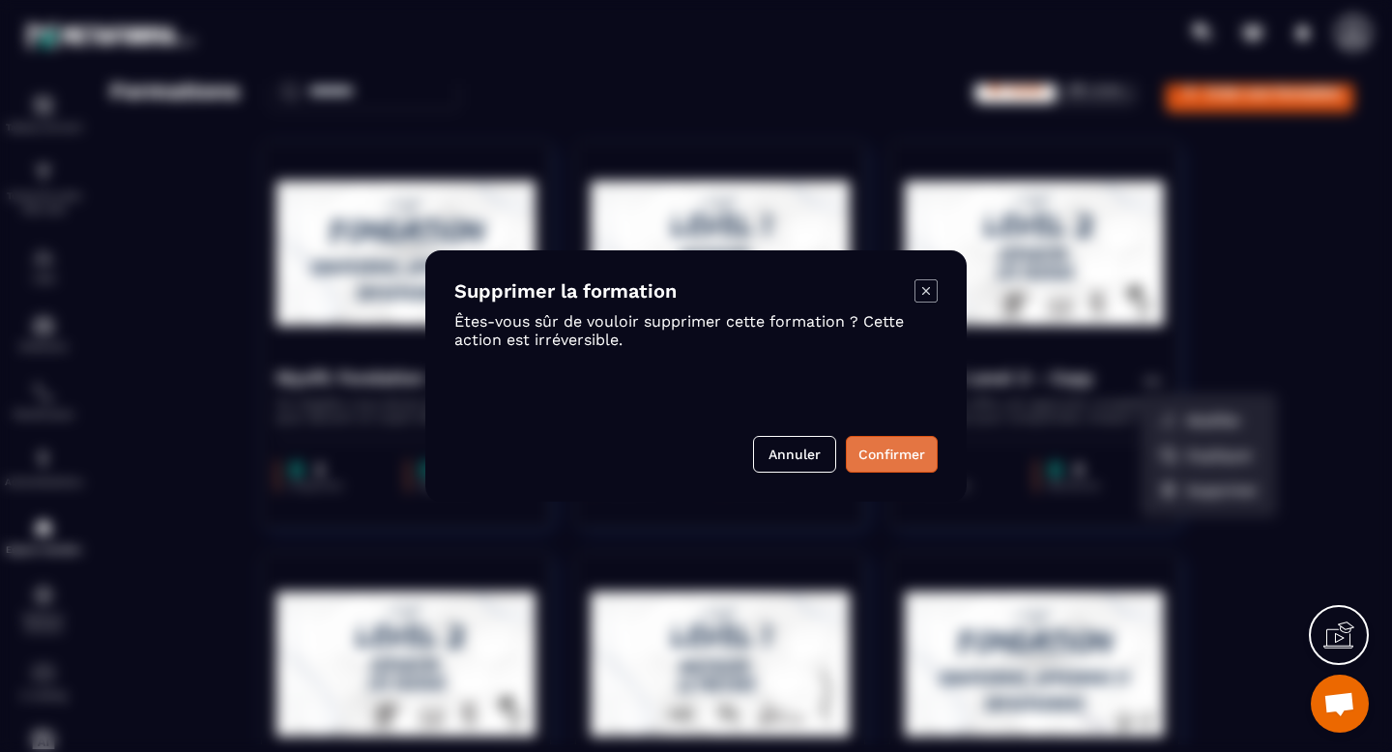
click at [910, 456] on button "Confirmer" at bounding box center [892, 454] width 92 height 37
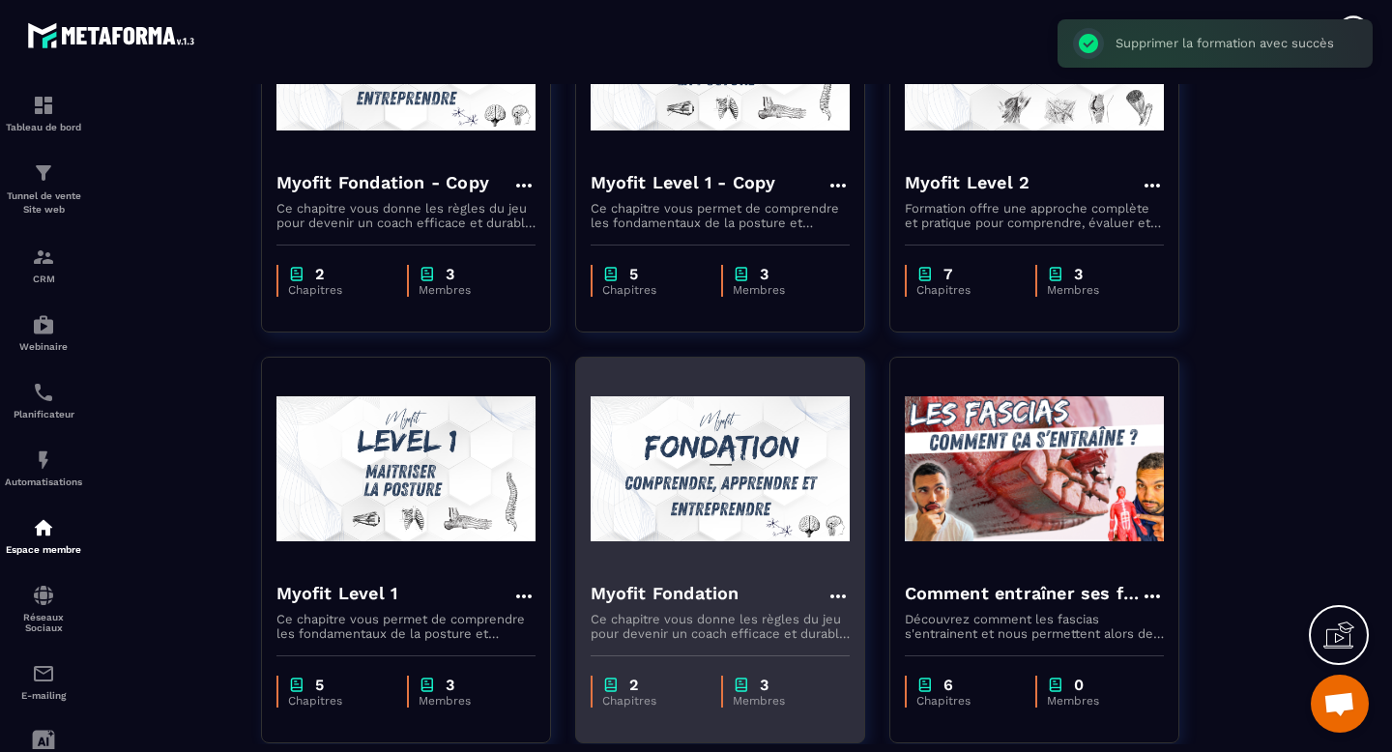
scroll to position [304, 0]
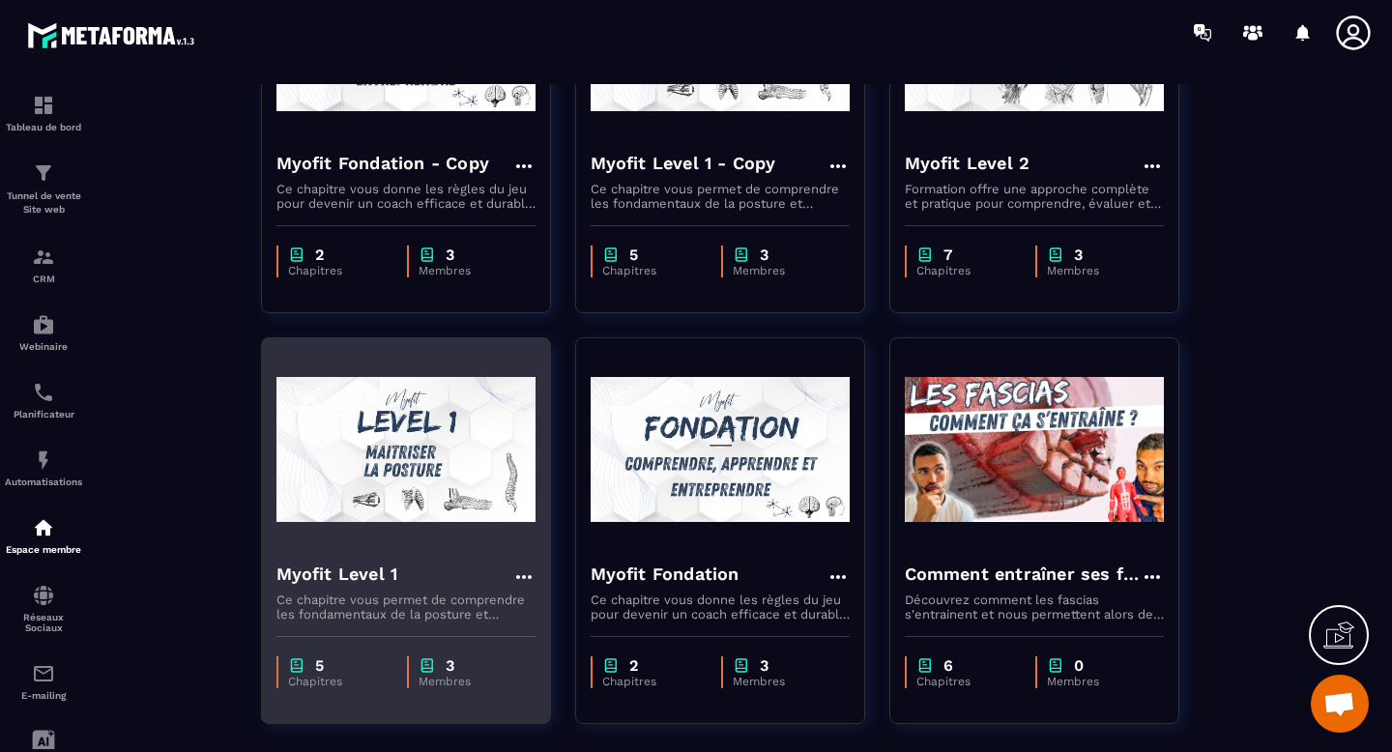
click at [525, 574] on icon at bounding box center [523, 577] width 23 height 23
click at [602, 681] on button "Supprimer" at bounding box center [580, 686] width 121 height 35
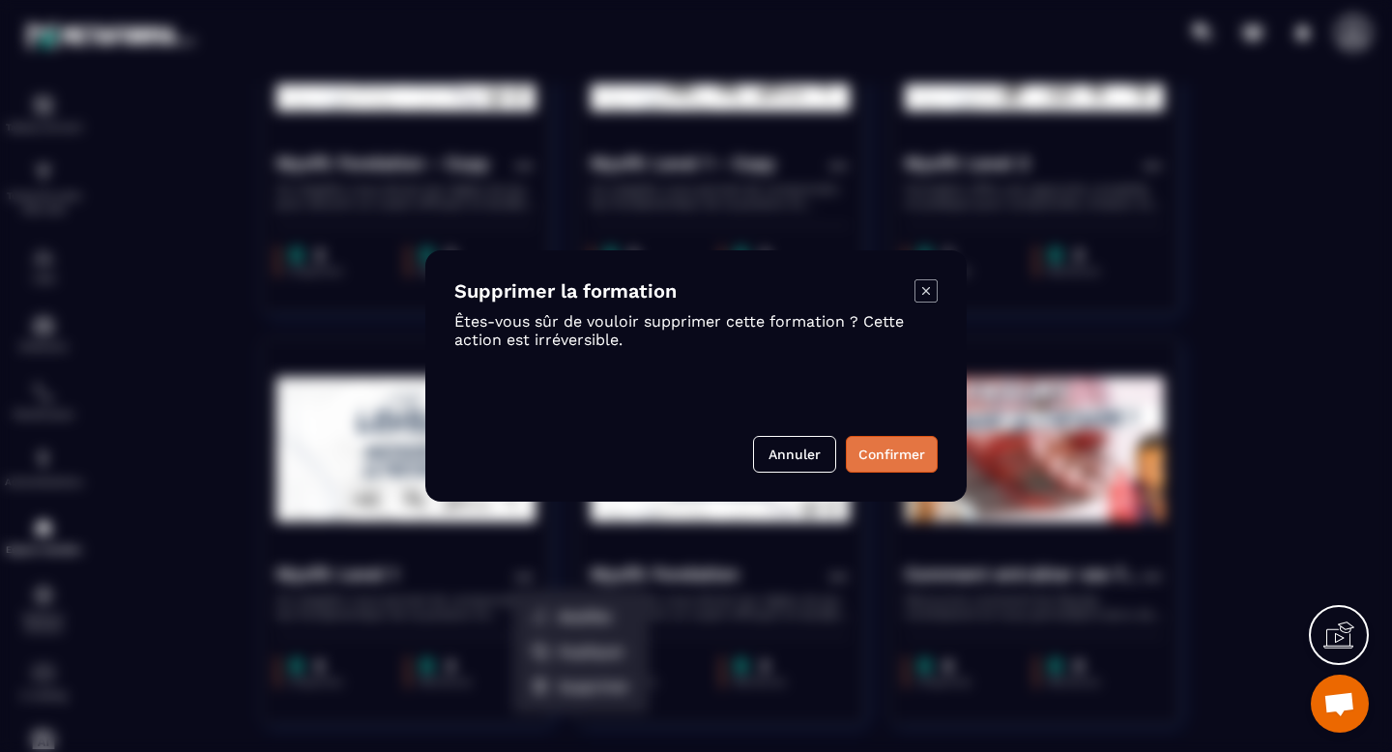
click at [912, 460] on button "Confirmer" at bounding box center [892, 454] width 92 height 37
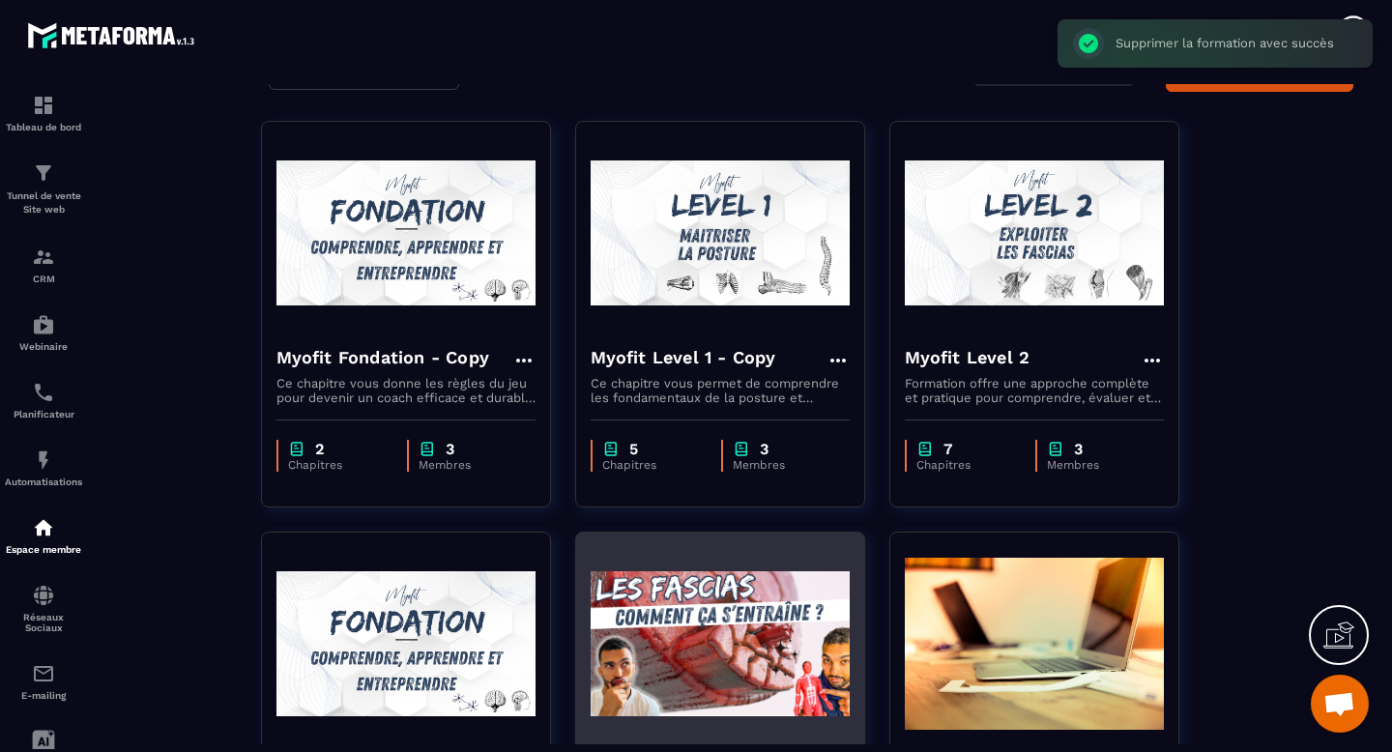
scroll to position [97, 0]
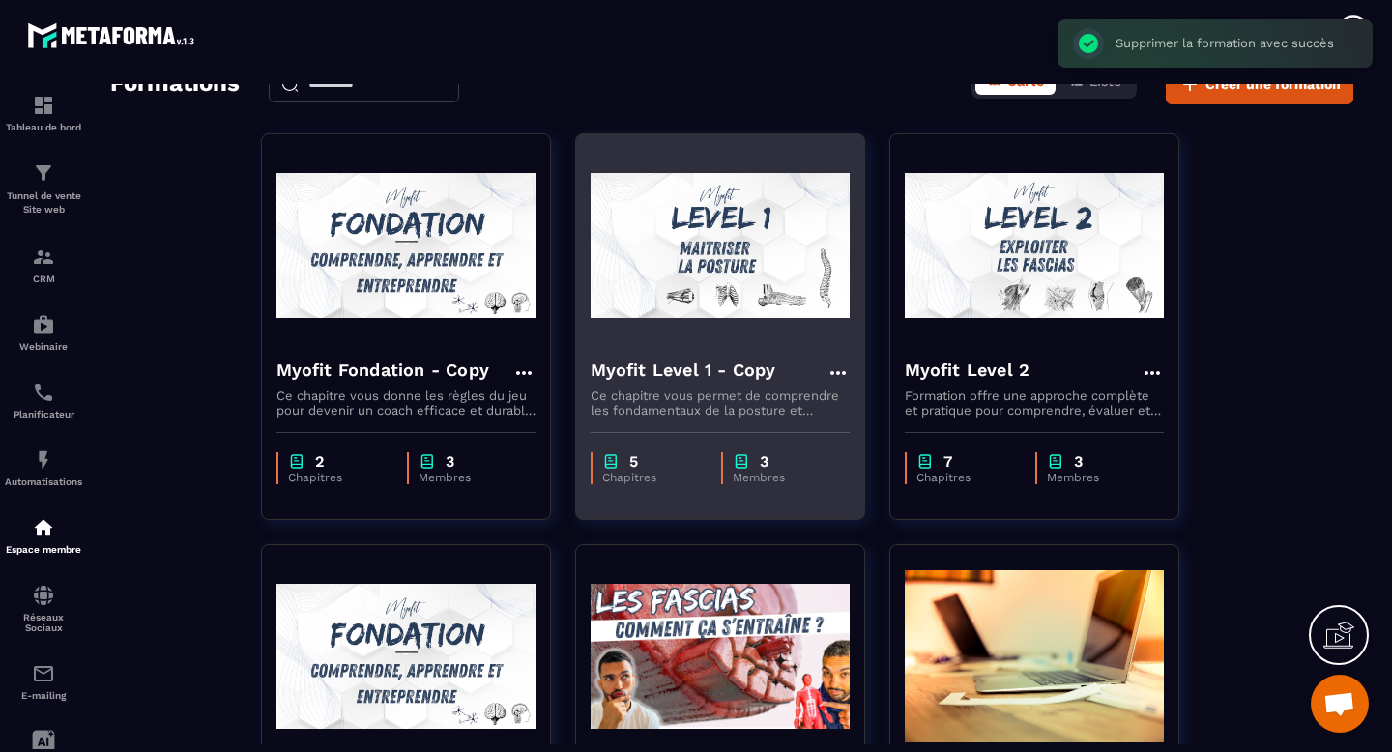
click at [777, 260] on img at bounding box center [720, 245] width 259 height 193
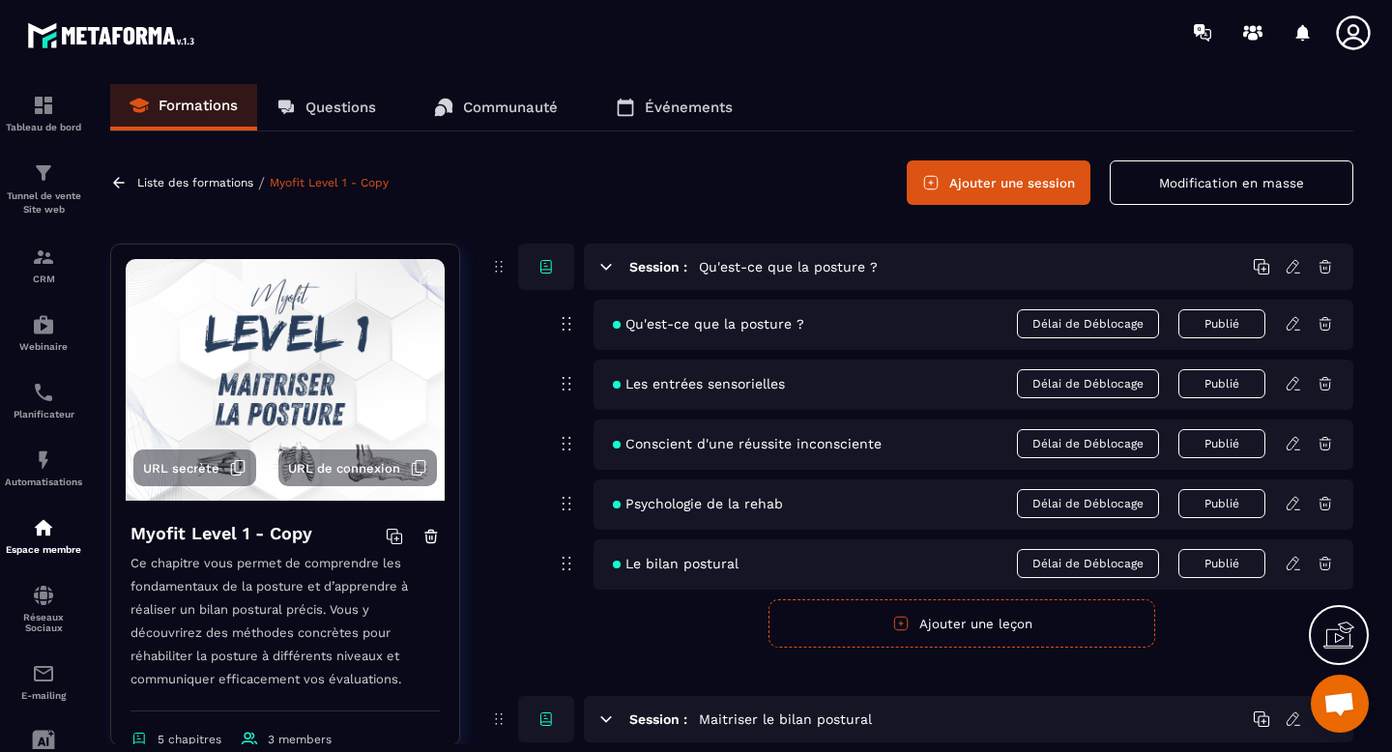
click at [290, 539] on h4 "Myofit Level 1 - Copy" at bounding box center [222, 533] width 182 height 27
click at [427, 275] on icon at bounding box center [427, 275] width 4 height 3
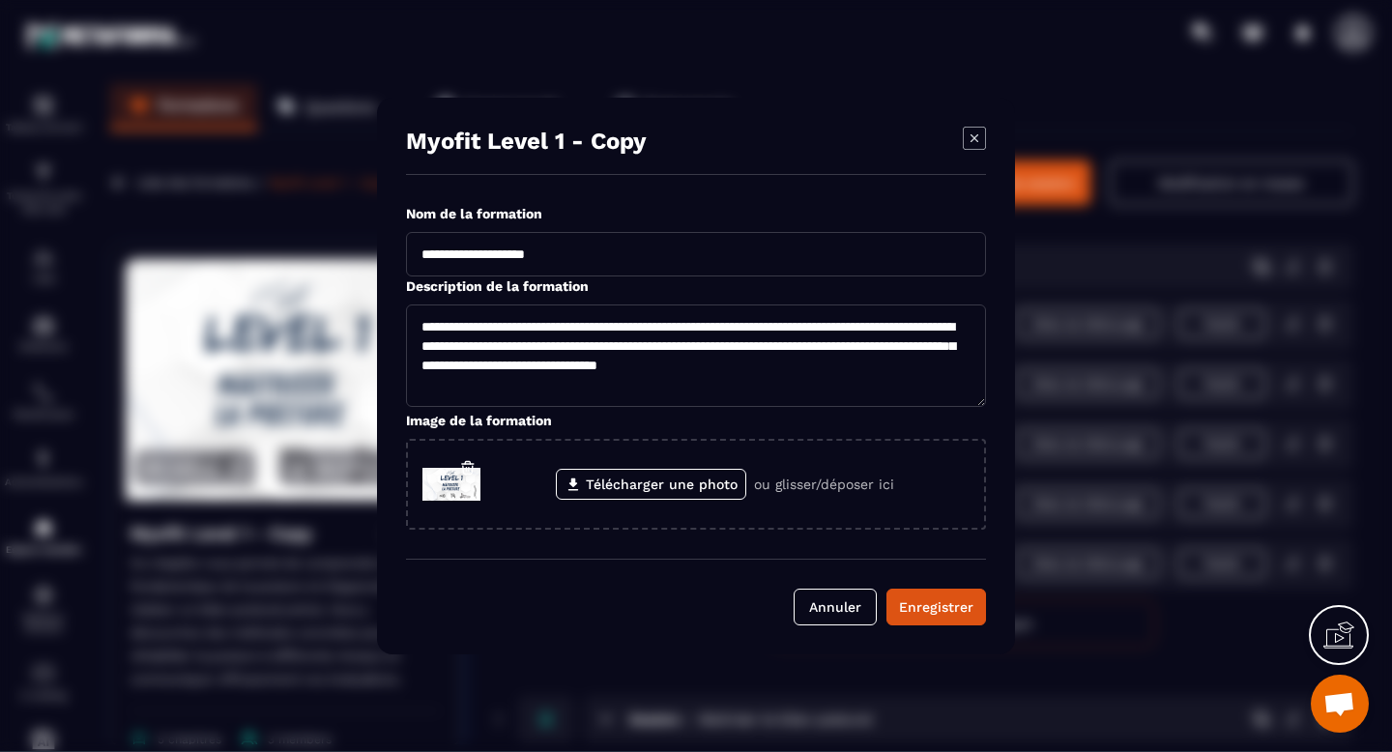
drag, startPoint x: 587, startPoint y: 254, endPoint x: 516, endPoint y: 253, distance: 70.6
click at [516, 253] on input "**********" at bounding box center [696, 254] width 580 height 44
type input "**********"
click at [924, 602] on div "Enregistrer" at bounding box center [936, 607] width 74 height 19
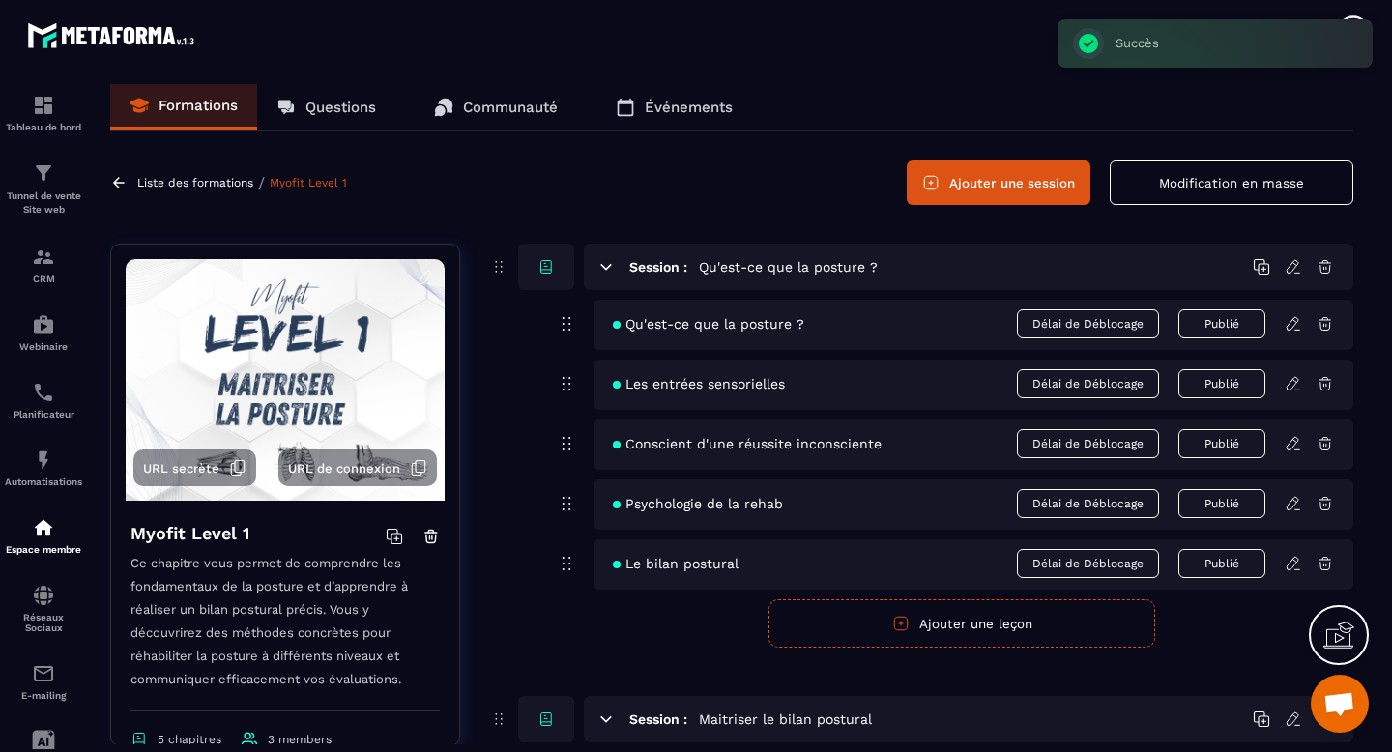
click at [126, 185] on icon at bounding box center [118, 182] width 17 height 17
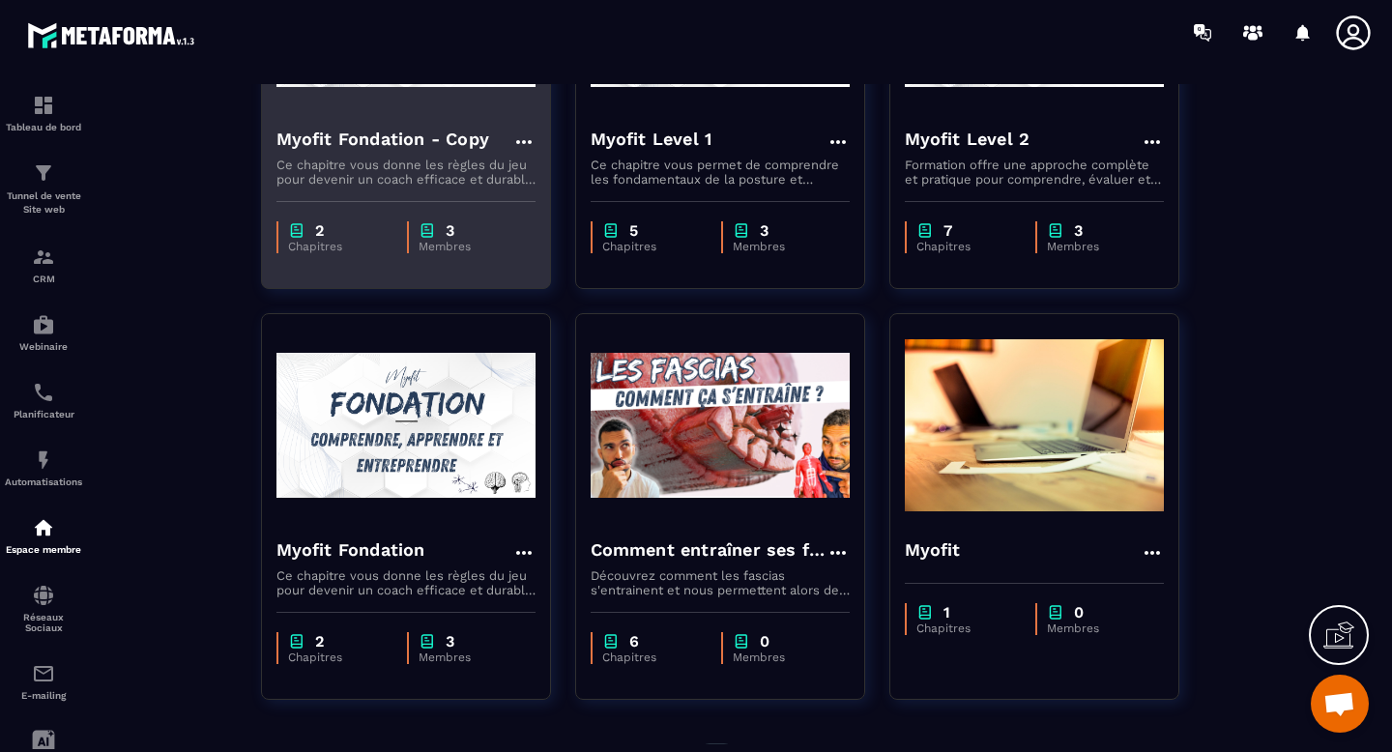
scroll to position [334, 0]
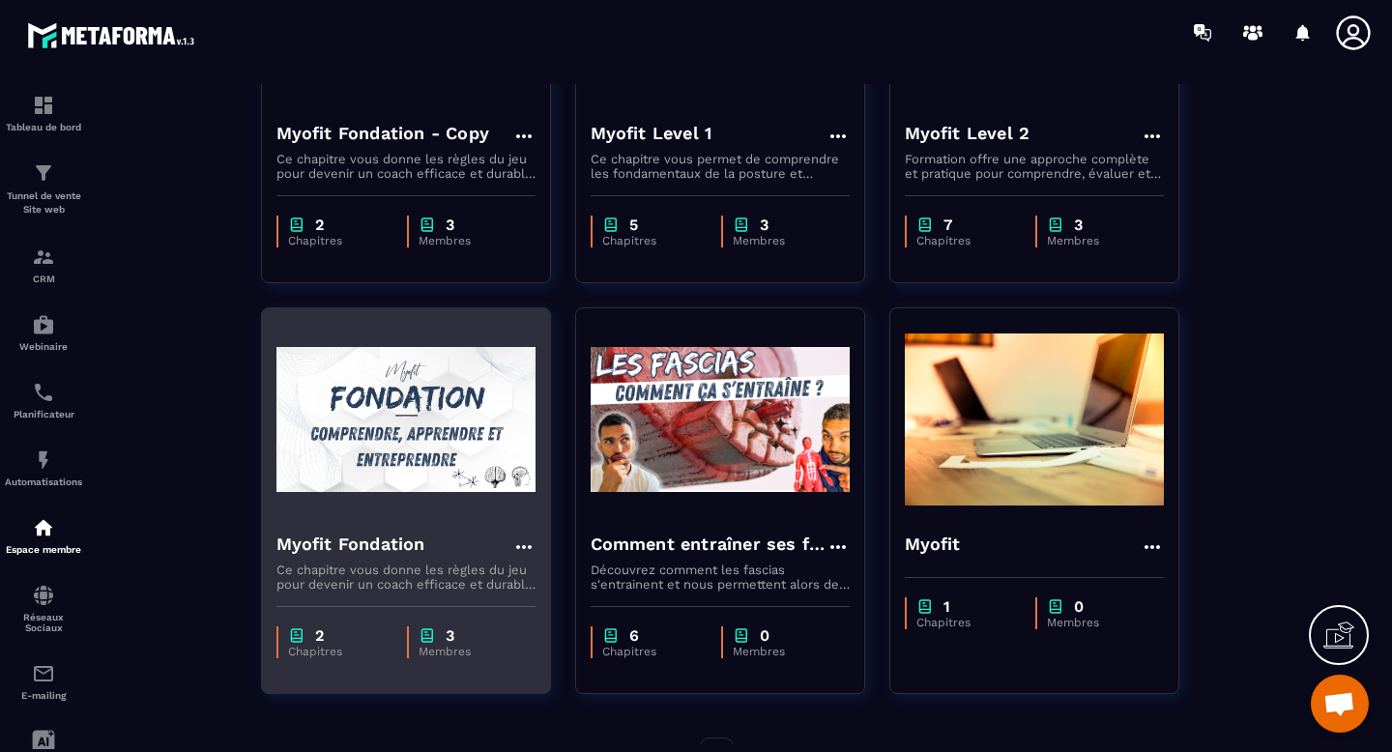
click at [518, 544] on icon at bounding box center [523, 547] width 23 height 23
click at [580, 659] on button "Supprimer" at bounding box center [580, 656] width 121 height 35
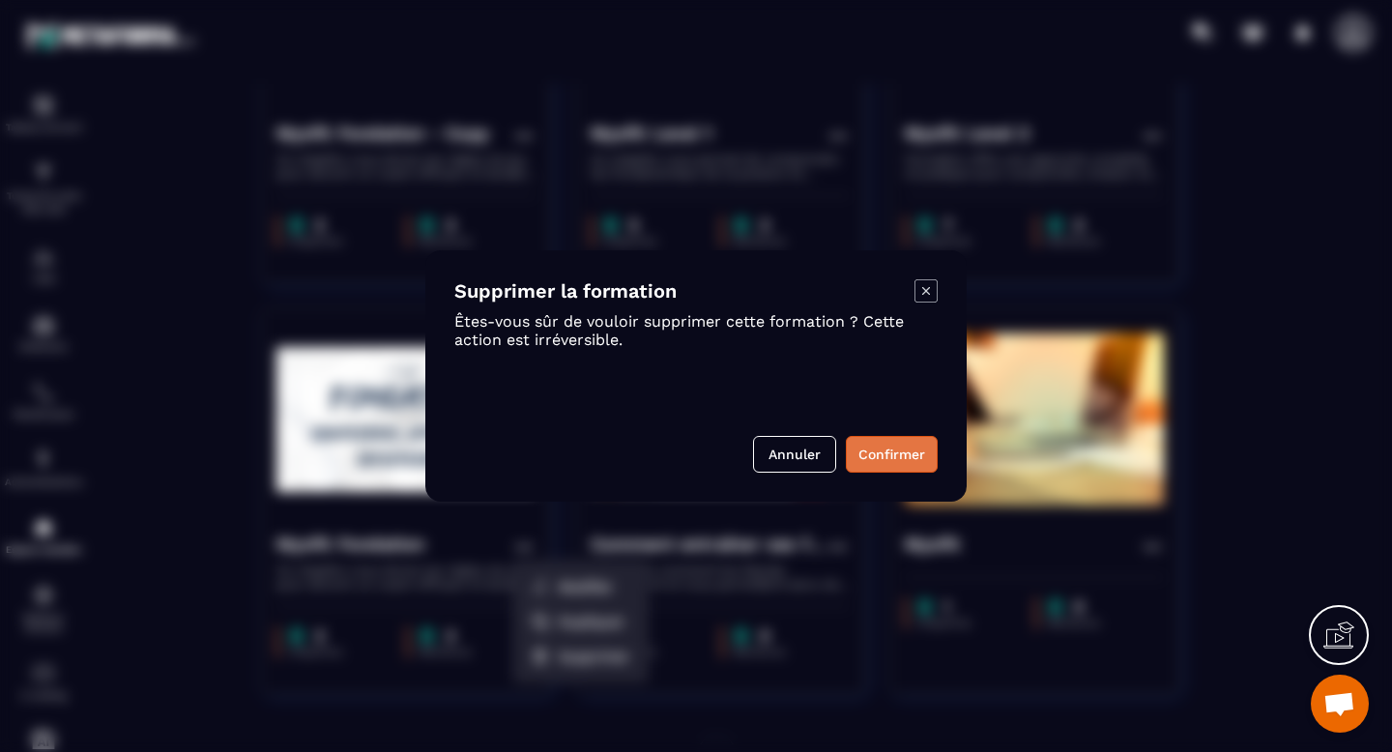
click at [905, 457] on button "Confirmer" at bounding box center [892, 454] width 92 height 37
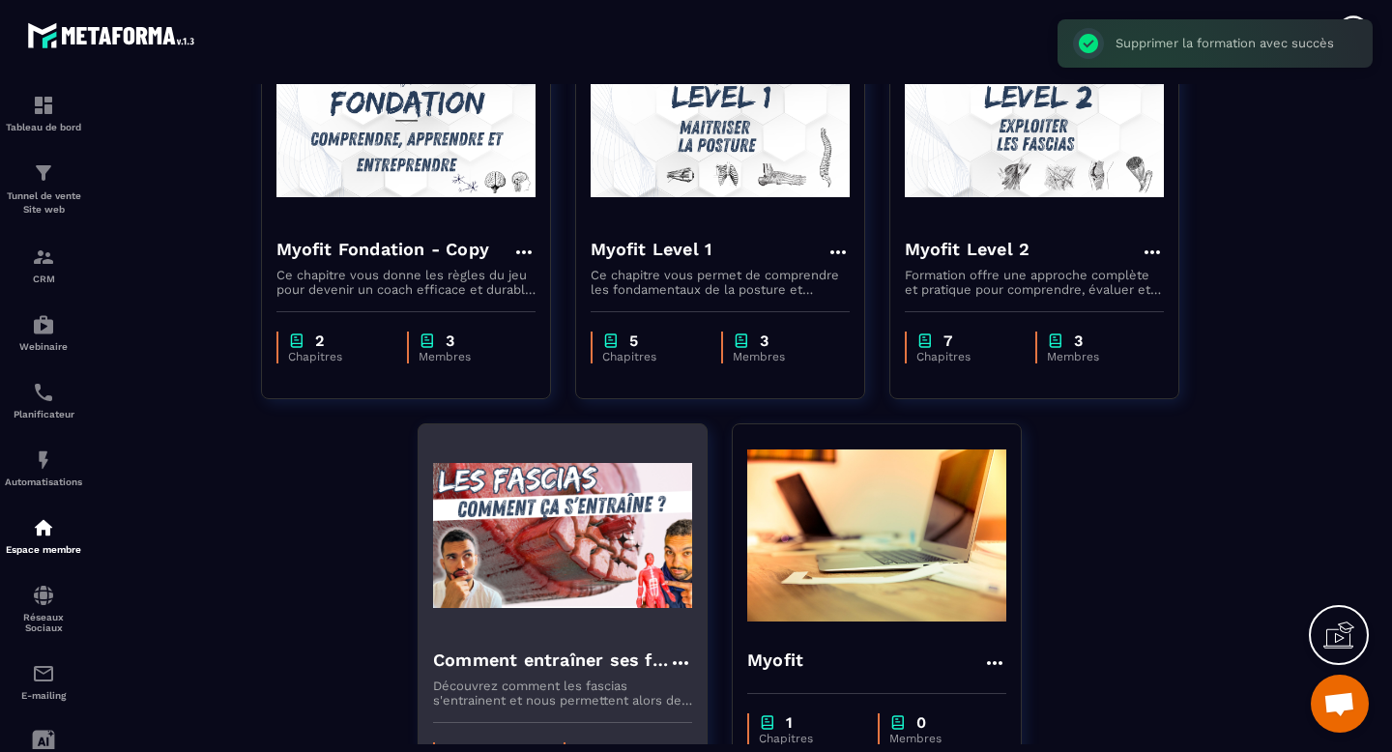
scroll to position [193, 0]
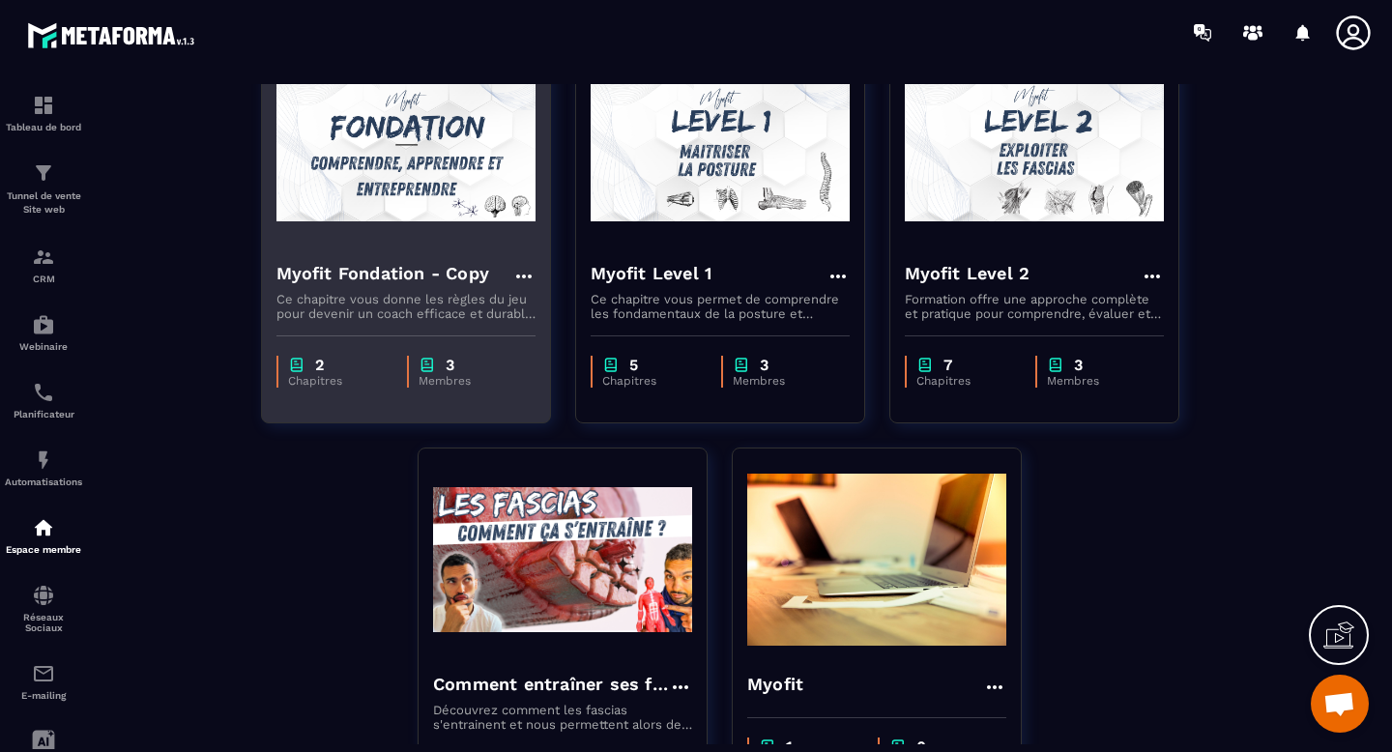
click at [520, 275] on icon at bounding box center [523, 276] width 23 height 23
click at [560, 313] on button "Modifier" at bounding box center [580, 316] width 121 height 35
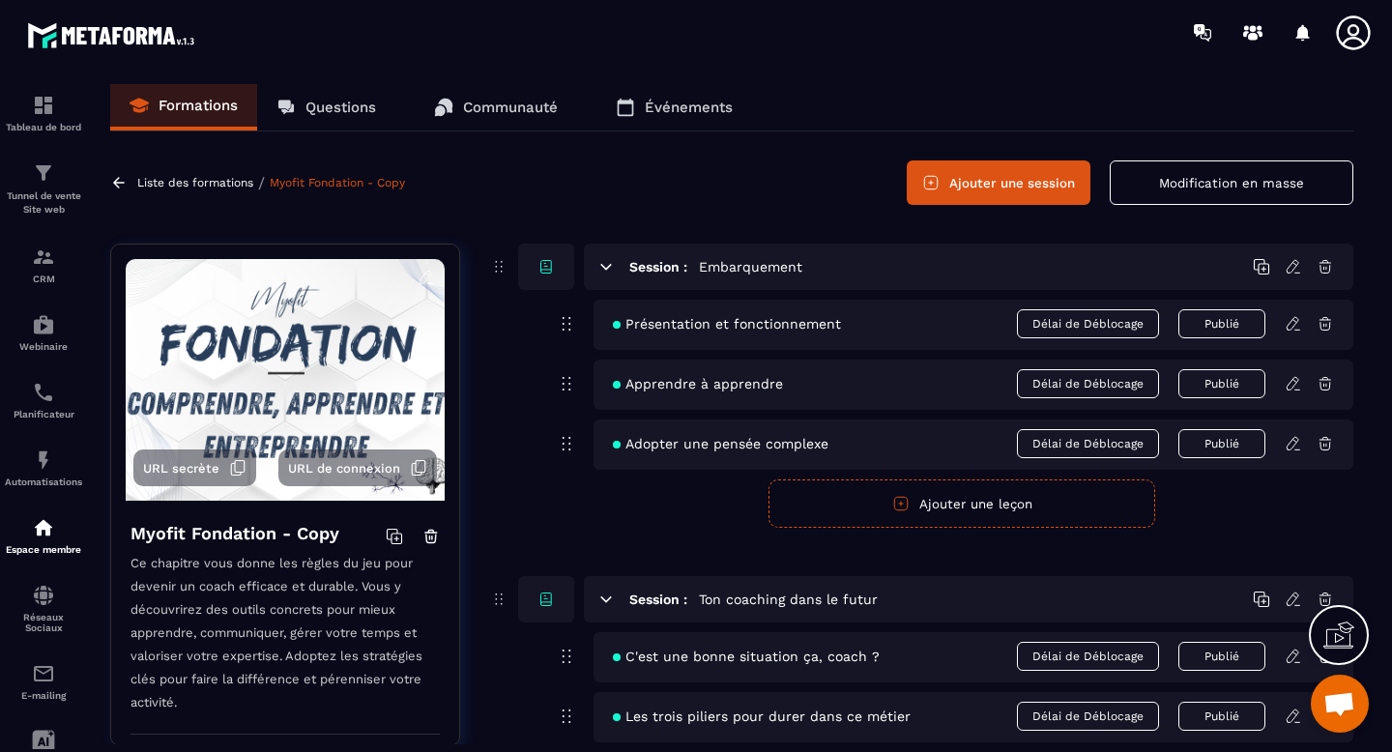
click at [429, 280] on icon at bounding box center [426, 277] width 17 height 17
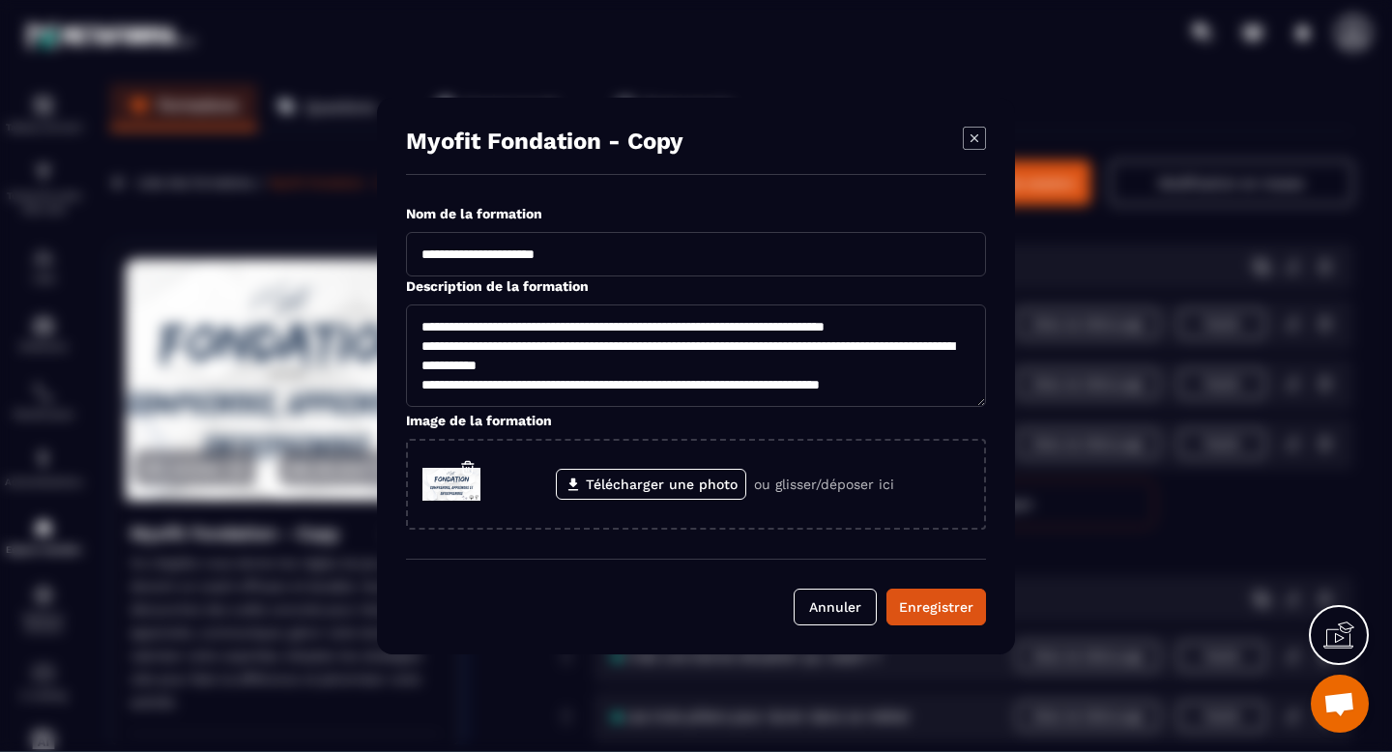
click at [607, 258] on input "**********" at bounding box center [696, 254] width 580 height 44
type input "**********"
type textarea "**********"
type input "**********"
type textarea "**********"
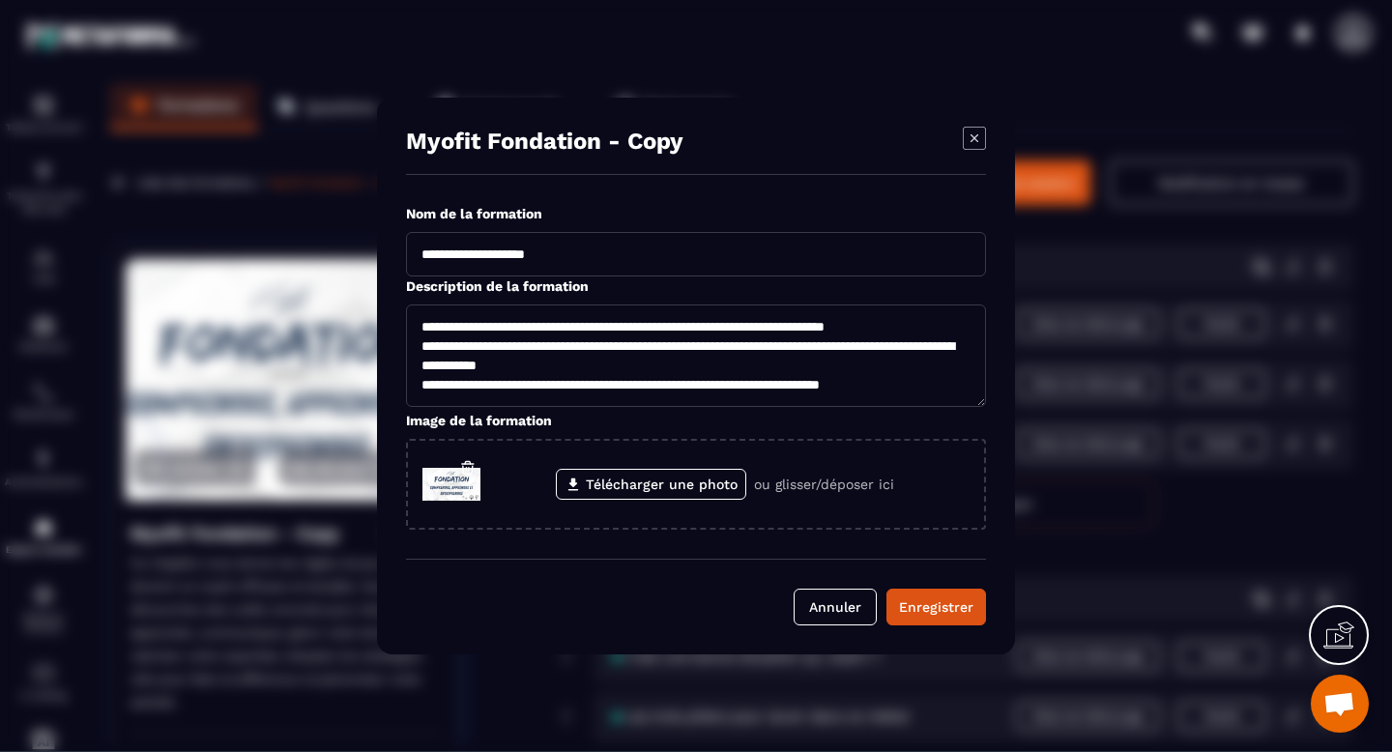
type input "**********"
type textarea "**********"
type input "**********"
type textarea "**********"
type input "**********"
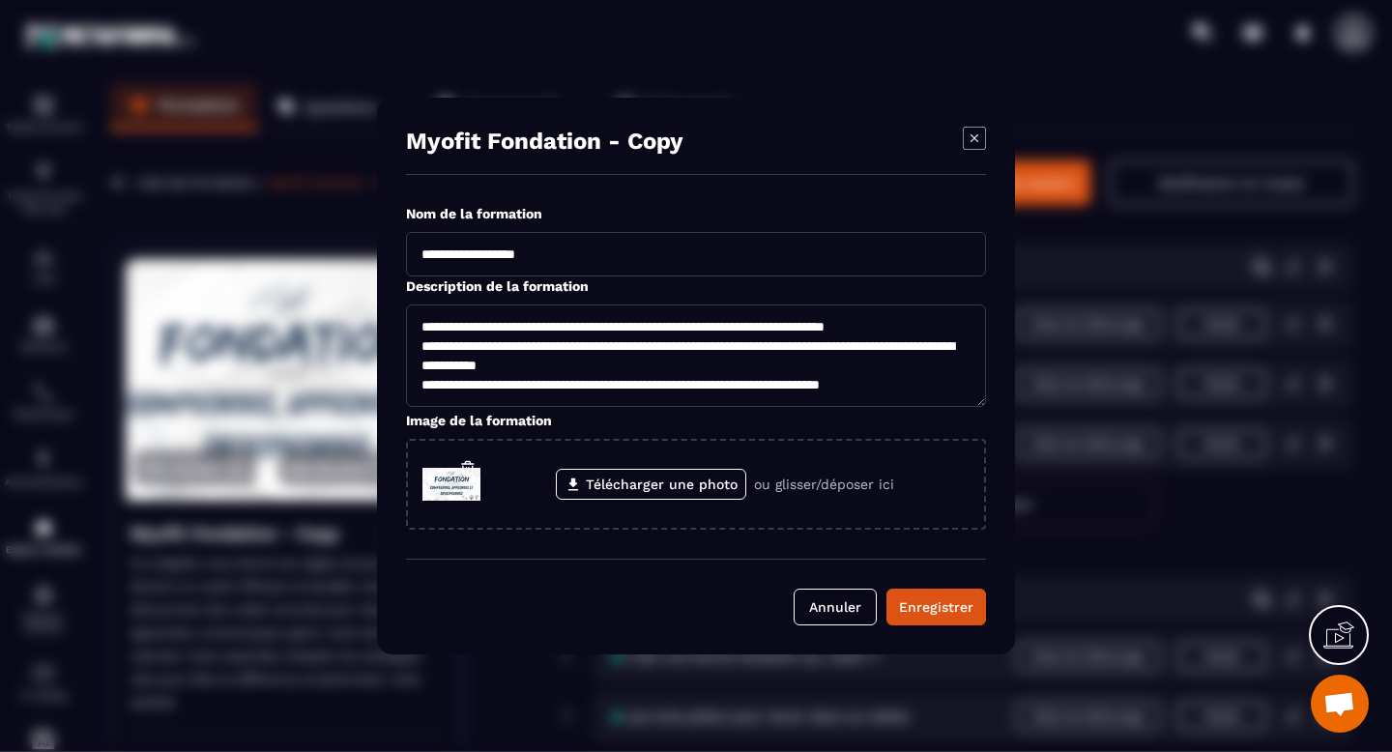
type textarea "**********"
type input "**********"
type textarea "**********"
type input "**********"
type textarea "**********"
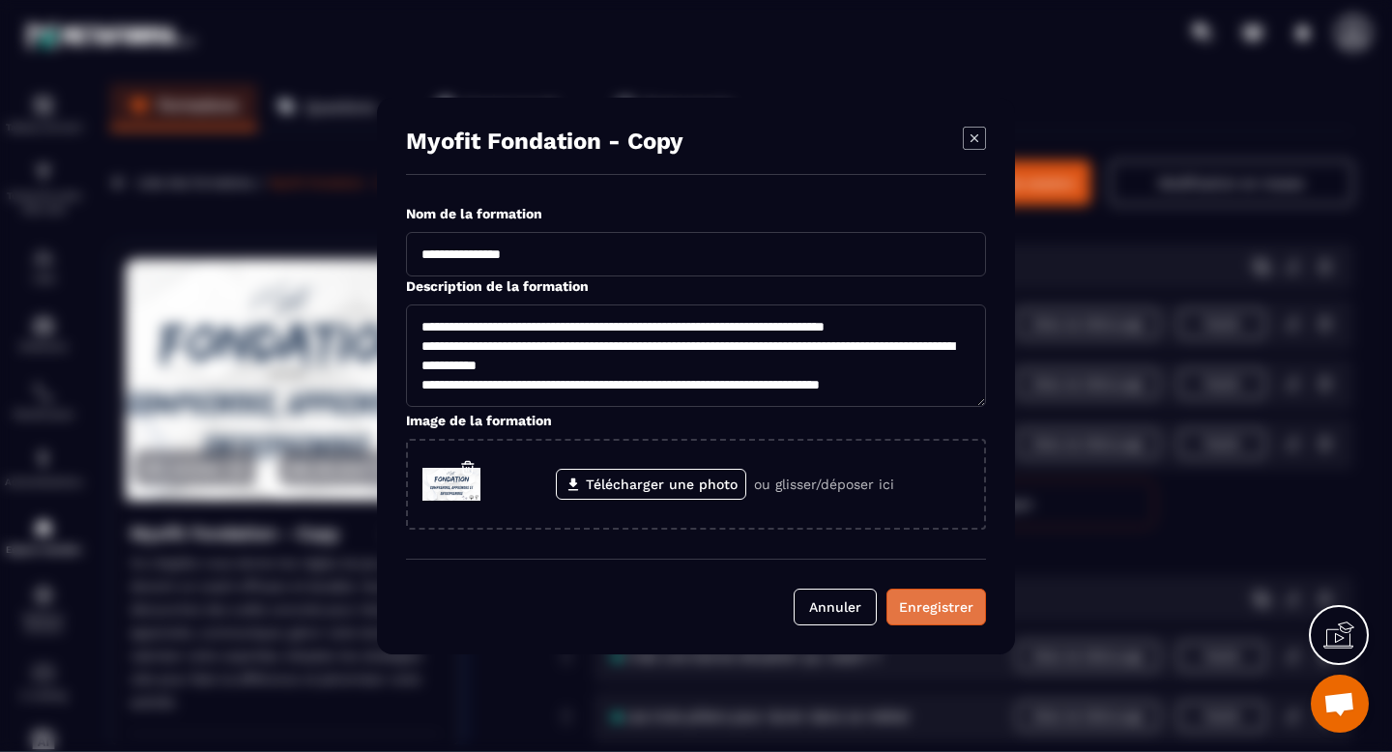
type input "**********"
click at [918, 607] on div "Enregistrer" at bounding box center [936, 607] width 74 height 19
type textarea "**********"
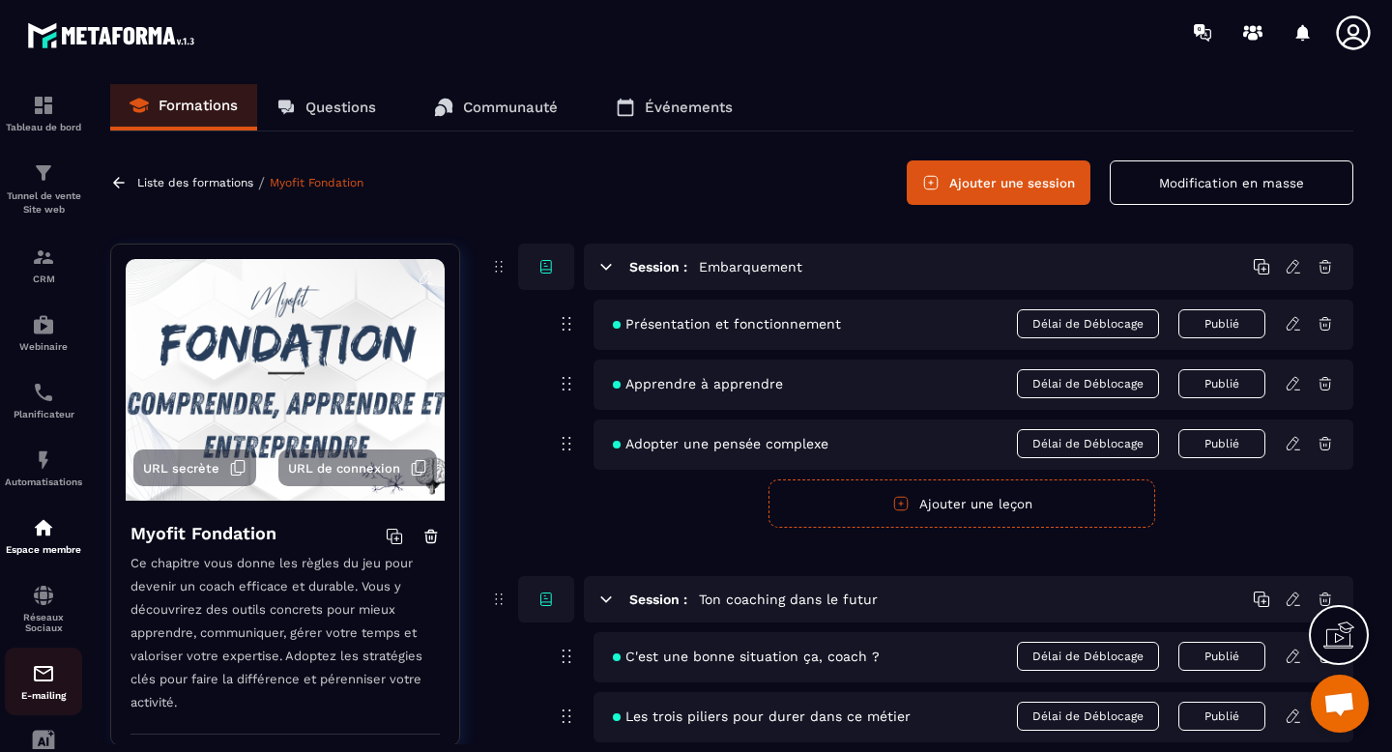
click at [48, 686] on img at bounding box center [43, 673] width 23 height 23
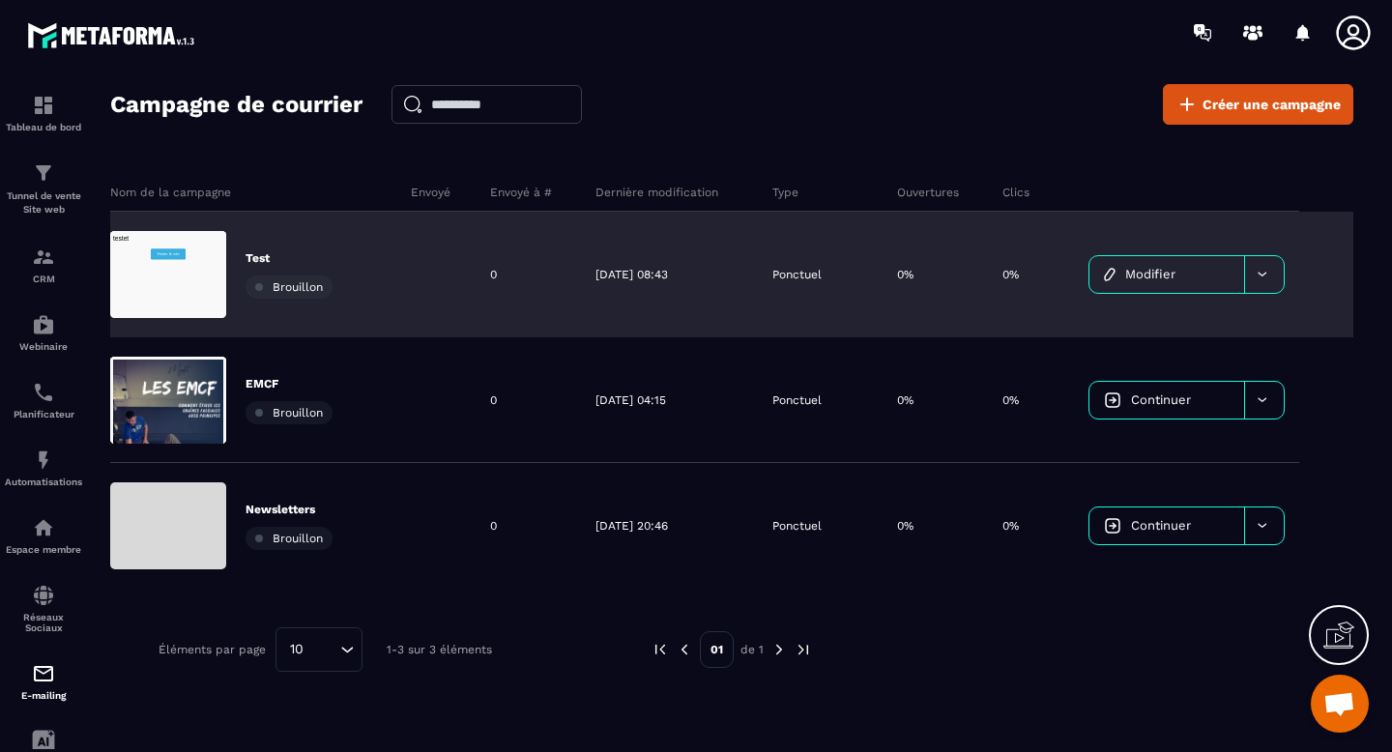
click at [379, 281] on div "Test Brouillon" at bounding box center [253, 275] width 286 height 126
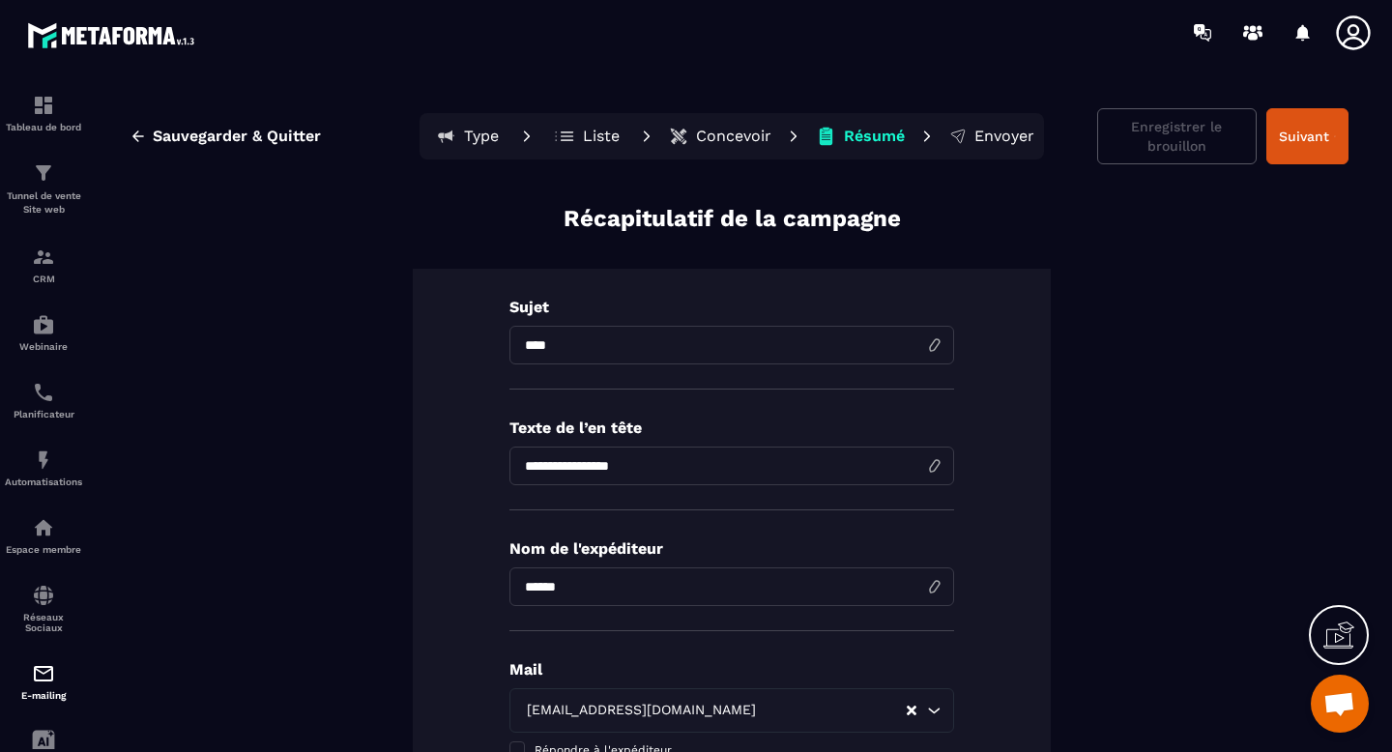
click at [700, 136] on p "Concevoir" at bounding box center [733, 136] width 75 height 19
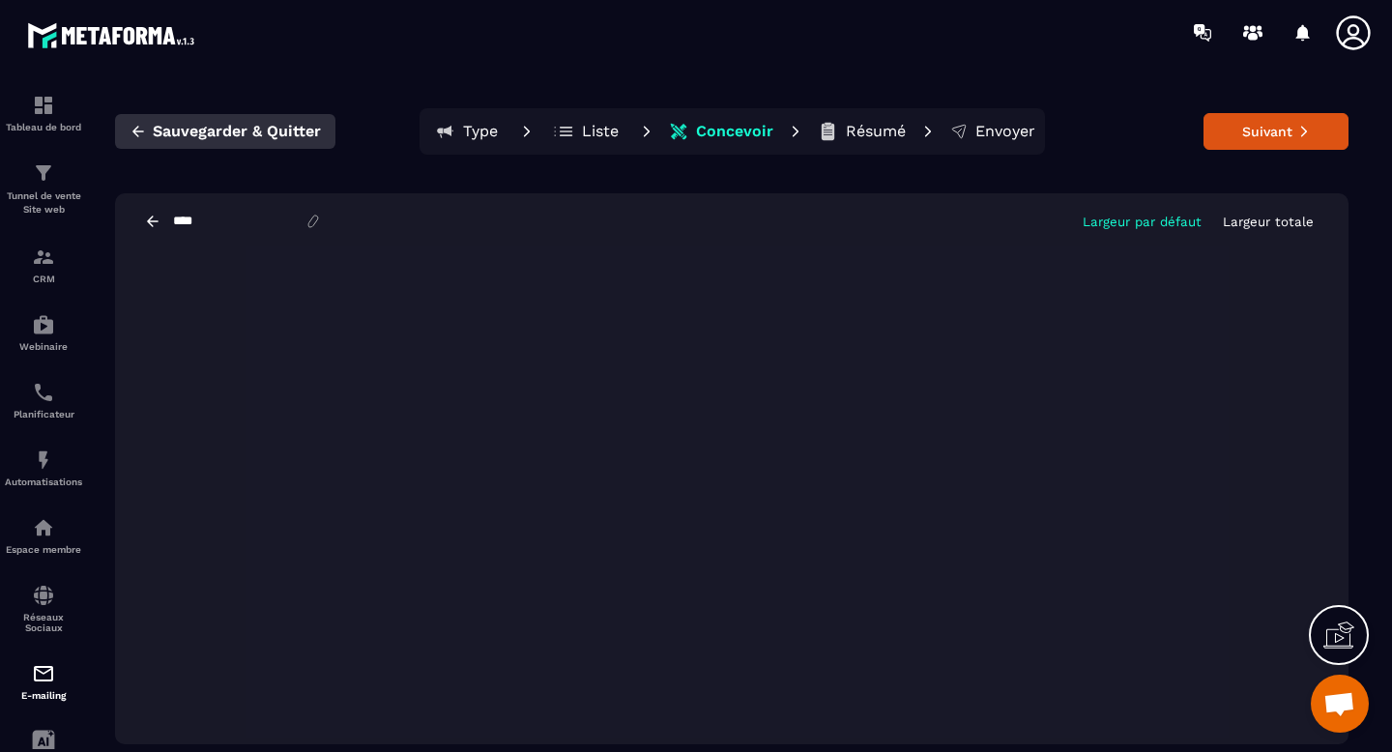
click at [212, 133] on span "Sauvegarder & Quitter" at bounding box center [237, 131] width 168 height 19
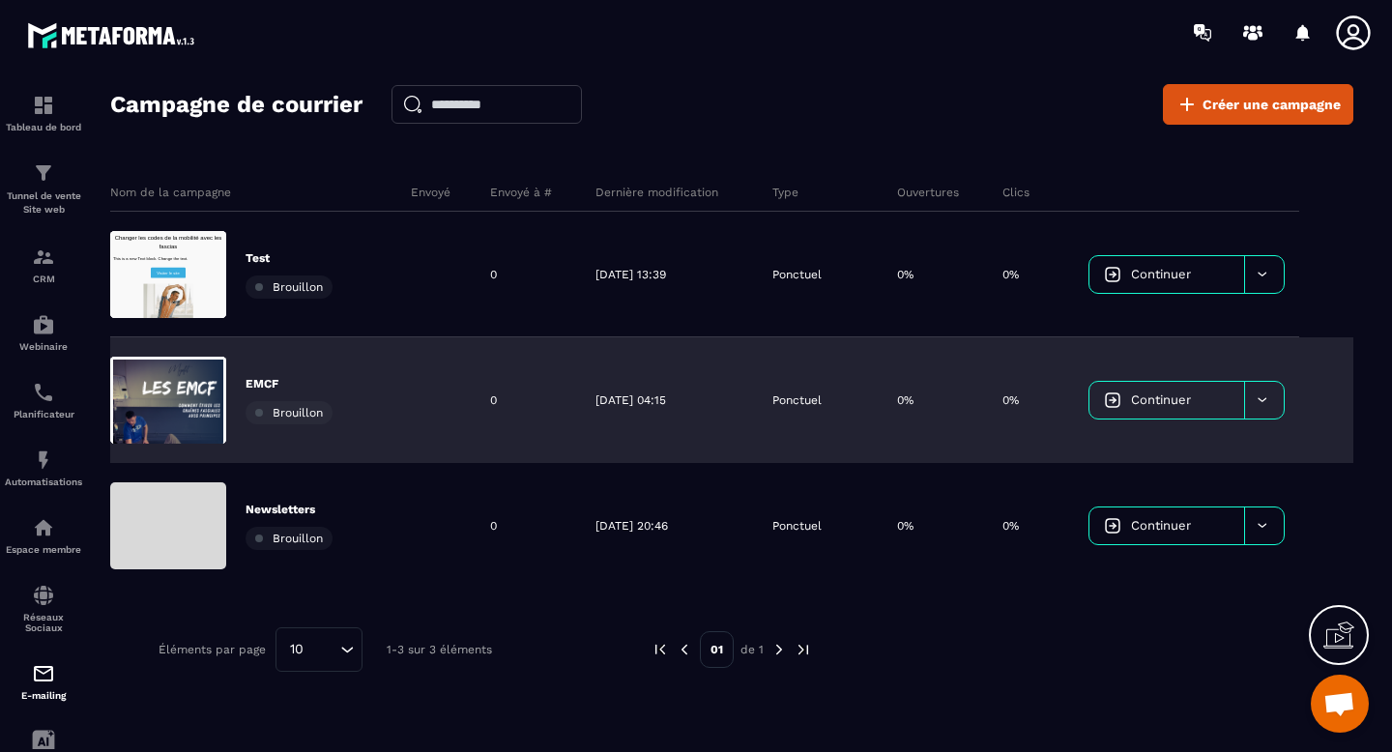
click at [385, 408] on div "EMCF Brouillon" at bounding box center [253, 400] width 286 height 126
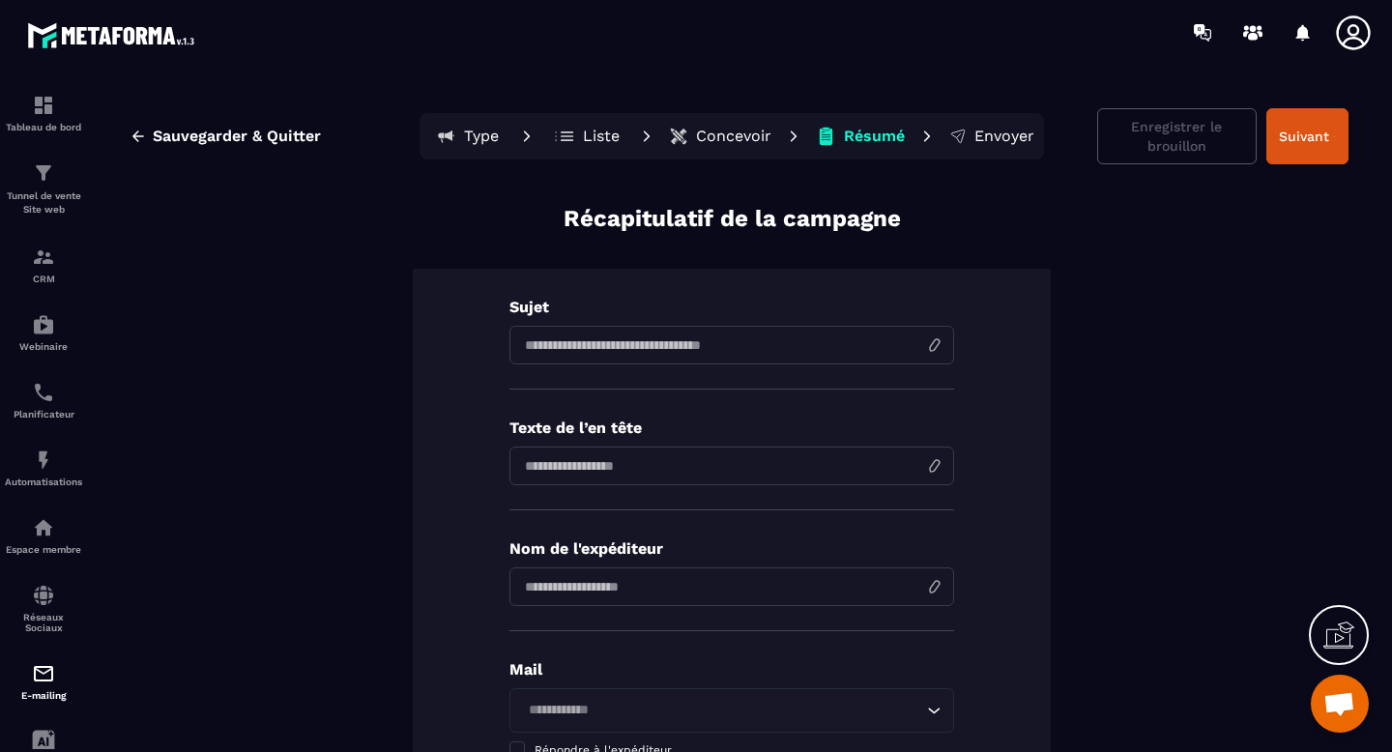
click at [702, 132] on p "Concevoir" at bounding box center [733, 136] width 75 height 19
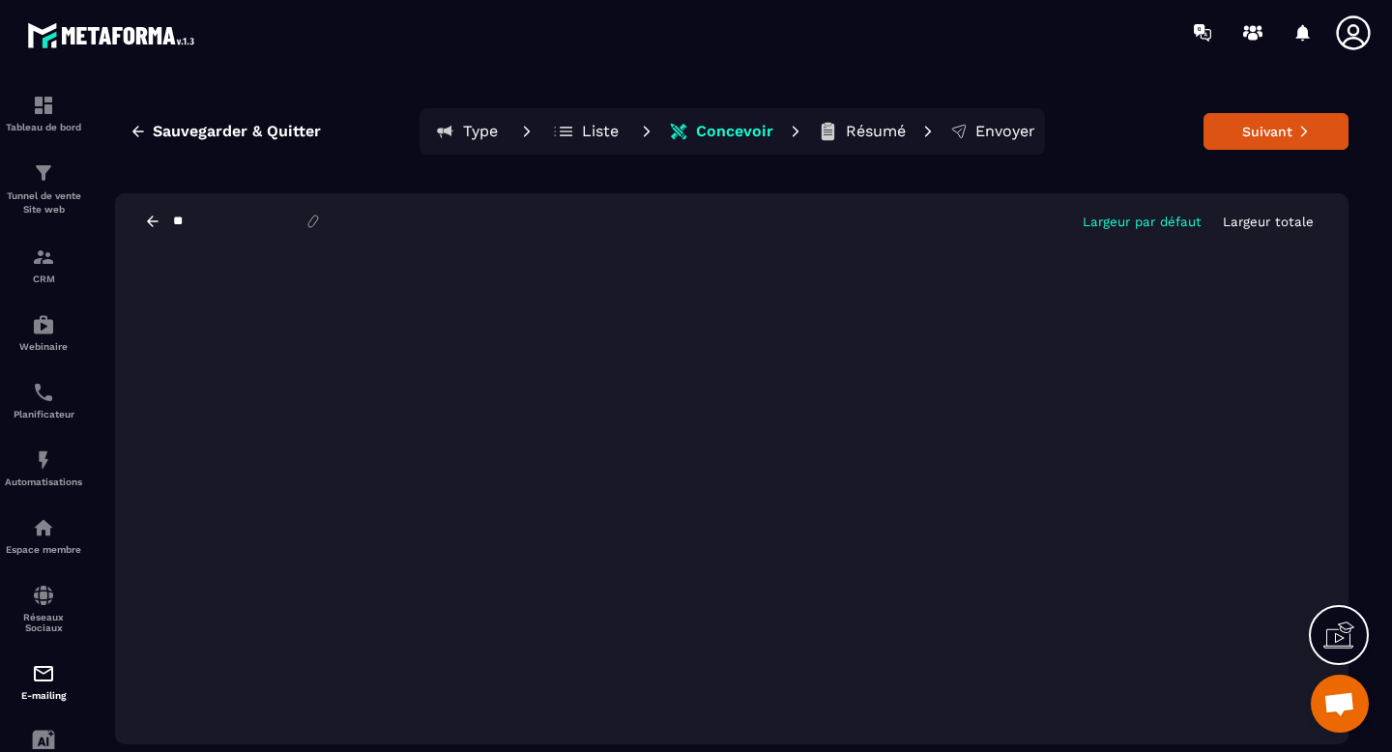
click at [1348, 709] on span "Ouvrir le chat" at bounding box center [1340, 705] width 32 height 27
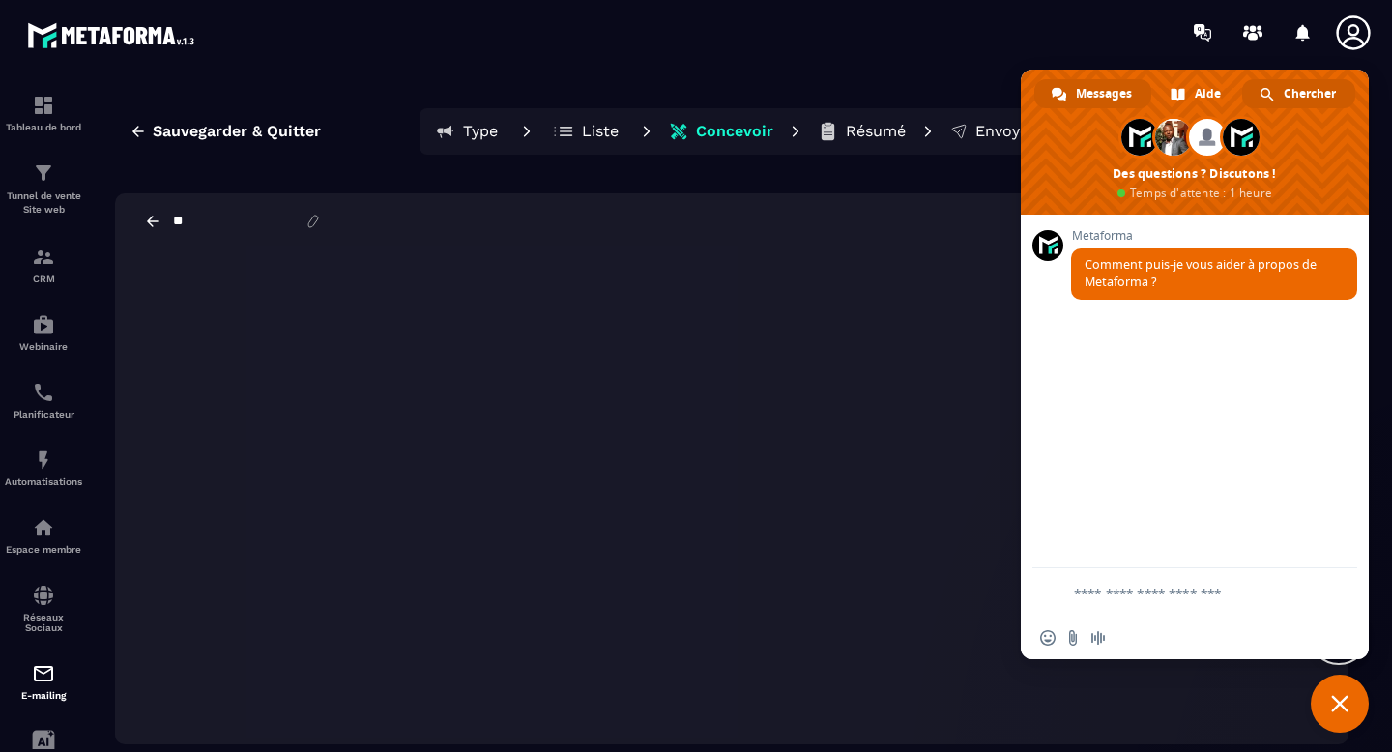
click at [1311, 95] on span "Chercher" at bounding box center [1310, 93] width 52 height 29
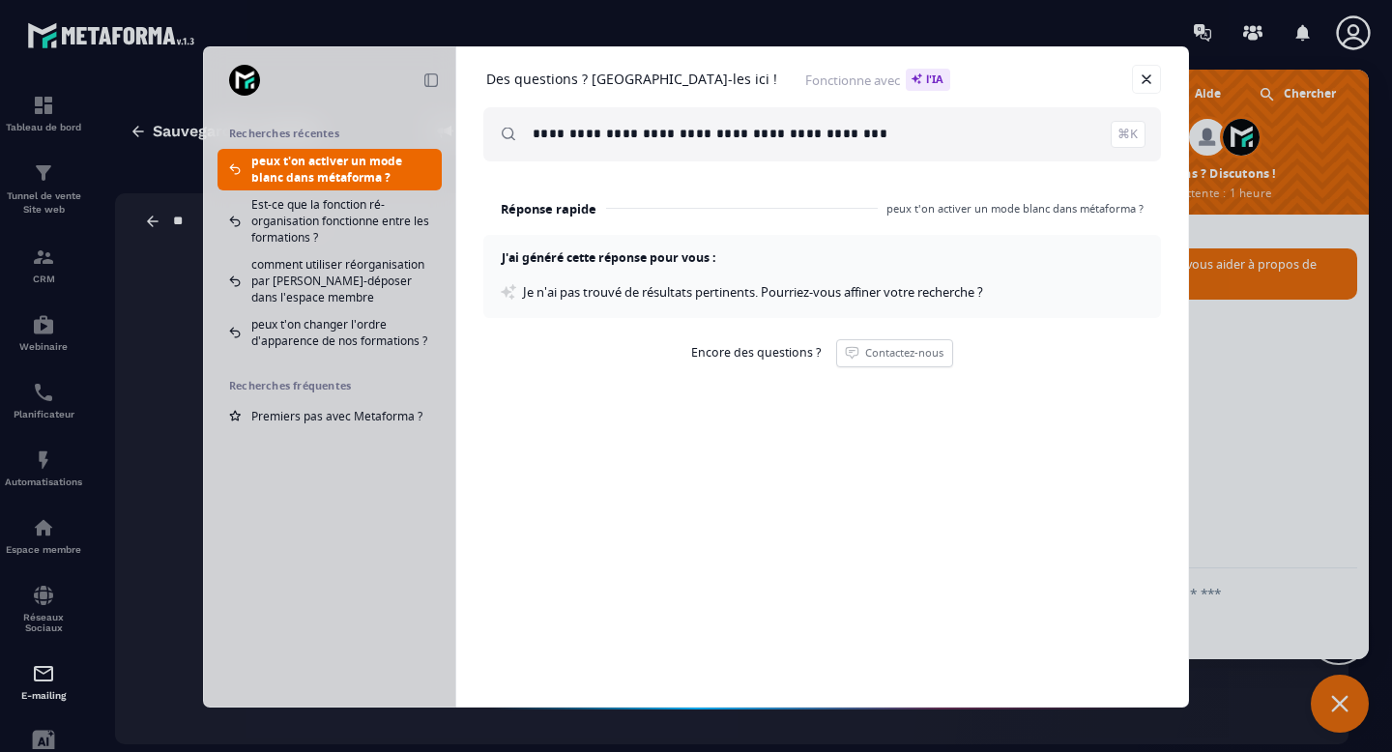
drag, startPoint x: 918, startPoint y: 142, endPoint x: 535, endPoint y: 140, distance: 382.9
click at [535, 140] on input "**********" at bounding box center [839, 134] width 613 height 54
click at [600, 137] on input "**********" at bounding box center [839, 134] width 613 height 54
drag, startPoint x: 600, startPoint y: 137, endPoint x: 866, endPoint y: 138, distance: 265.9
click at [867, 137] on input "**********" at bounding box center [839, 134] width 613 height 54
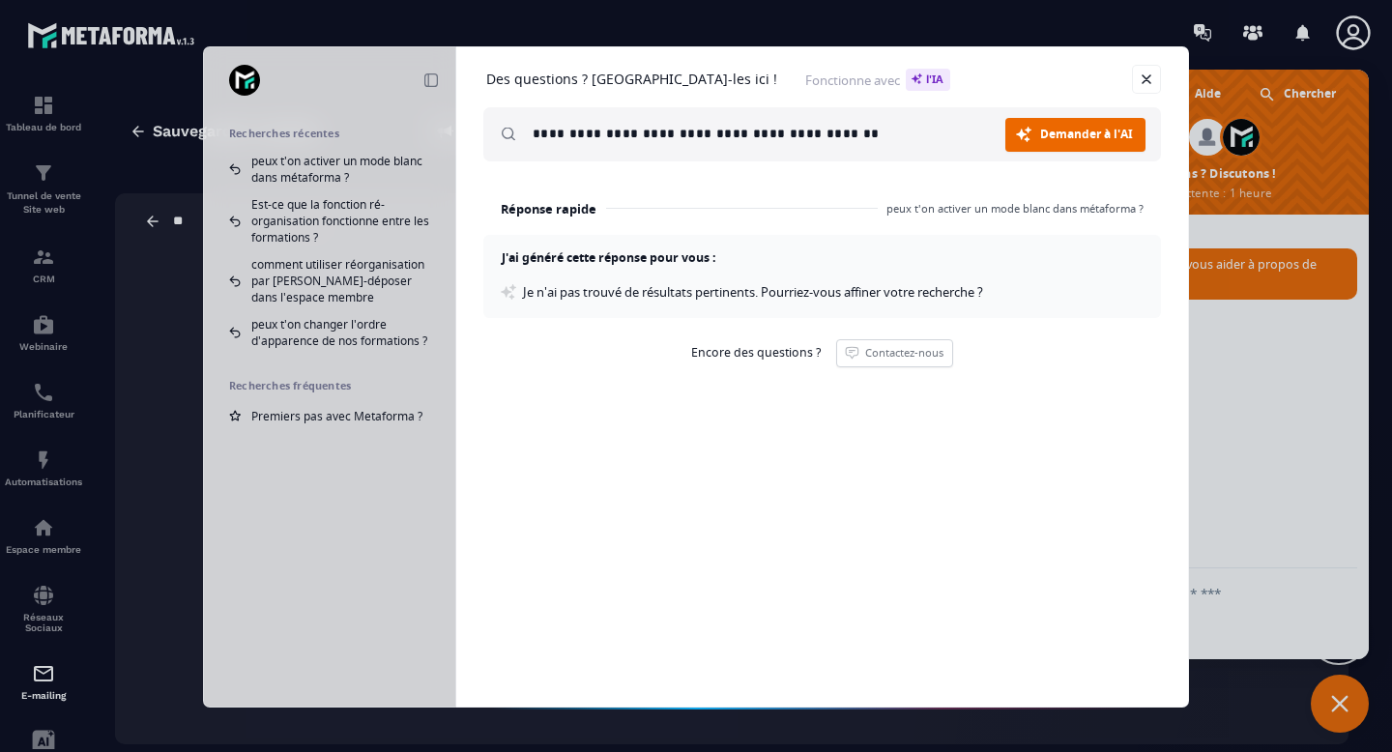
type input "**********"
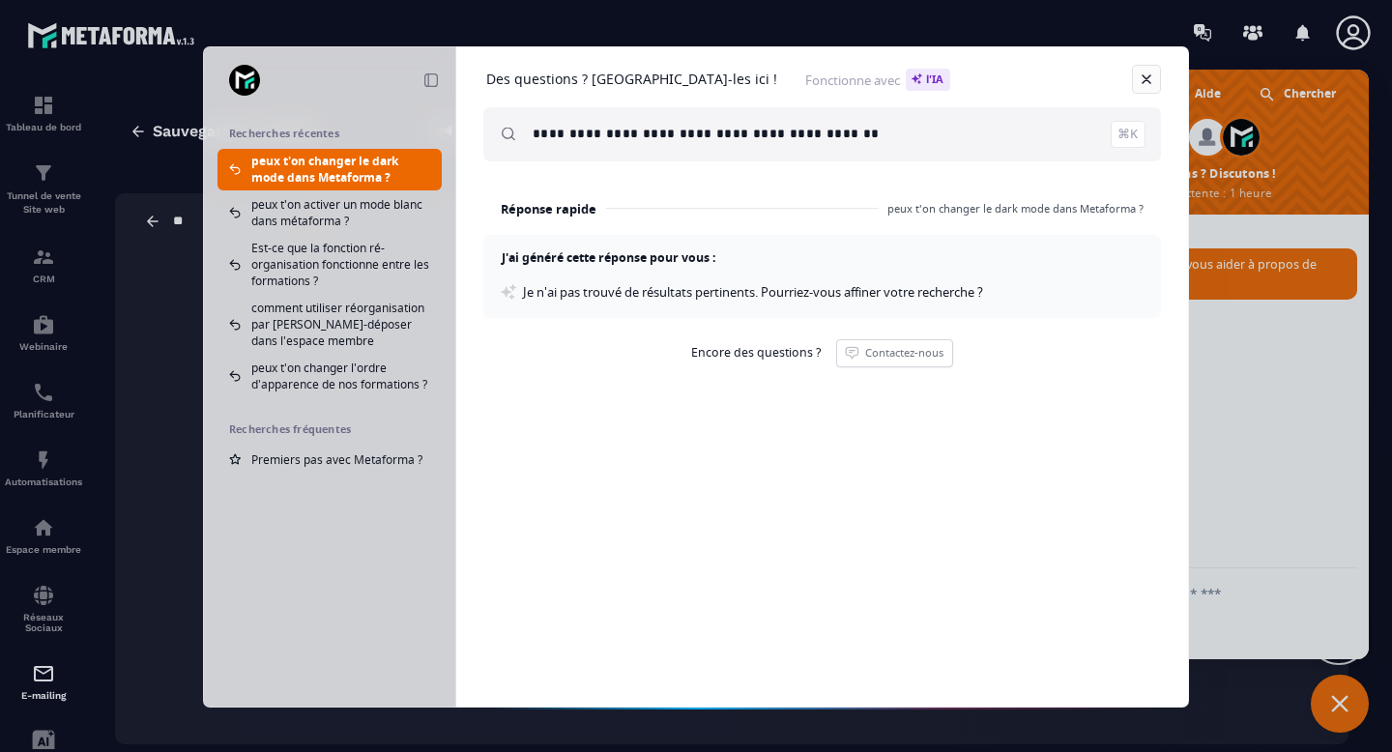
click at [1146, 83] on link "Fermer" at bounding box center [1146, 79] width 29 height 29
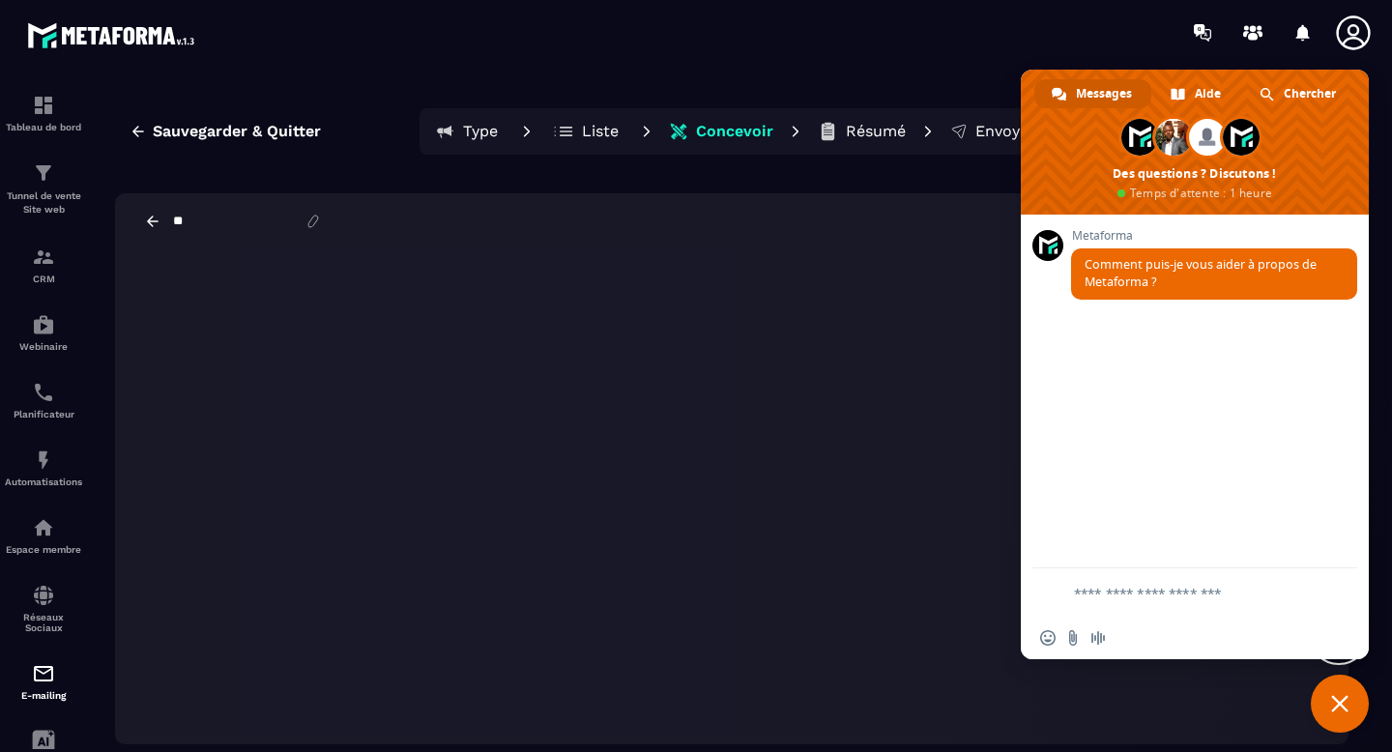
click at [1335, 708] on span "Fermer le chat" at bounding box center [1340, 703] width 17 height 17
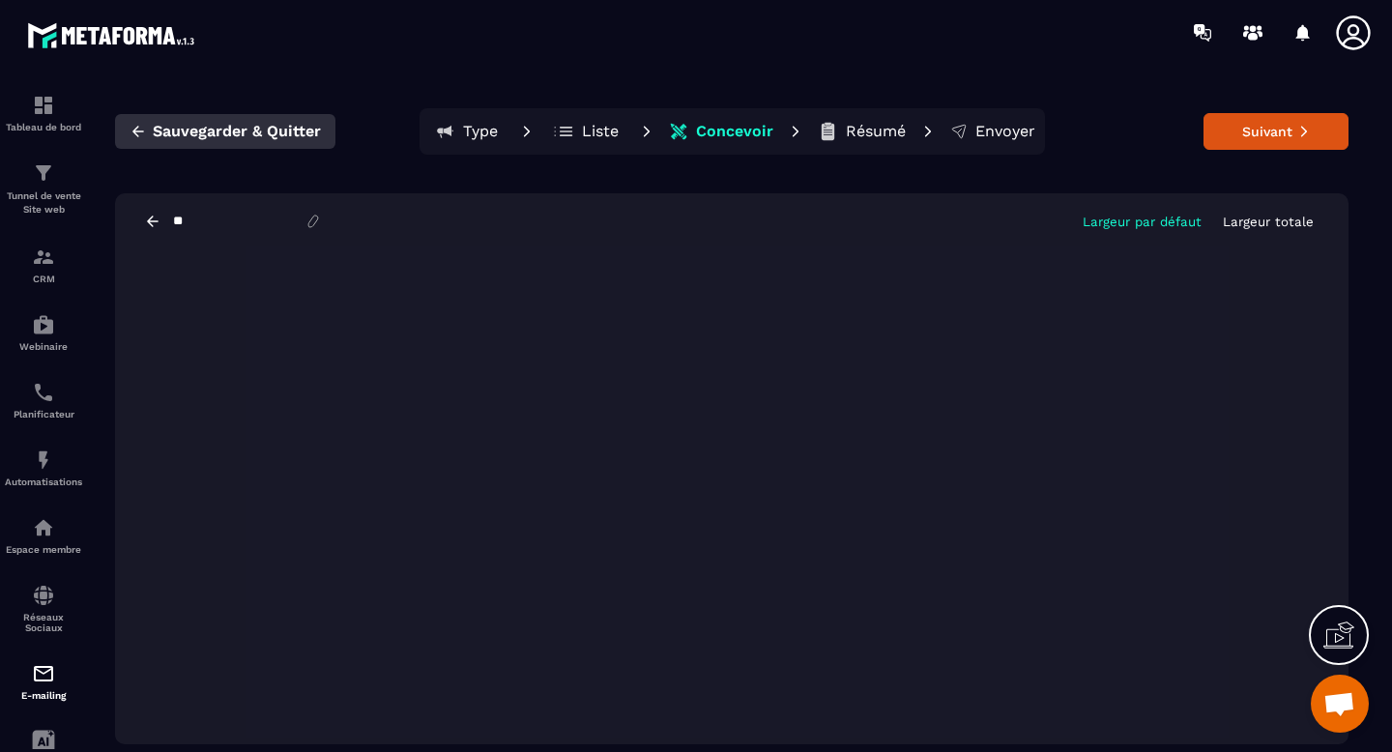
click at [135, 129] on icon "button" at bounding box center [138, 131] width 17 height 17
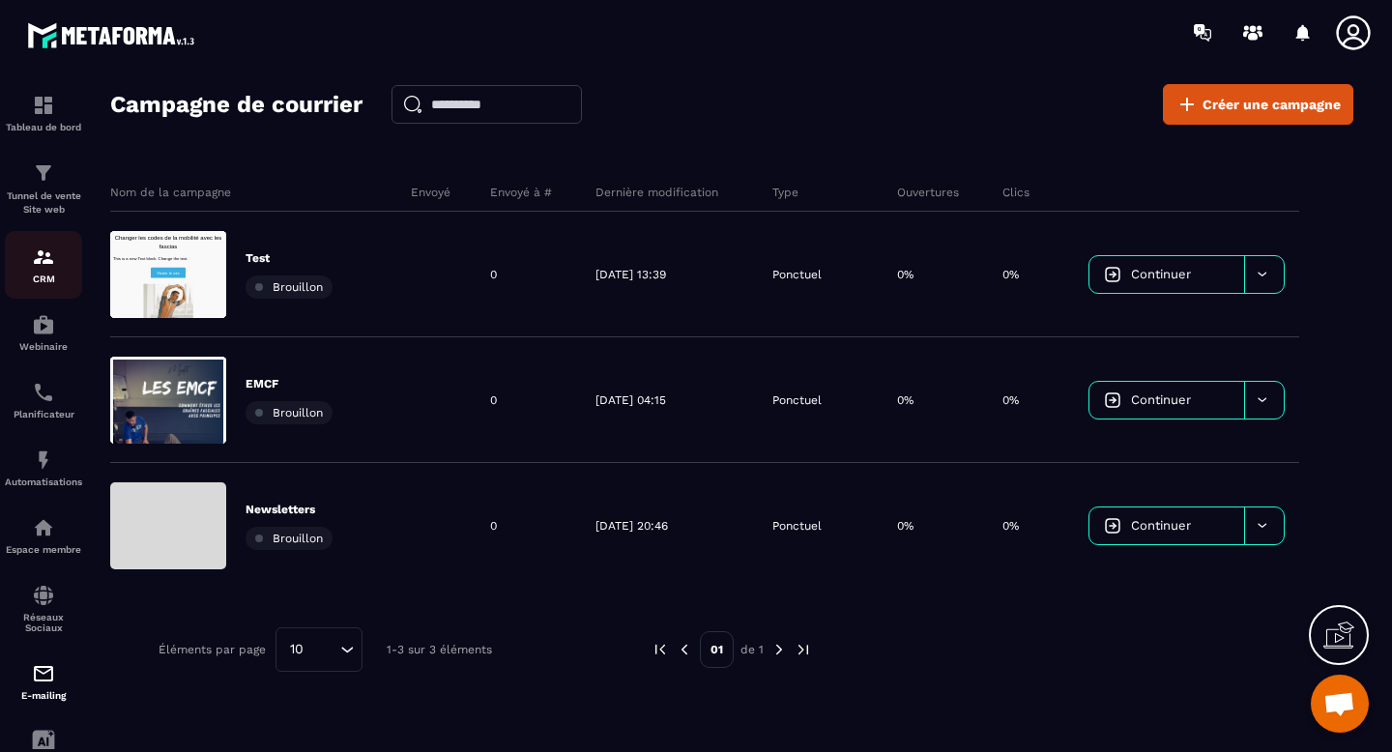
click at [44, 262] on img at bounding box center [43, 257] width 23 height 23
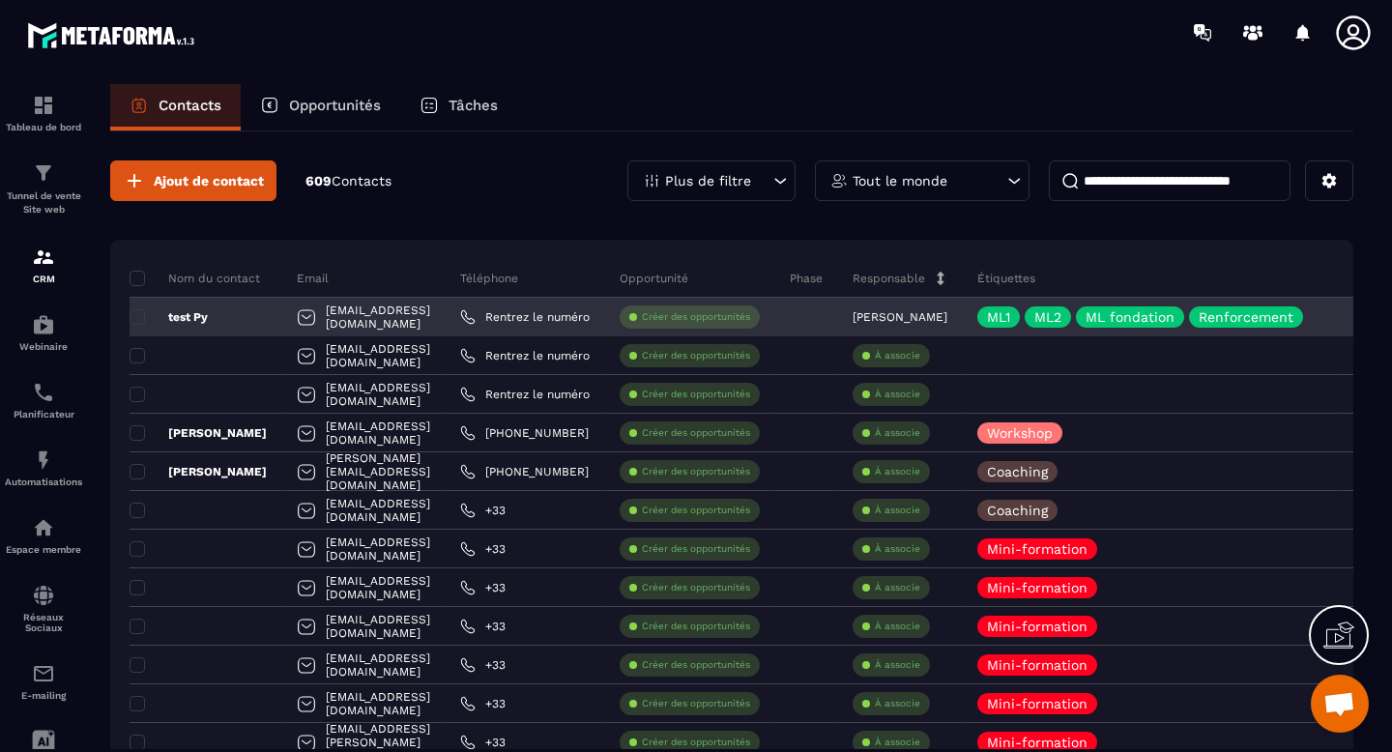
click at [304, 317] on div at bounding box center [306, 319] width 19 height 37
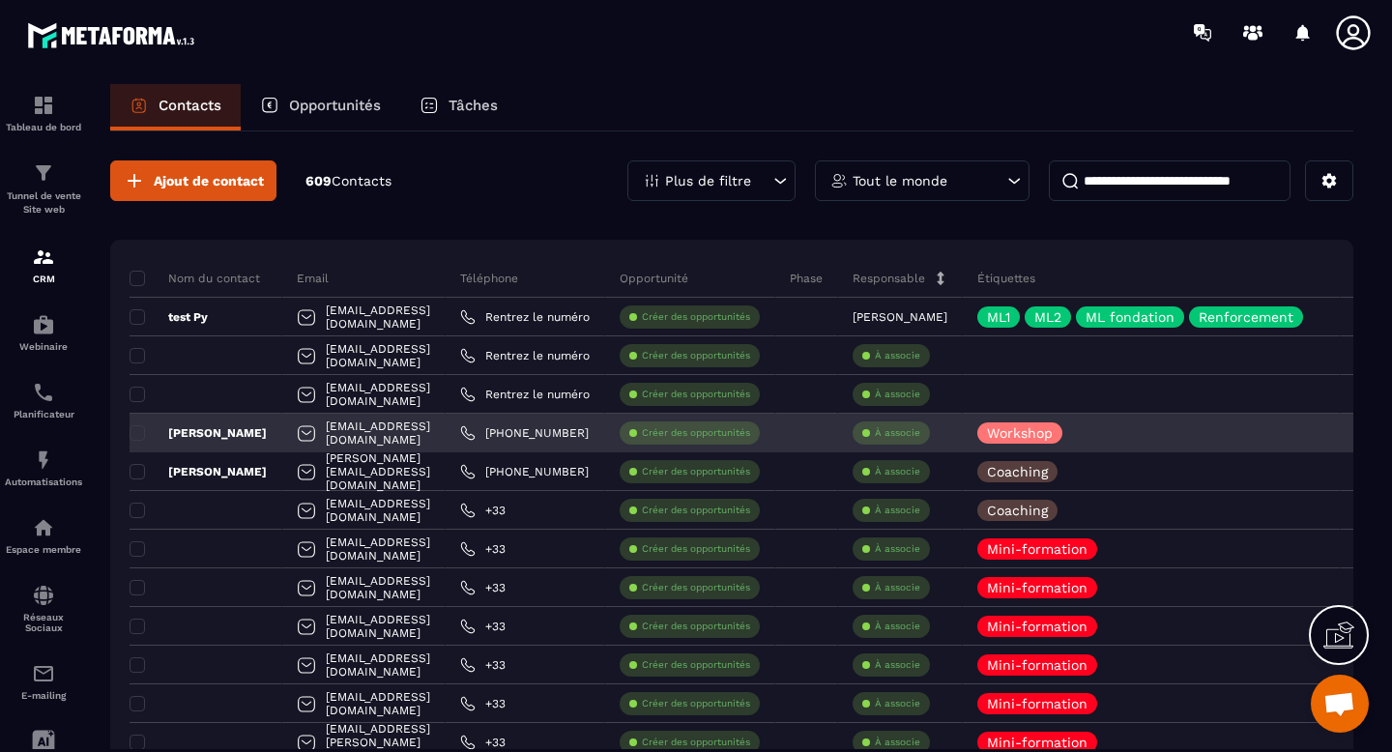
click at [341, 435] on div "[EMAIL_ADDRESS][DOMAIN_NAME]" at bounding box center [363, 433] width 163 height 39
click at [192, 439] on p "[PERSON_NAME]" at bounding box center [198, 432] width 137 height 15
